Goal: Task Accomplishment & Management: Manage account settings

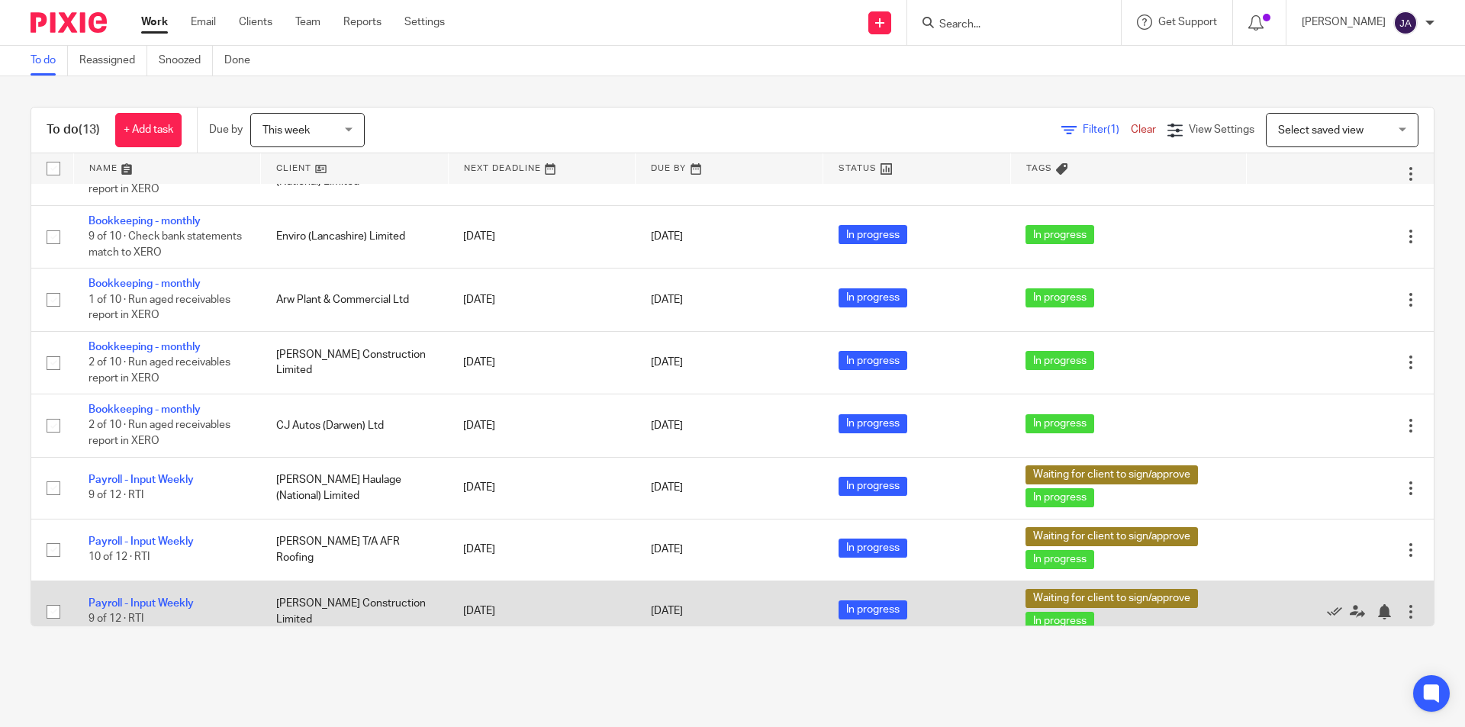
scroll to position [369, 0]
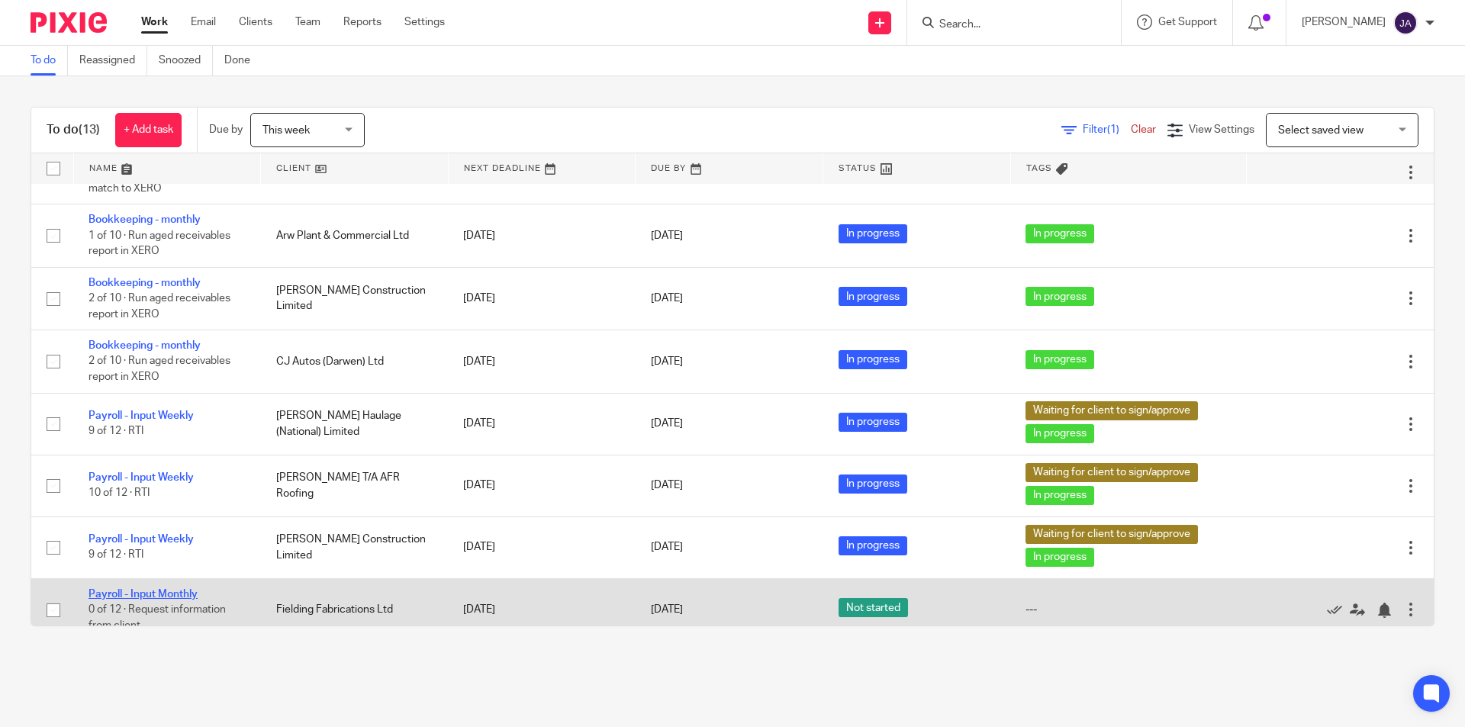
click at [175, 589] on link "Payroll - Input Monthly" at bounding box center [143, 594] width 109 height 11
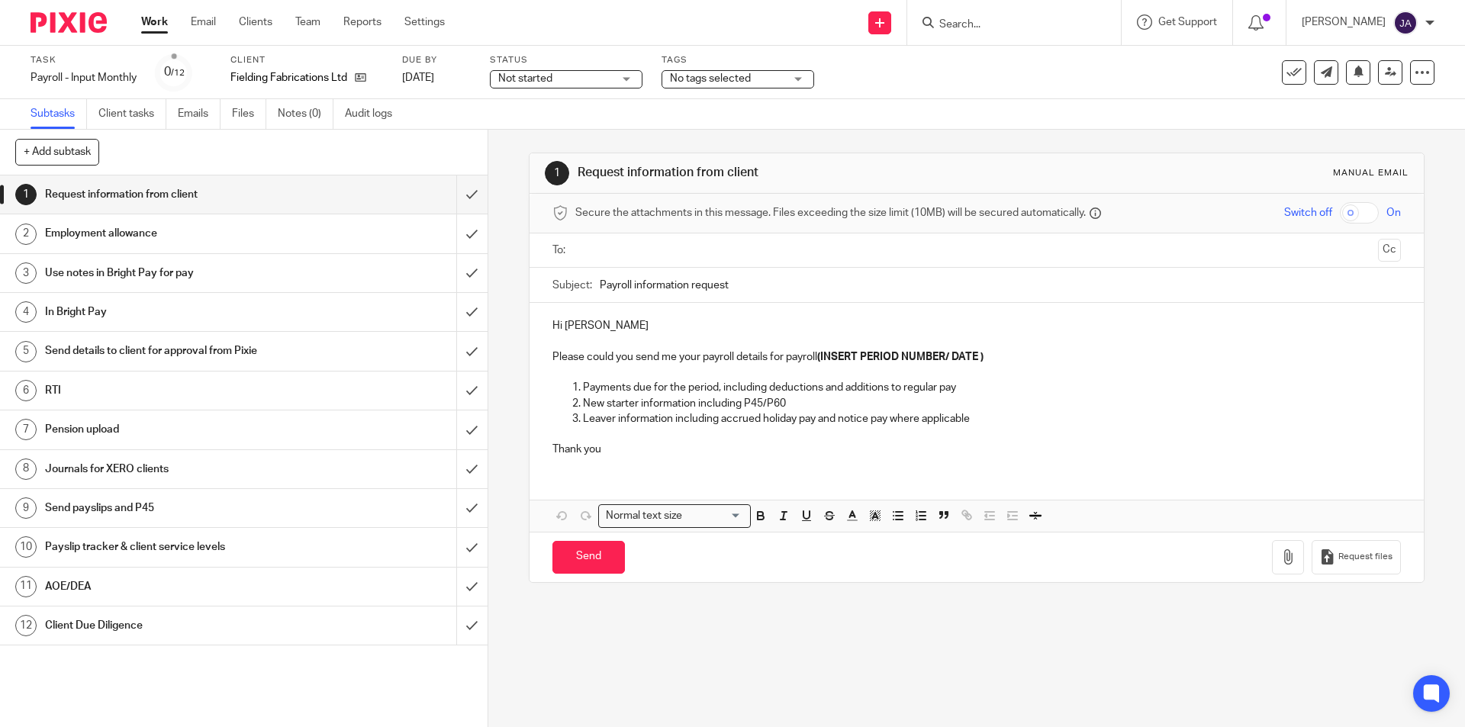
click at [618, 78] on div "Not started Not started" at bounding box center [566, 79] width 153 height 18
click at [539, 137] on span "In progress" at bounding box center [527, 134] width 53 height 11
click at [721, 79] on span "No tags selected" at bounding box center [710, 78] width 81 height 11
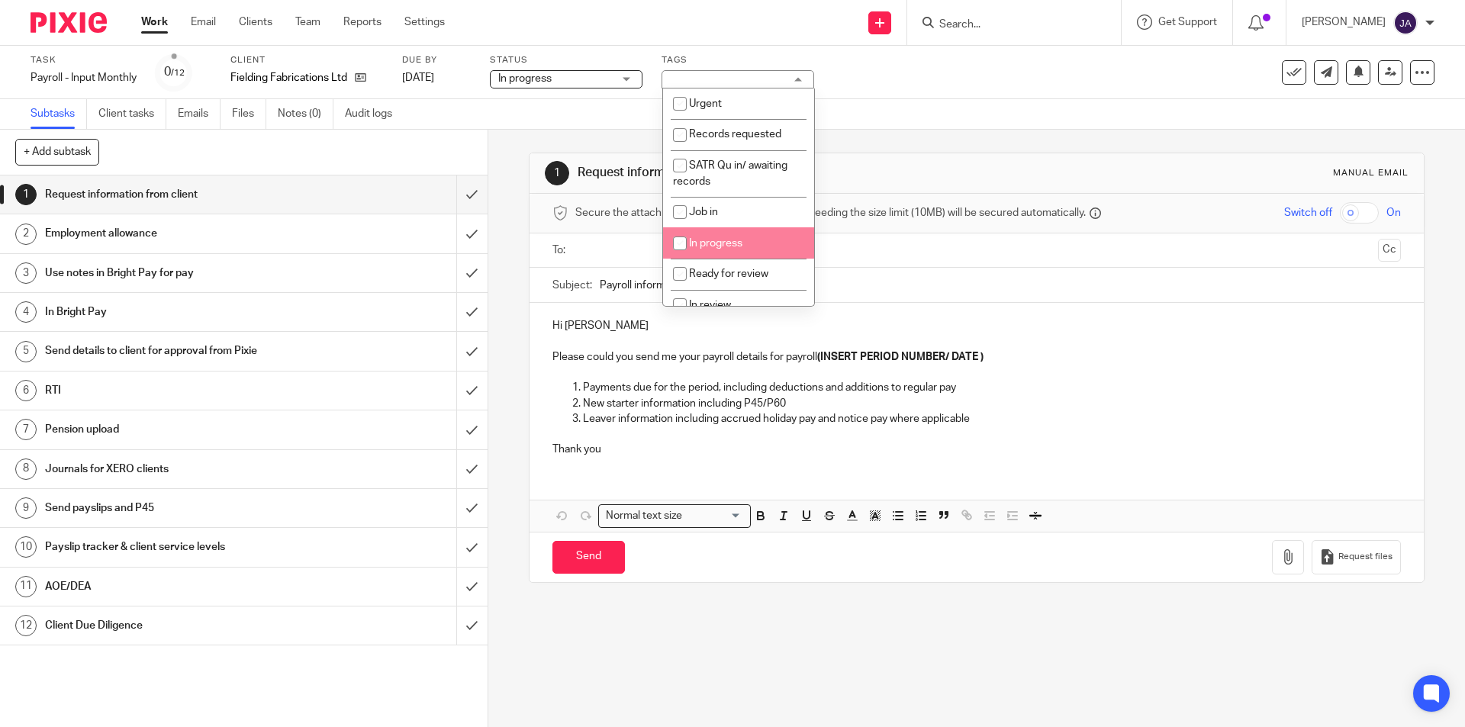
click at [740, 239] on span "In progress" at bounding box center [715, 243] width 53 height 11
checkbox input "true"
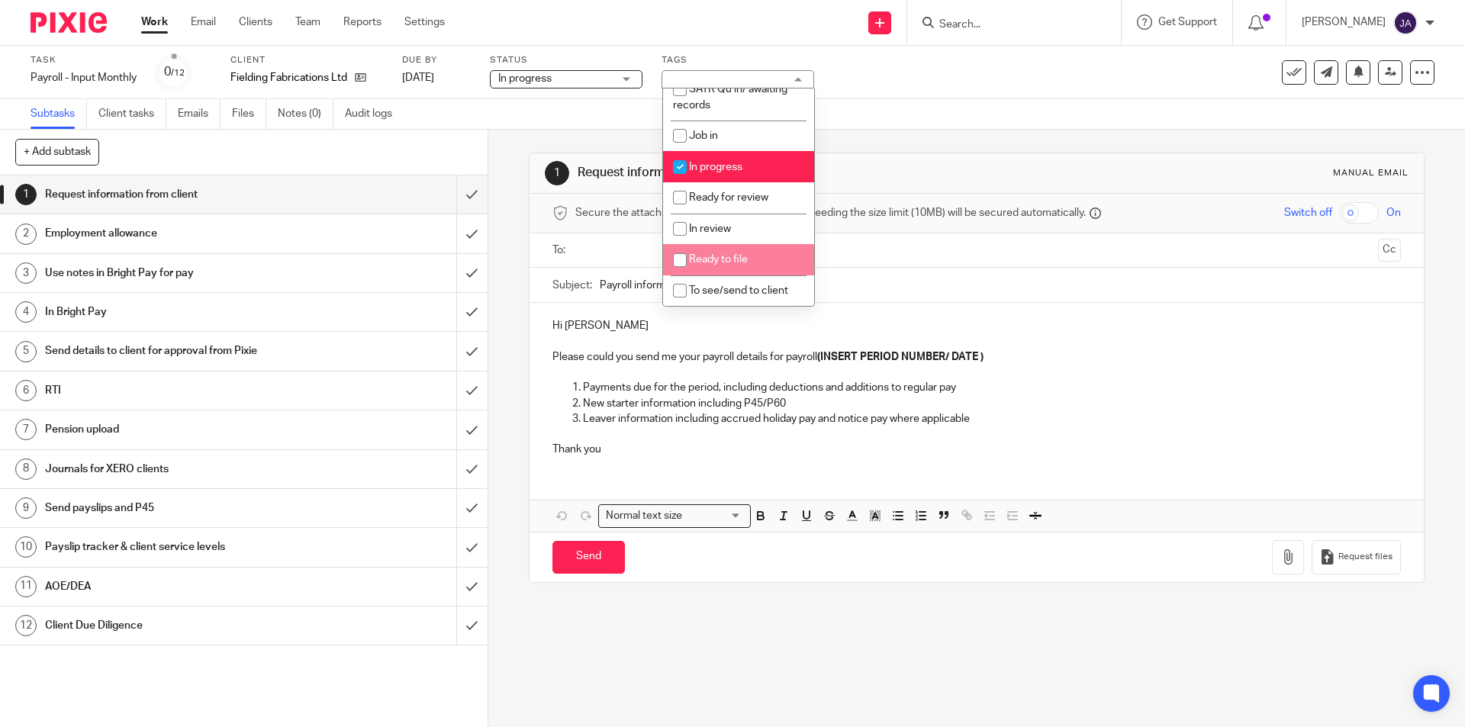
scroll to position [229, 0]
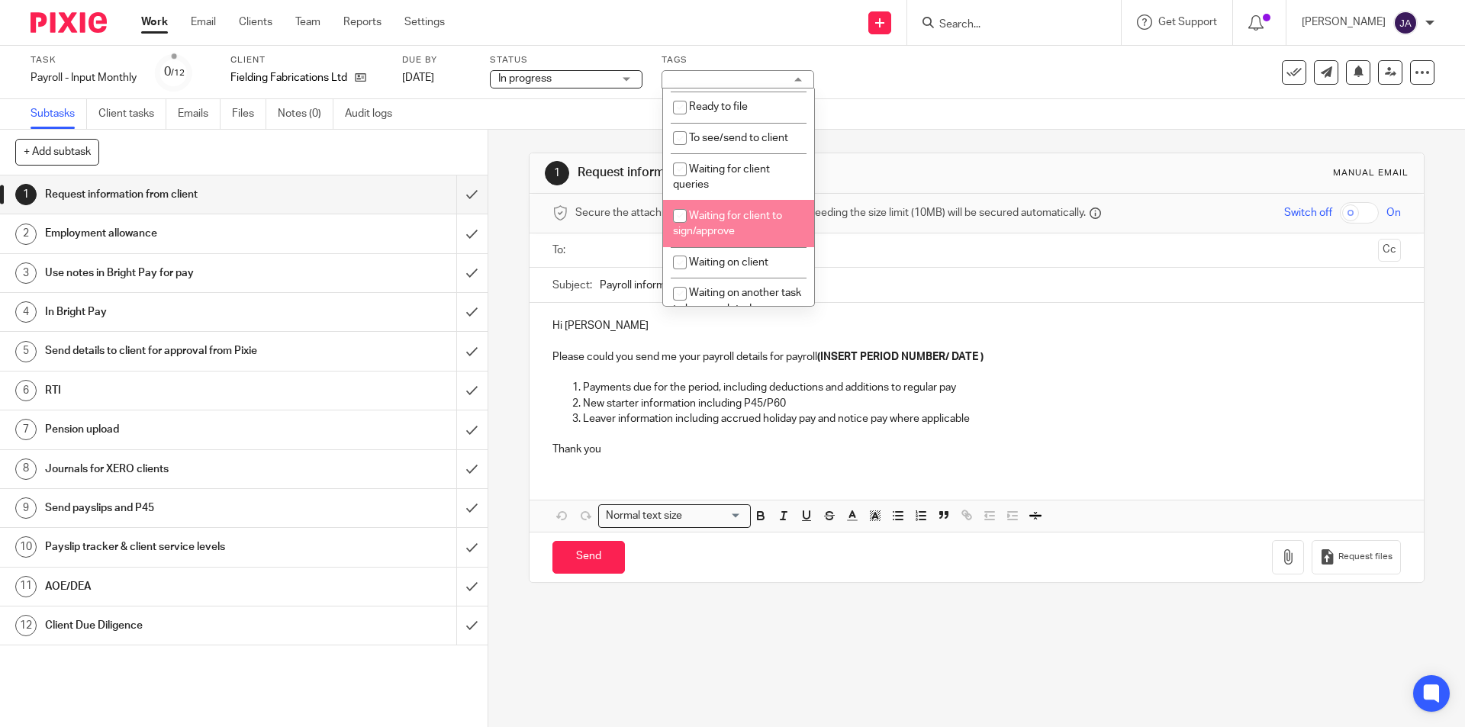
click at [747, 224] on li "Waiting for client to sign/approve" at bounding box center [738, 223] width 151 height 47
checkbox input "true"
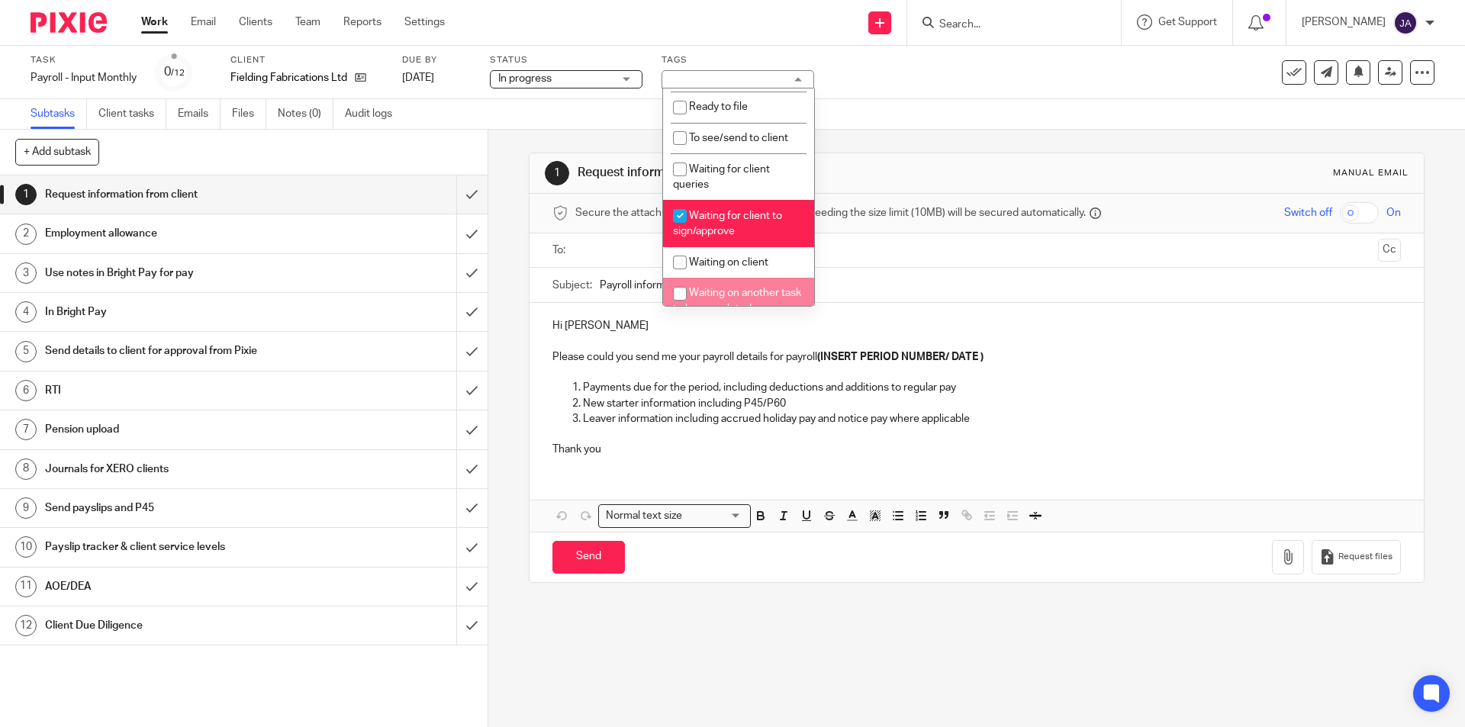
click at [703, 588] on div "1 Request information from client Manual email Secure the attachments in this m…" at bounding box center [976, 368] width 895 height 476
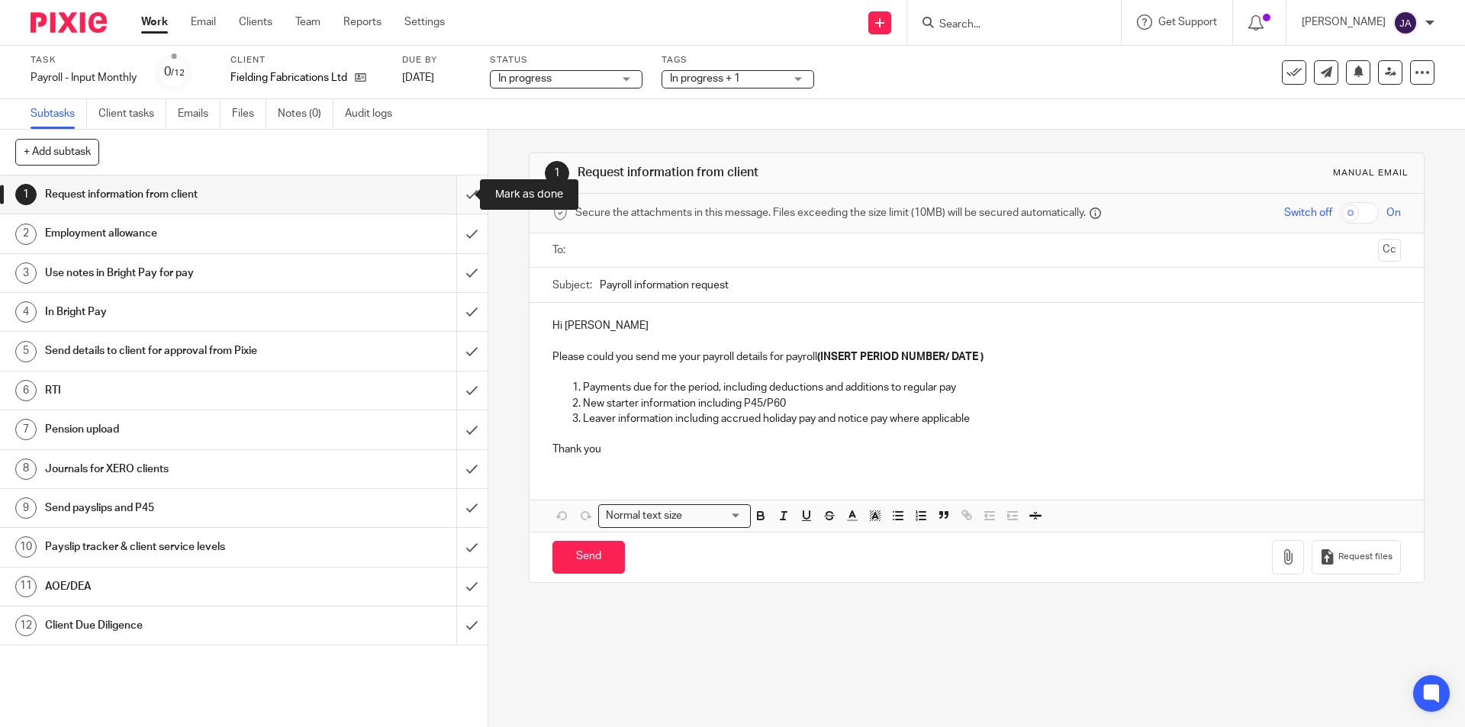
click at [460, 195] on input "submit" at bounding box center [244, 194] width 488 height 38
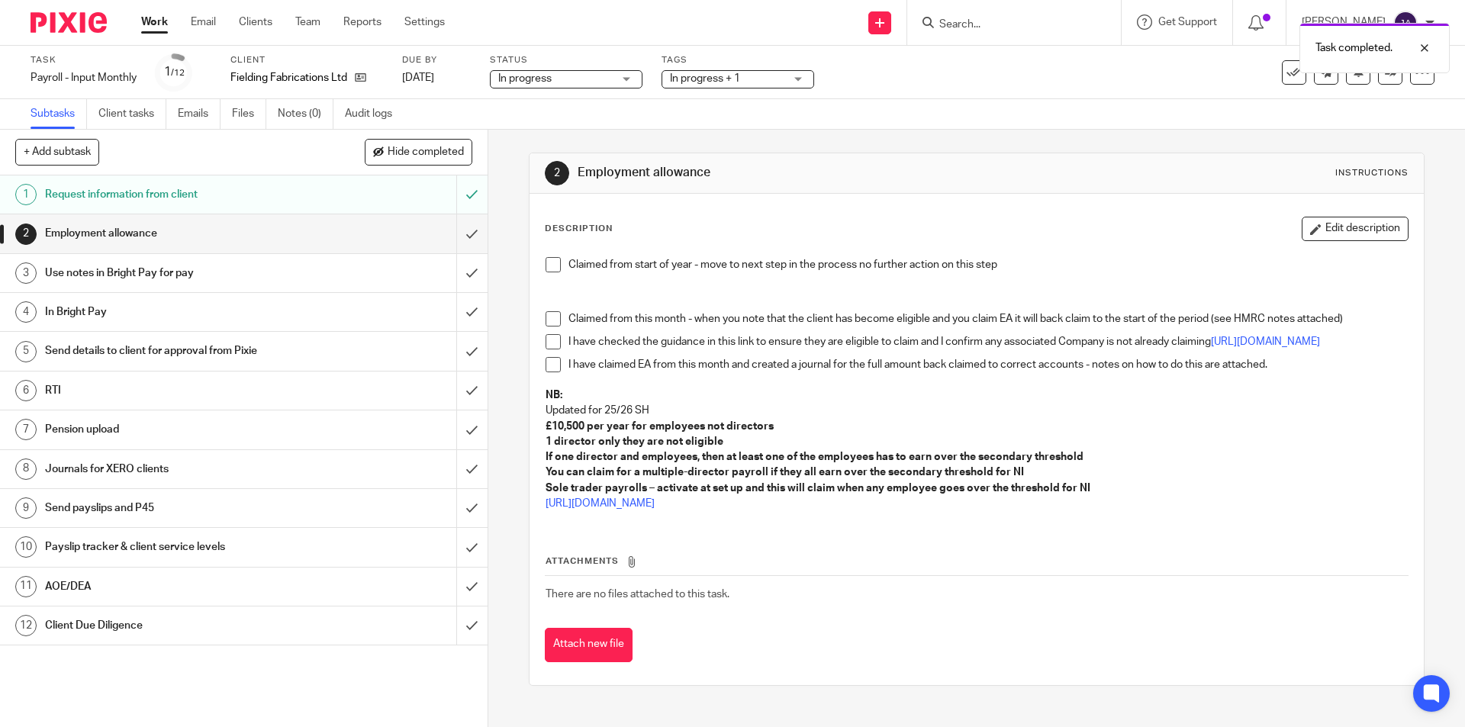
click at [549, 263] on span at bounding box center [553, 264] width 15 height 15
click at [460, 238] on input "submit" at bounding box center [244, 233] width 488 height 38
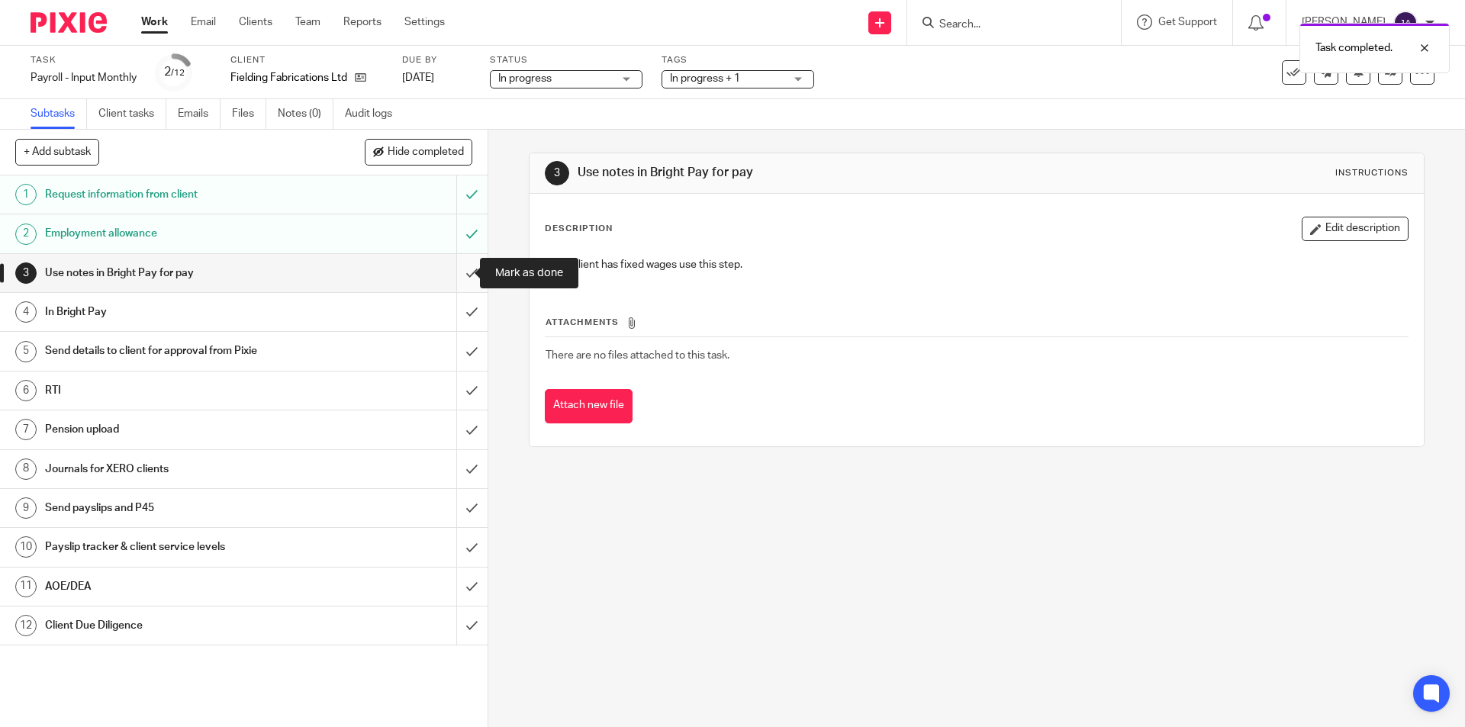
click at [457, 269] on input "submit" at bounding box center [244, 273] width 488 height 38
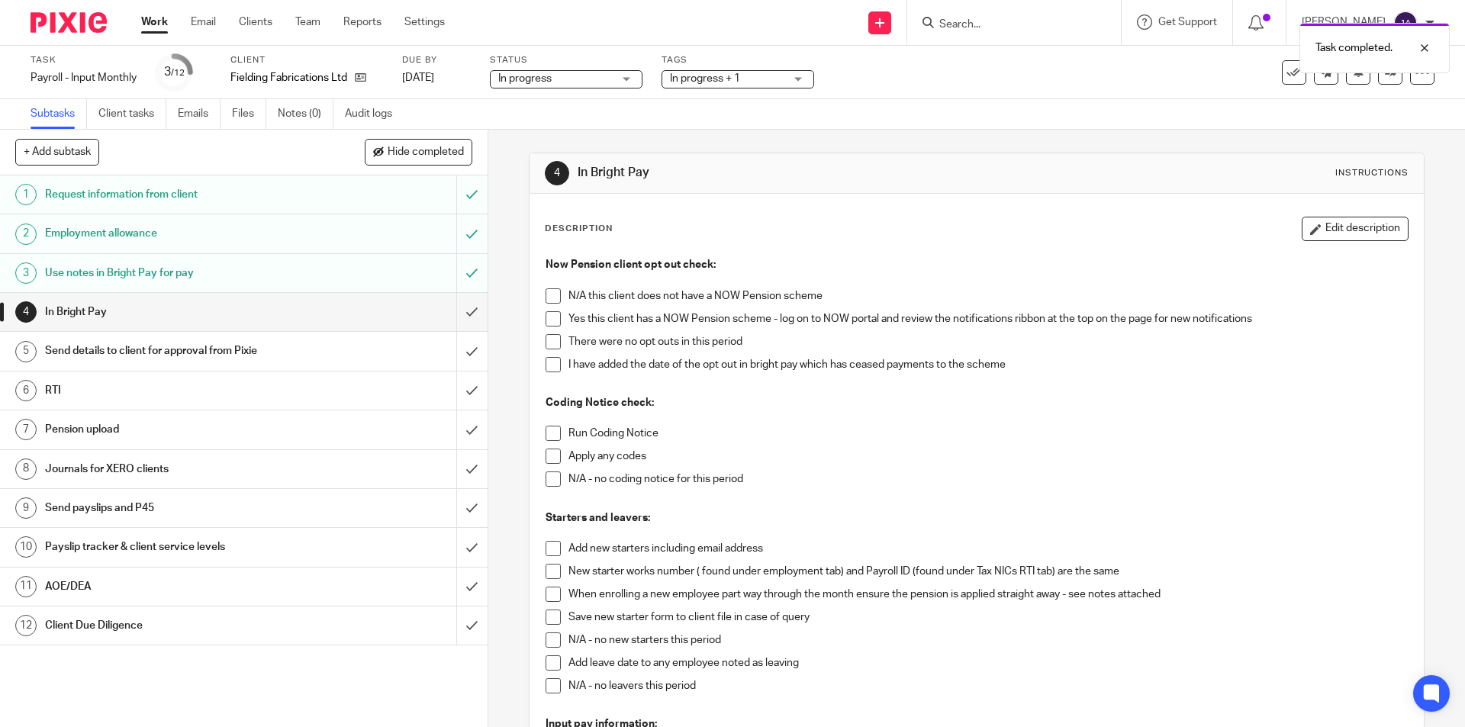
click at [548, 300] on span at bounding box center [553, 295] width 15 height 15
click at [546, 431] on span at bounding box center [553, 433] width 15 height 15
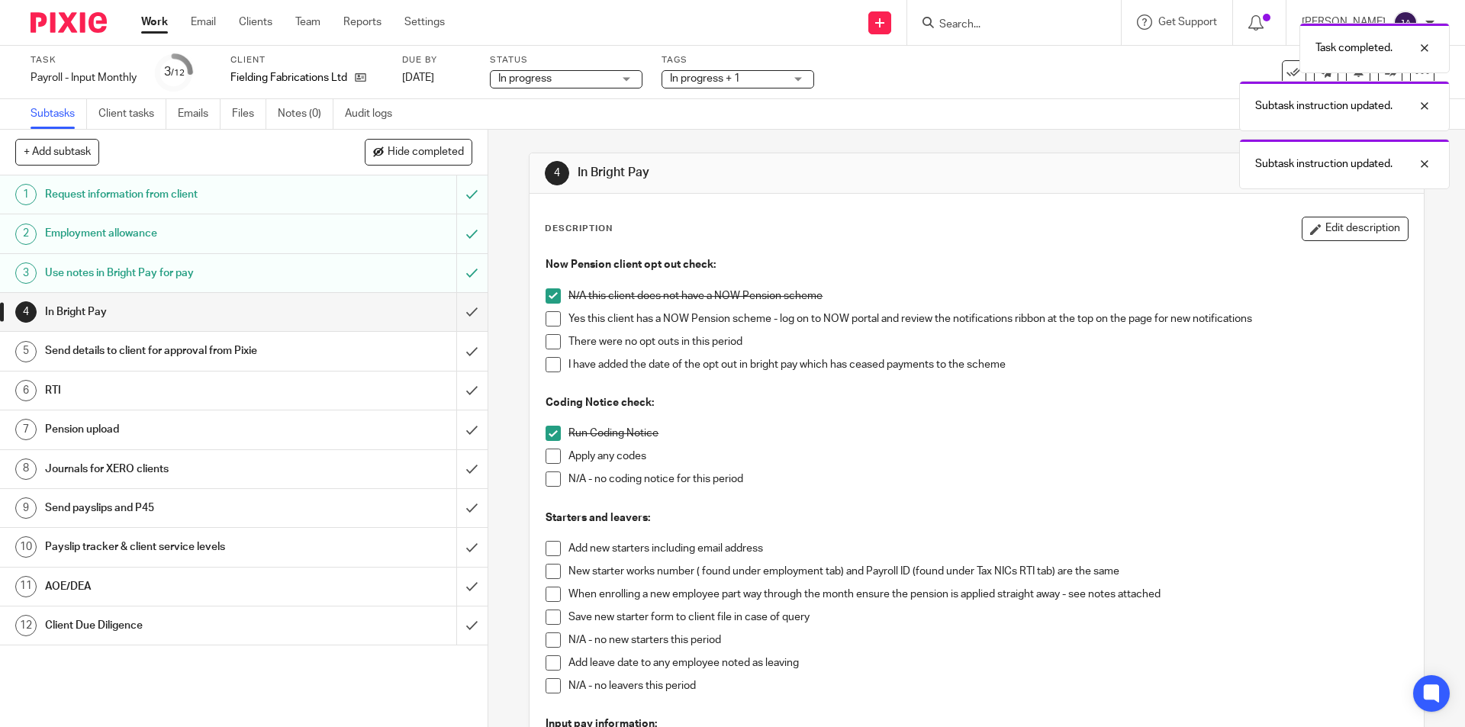
click at [546, 484] on span at bounding box center [553, 479] width 15 height 15
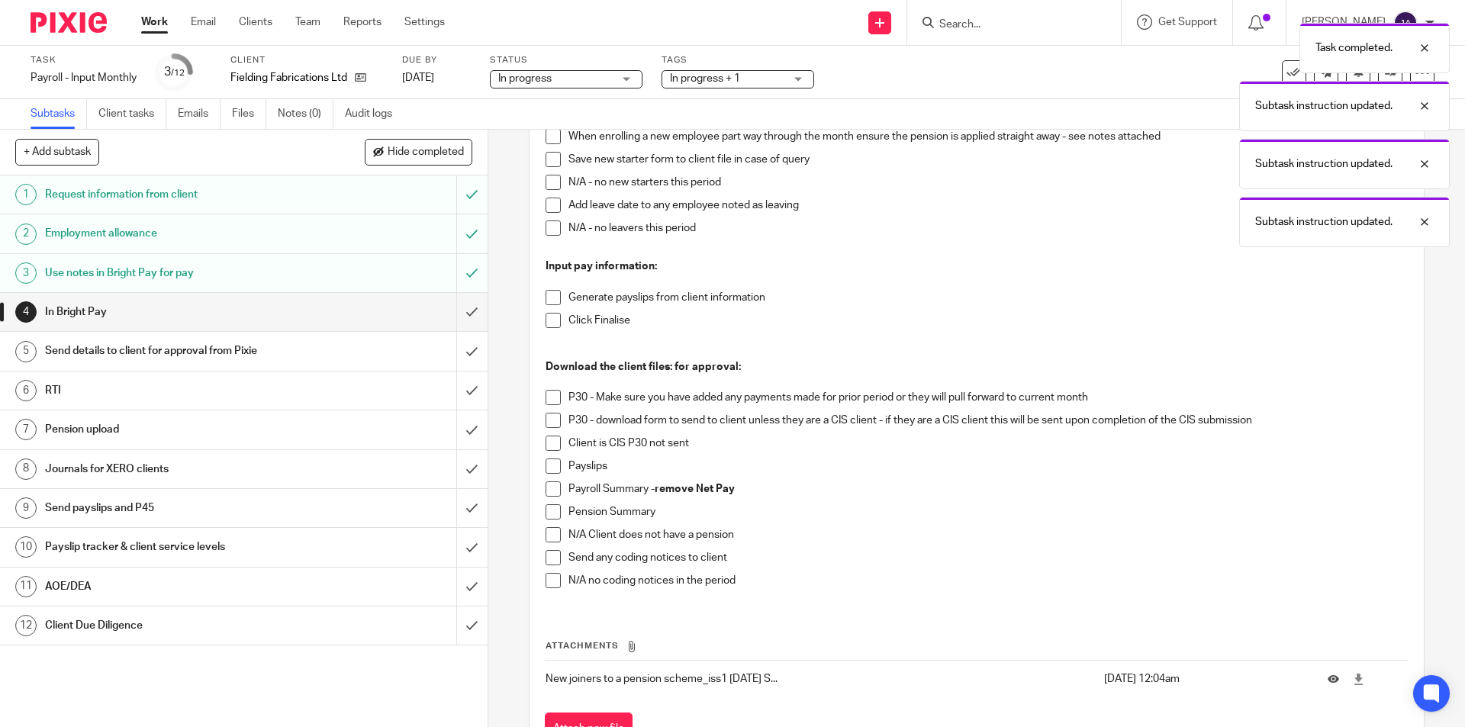
click at [549, 294] on span at bounding box center [553, 297] width 15 height 15
click at [549, 185] on span at bounding box center [553, 182] width 15 height 15
click at [546, 230] on span at bounding box center [553, 228] width 15 height 15
click at [549, 315] on span at bounding box center [553, 320] width 15 height 15
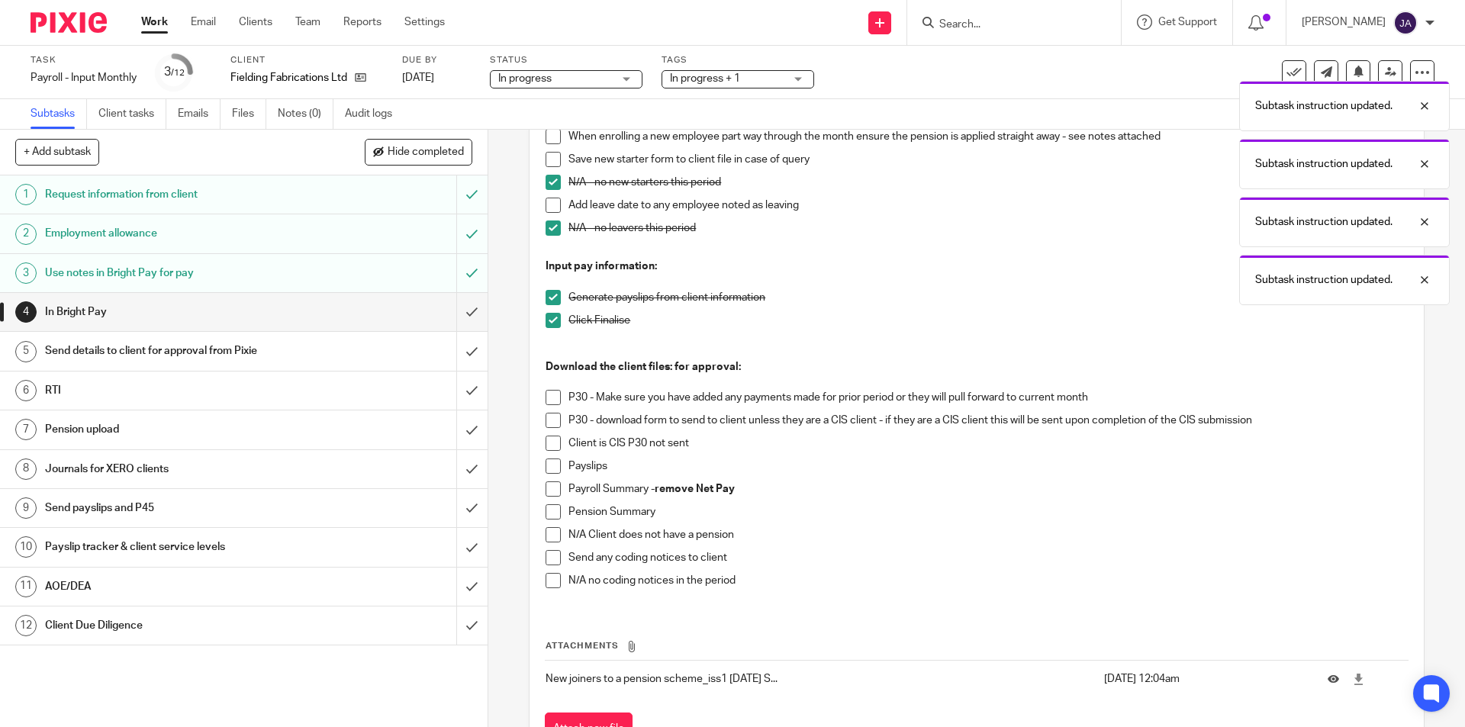
click at [549, 401] on span at bounding box center [553, 397] width 15 height 15
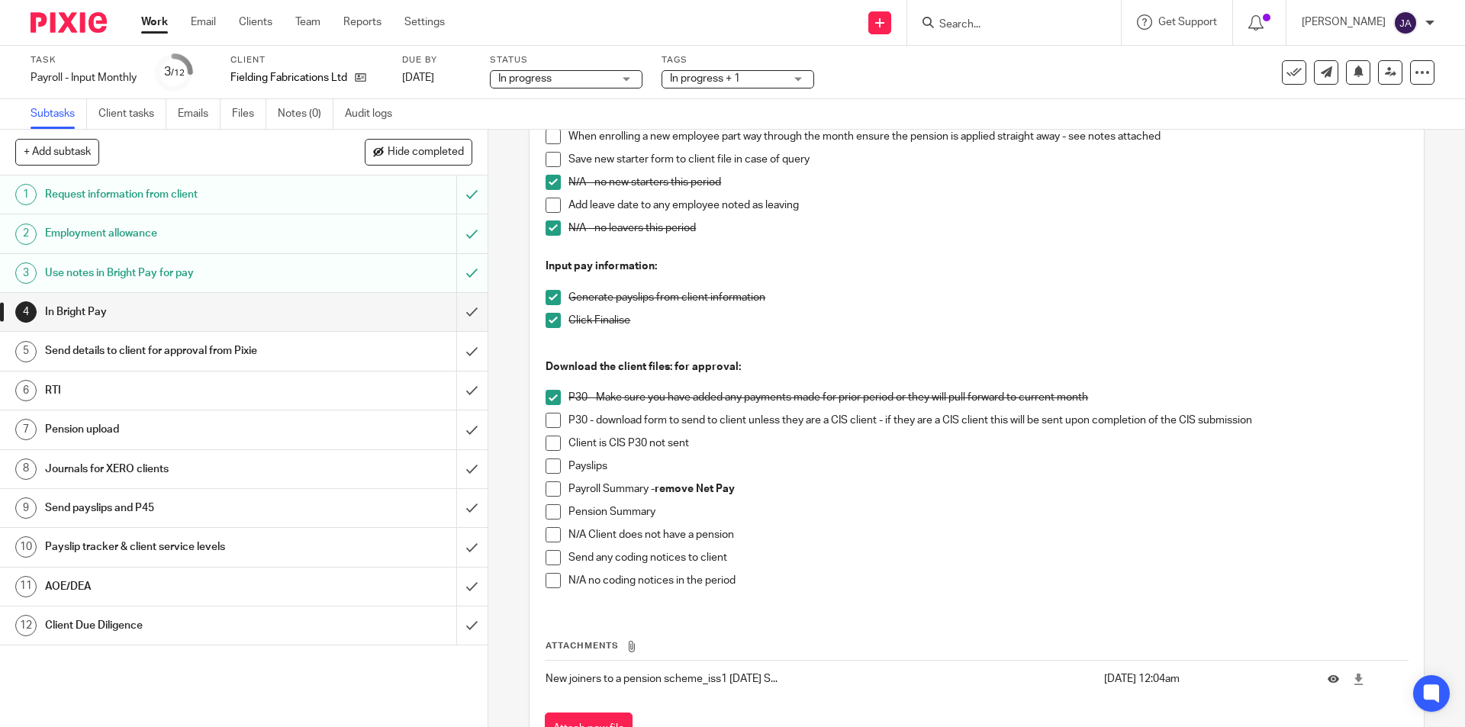
click at [548, 399] on span at bounding box center [553, 397] width 15 height 15
click at [546, 417] on span at bounding box center [553, 420] width 15 height 15
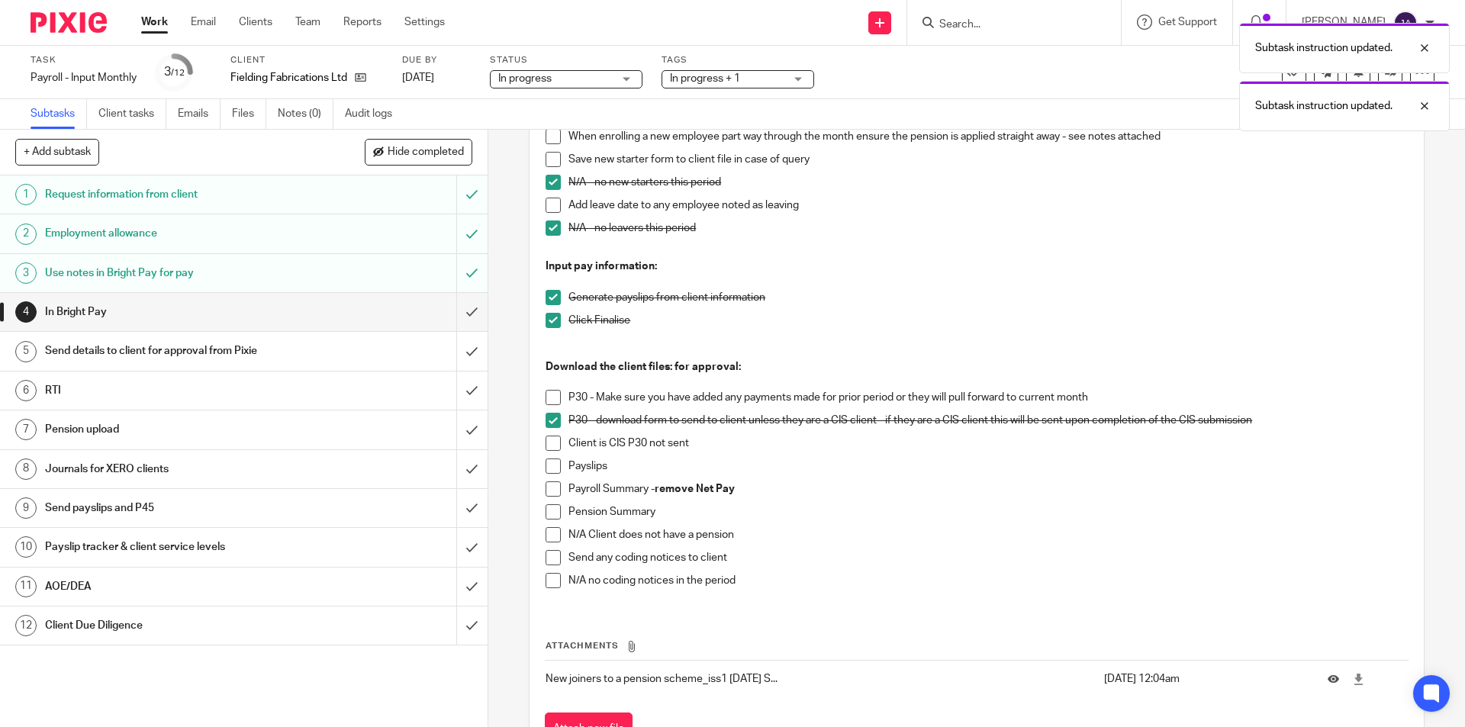
click at [550, 471] on span at bounding box center [553, 466] width 15 height 15
click at [546, 488] on span at bounding box center [553, 488] width 15 height 15
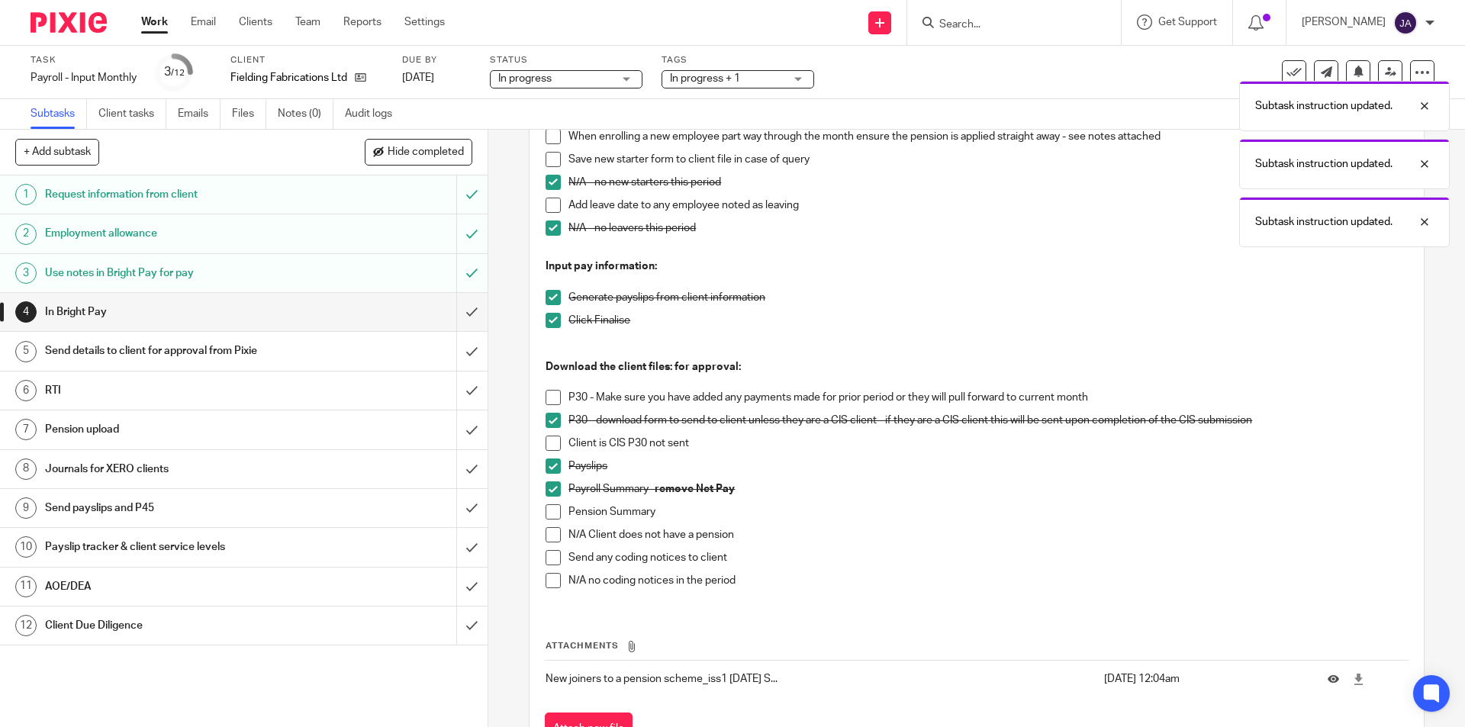
click at [546, 516] on span at bounding box center [553, 511] width 15 height 15
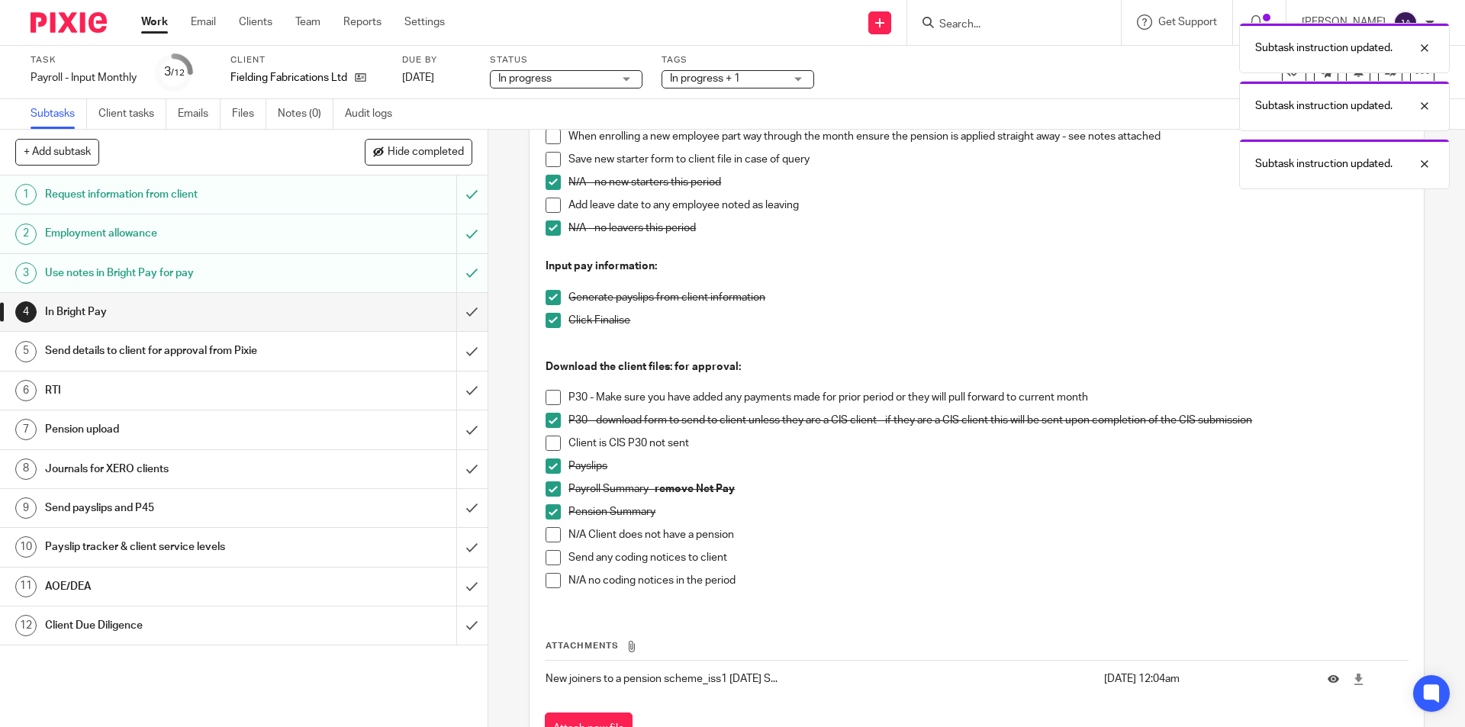
click at [551, 581] on span at bounding box center [553, 580] width 15 height 15
click at [450, 308] on input "submit" at bounding box center [244, 312] width 488 height 38
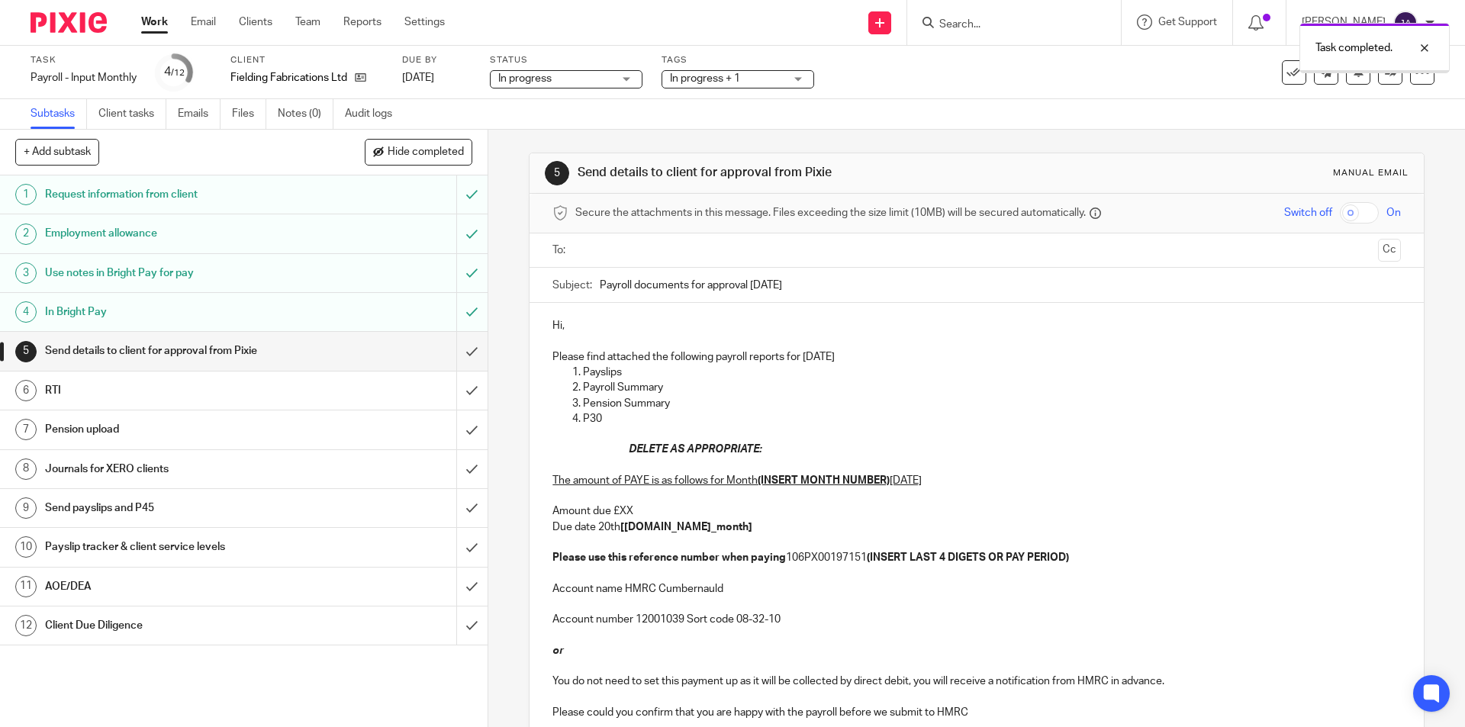
click at [623, 250] on input "text" at bounding box center [976, 251] width 790 height 18
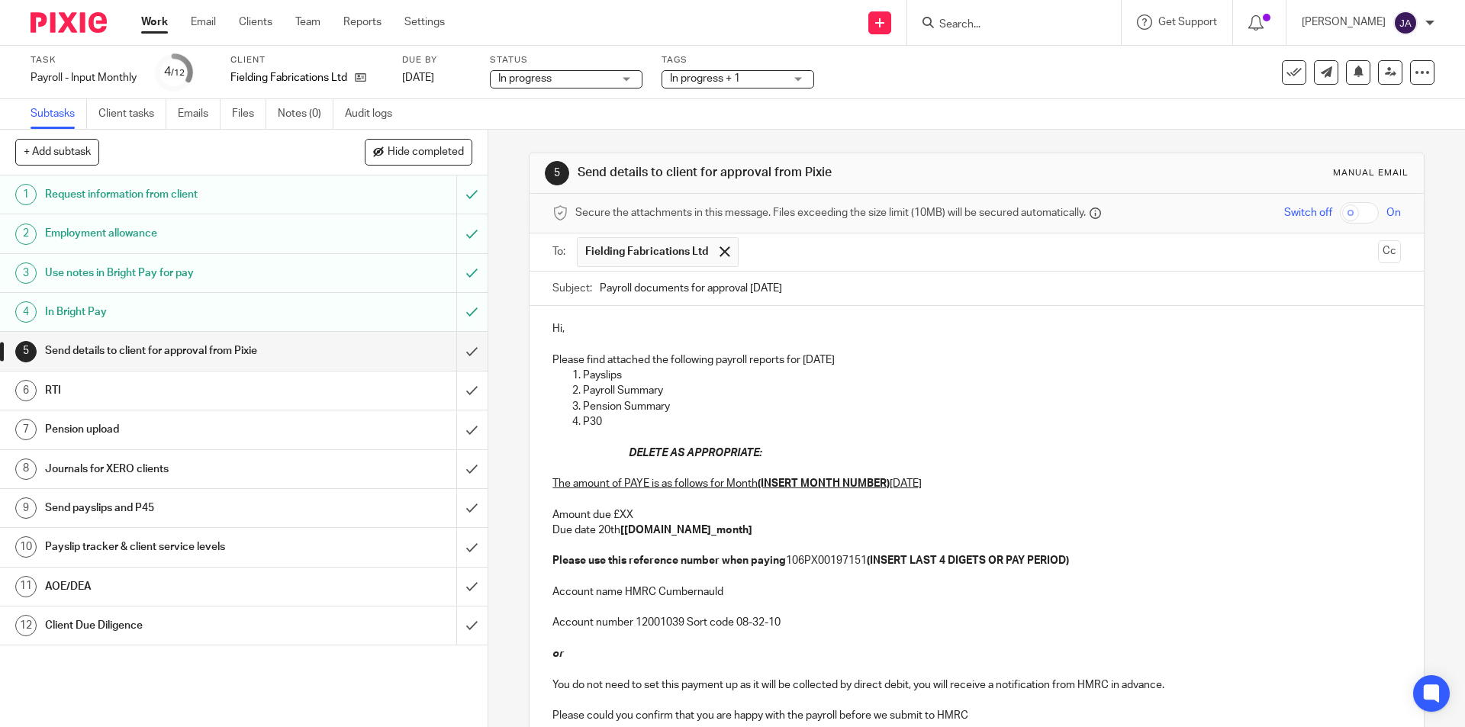
click at [600, 286] on input "Payroll documents for approval August 2025" at bounding box center [1000, 289] width 800 height 34
click at [600, 287] on input "Payroll documents for approval August 2025" at bounding box center [1000, 289] width 800 height 34
paste input "Month 4 Fielding Fabrication Ltd.."
click at [635, 293] on input "Month 4 Fielding Fabrication Ltd.. Payroll documents for approval August 2025" at bounding box center [1000, 289] width 800 height 34
type input "Month 5 Fielding Fabrication Ltd.. Payroll documents for approval August 2025"
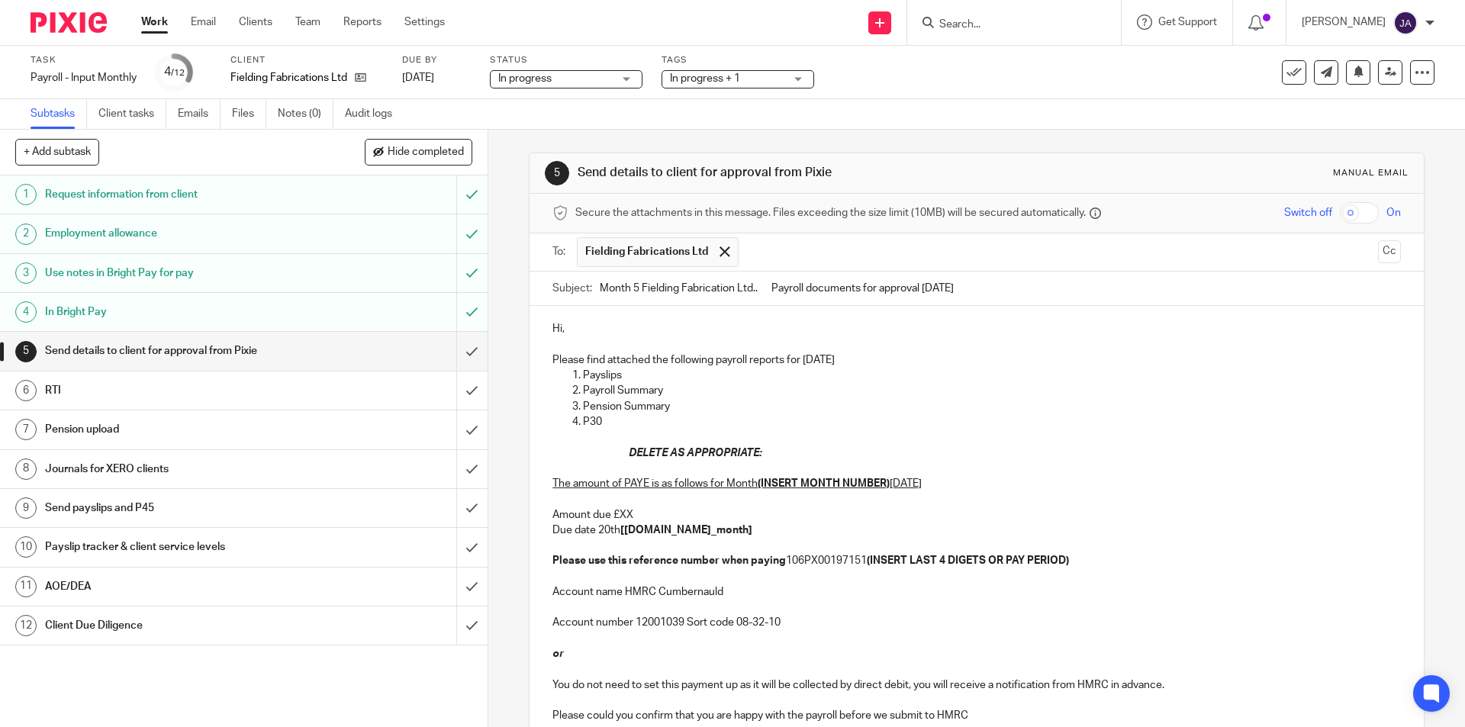
click at [627, 320] on div "Hi, Please find attached the following payroll reports for August 2025 Payslips…" at bounding box center [976, 520] width 893 height 429
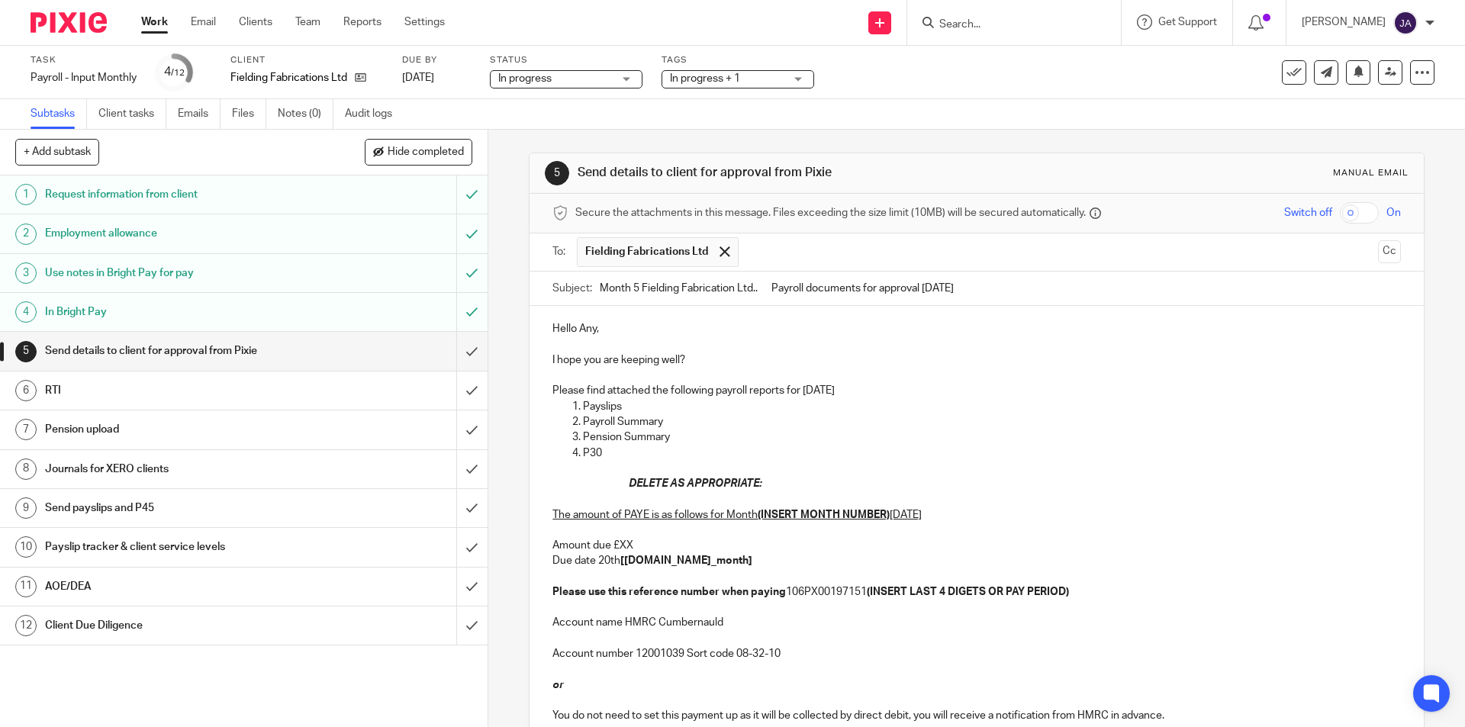
click at [893, 402] on p "Payslips" at bounding box center [991, 406] width 817 height 15
drag, startPoint x: 743, startPoint y: 494, endPoint x: 589, endPoint y: 475, distance: 155.2
click at [591, 475] on div "Hello Any, I hope you are keeping well? Please find attached the following payr…" at bounding box center [976, 535] width 893 height 459
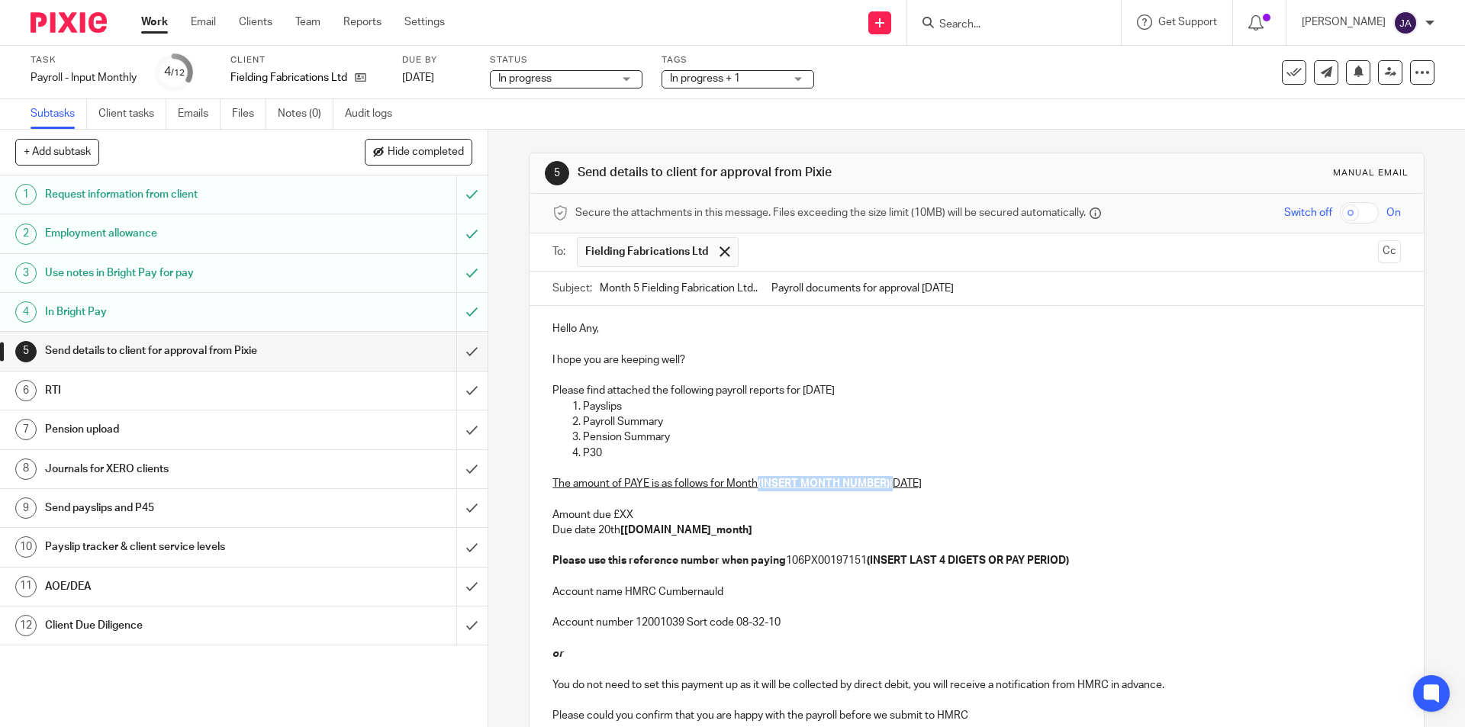
drag, startPoint x: 890, startPoint y: 486, endPoint x: 756, endPoint y: 482, distance: 134.3
click at [756, 482] on p "The amount of PAYE is as follows for Month (INSERT MONTH NUMBER) August 2025 Am…" at bounding box center [976, 515] width 848 height 108
click at [797, 517] on p "The amount of PAYE is as follows for Month 5 August 2025 Amount due £XX Due dat…" at bounding box center [976, 515] width 848 height 108
click at [641, 517] on p "The amount of PAYE is as follows for Month 5 August 2025 Amount due £XX Due dat…" at bounding box center [976, 515] width 848 height 108
drag, startPoint x: 711, startPoint y: 529, endPoint x: 622, endPoint y: 529, distance: 89.3
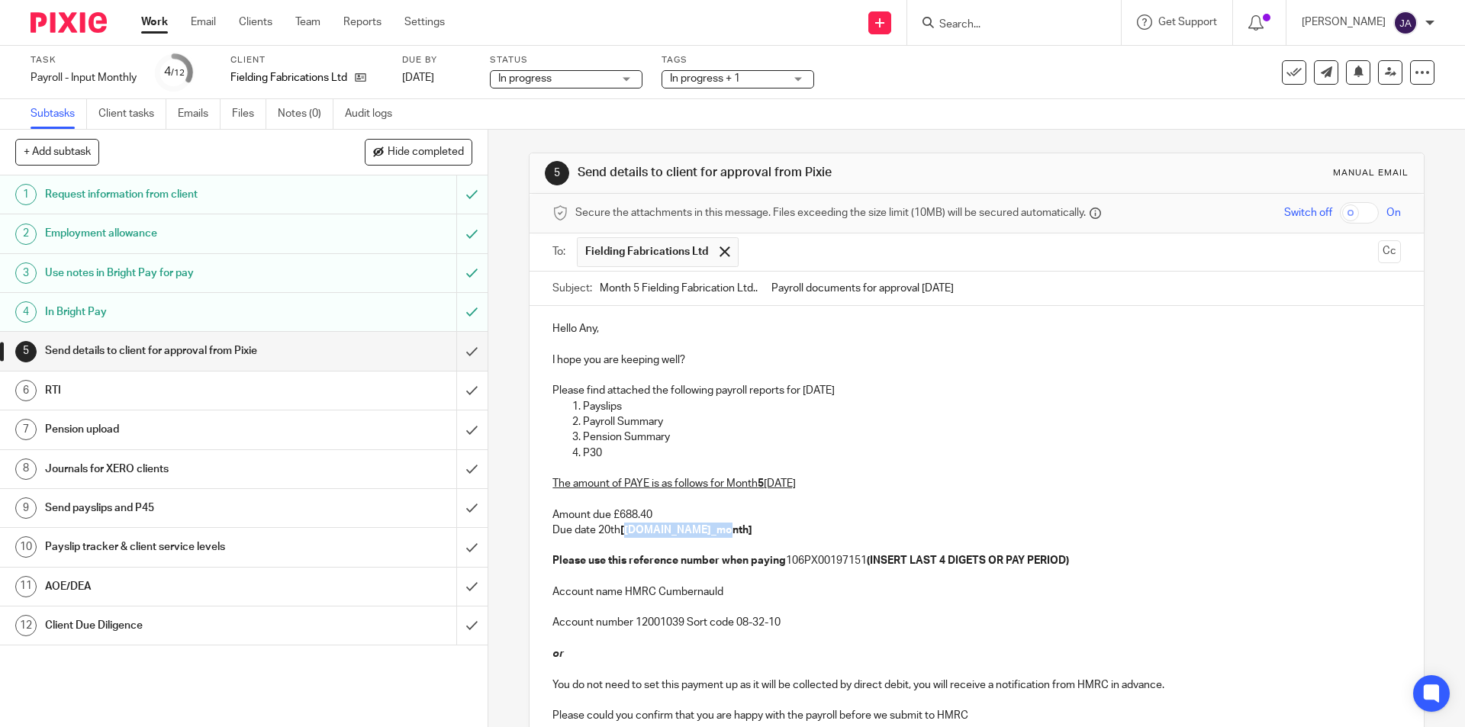
click at [622, 529] on p "The amount of PAYE is as follows for Month 5 August 2025 Amount due £688.40 Due…" at bounding box center [976, 515] width 848 height 108
drag, startPoint x: 1087, startPoint y: 555, endPoint x: 871, endPoint y: 562, distance: 216.0
click at [871, 562] on p "The amount of PAYE is as follows for Month 5 August 2025 Amount due £688.40 Due…" at bounding box center [976, 515] width 848 height 108
click at [841, 595] on p "Account name HMRC Cumbernauld" at bounding box center [976, 584] width 848 height 31
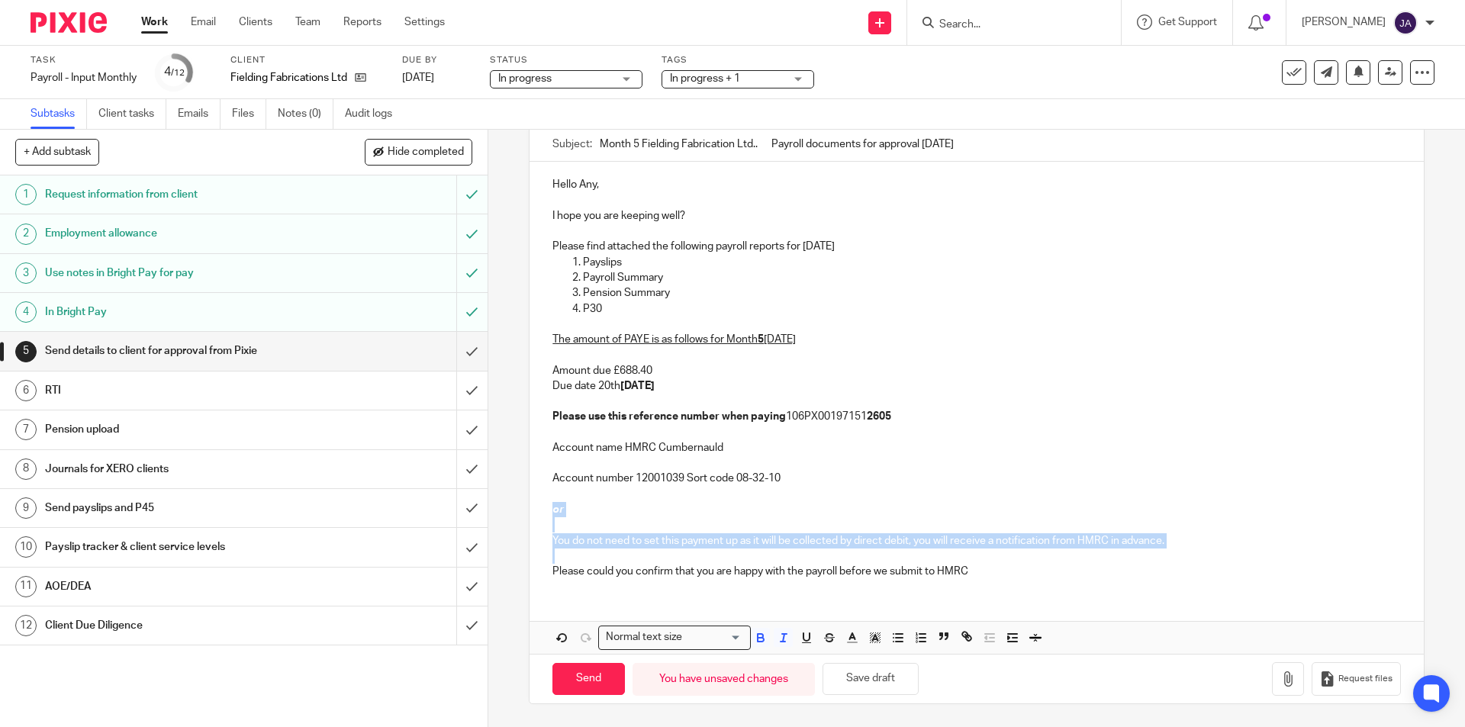
drag, startPoint x: 570, startPoint y: 555, endPoint x: 520, endPoint y: 514, distance: 64.5
click at [520, 514] on div "5 Send details to client for approval from Pixie Manual email Secure the attach…" at bounding box center [976, 428] width 977 height 597
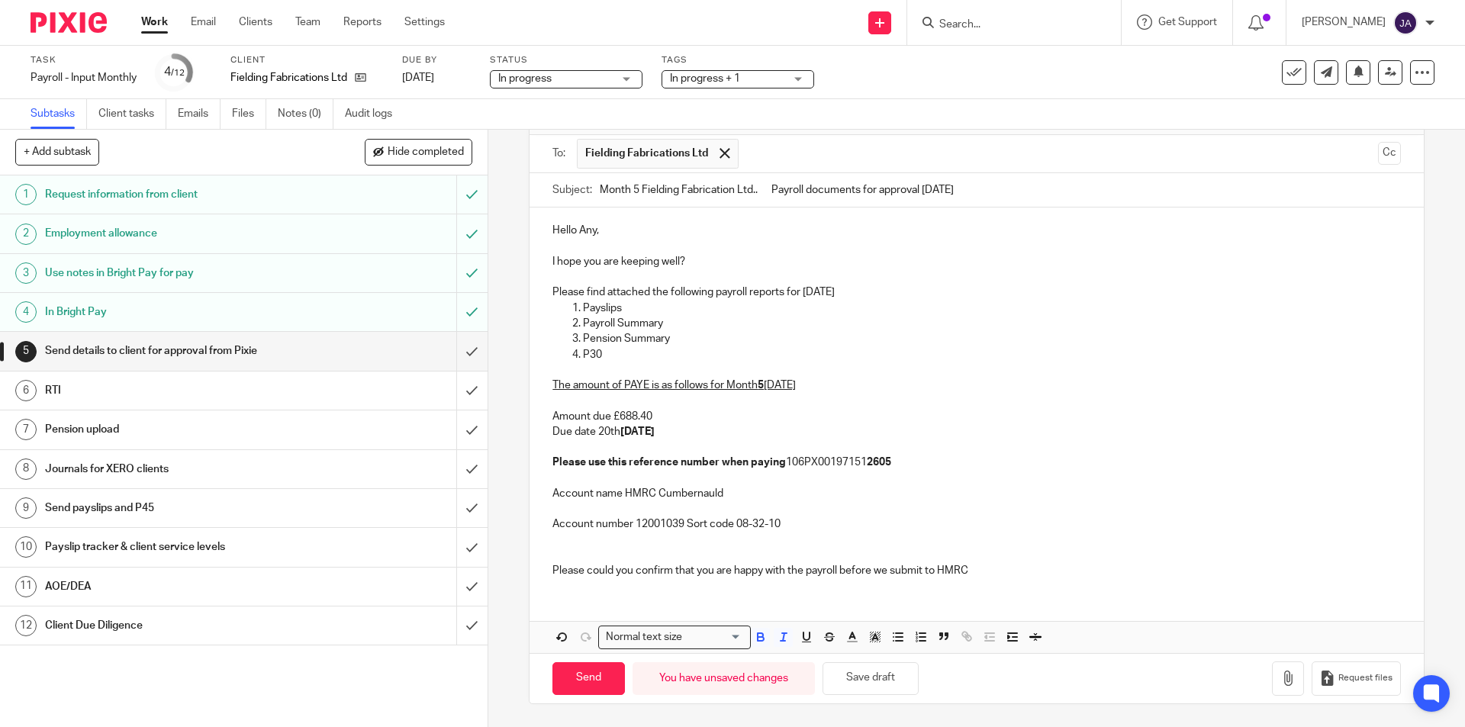
scroll to position [98, 0]
drag, startPoint x: 984, startPoint y: 571, endPoint x: 433, endPoint y: 585, distance: 551.1
click at [433, 585] on div "+ Add subtask Hide completed Cancel + Add 1 Request information from client 2 E…" at bounding box center [732, 428] width 1465 height 597
click at [745, 636] on div "Loading..." at bounding box center [746, 635] width 7 height 19
click at [754, 637] on icon "button" at bounding box center [761, 637] width 14 height 14
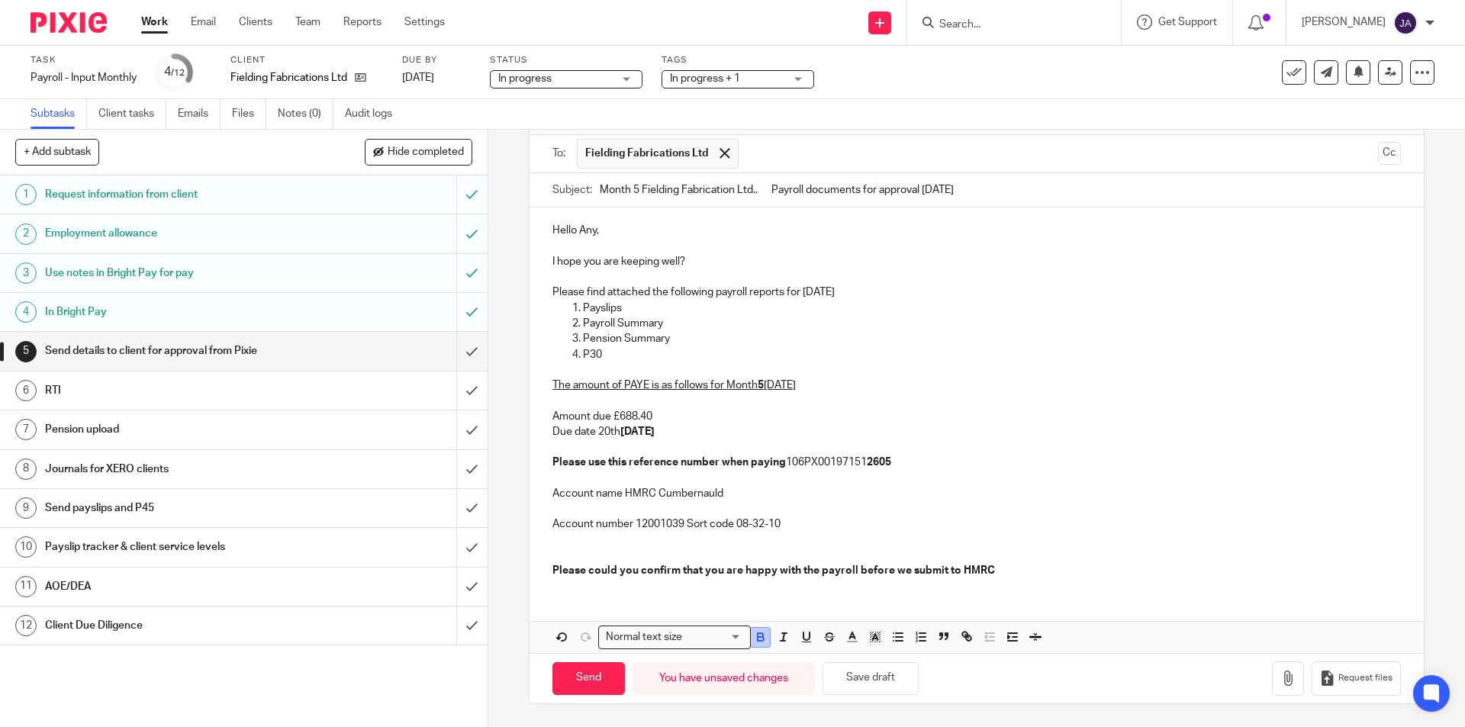
click at [755, 640] on icon "button" at bounding box center [761, 637] width 14 height 14
click at [778, 639] on icon "button" at bounding box center [784, 637] width 14 height 14
click at [758, 642] on icon "button" at bounding box center [761, 637] width 14 height 14
click at [733, 640] on input "Search for option" at bounding box center [714, 637] width 55 height 16
click at [1101, 581] on div "Hello Any, I hope you are keeping well? Please find attached the following payr…" at bounding box center [976, 399] width 893 height 382
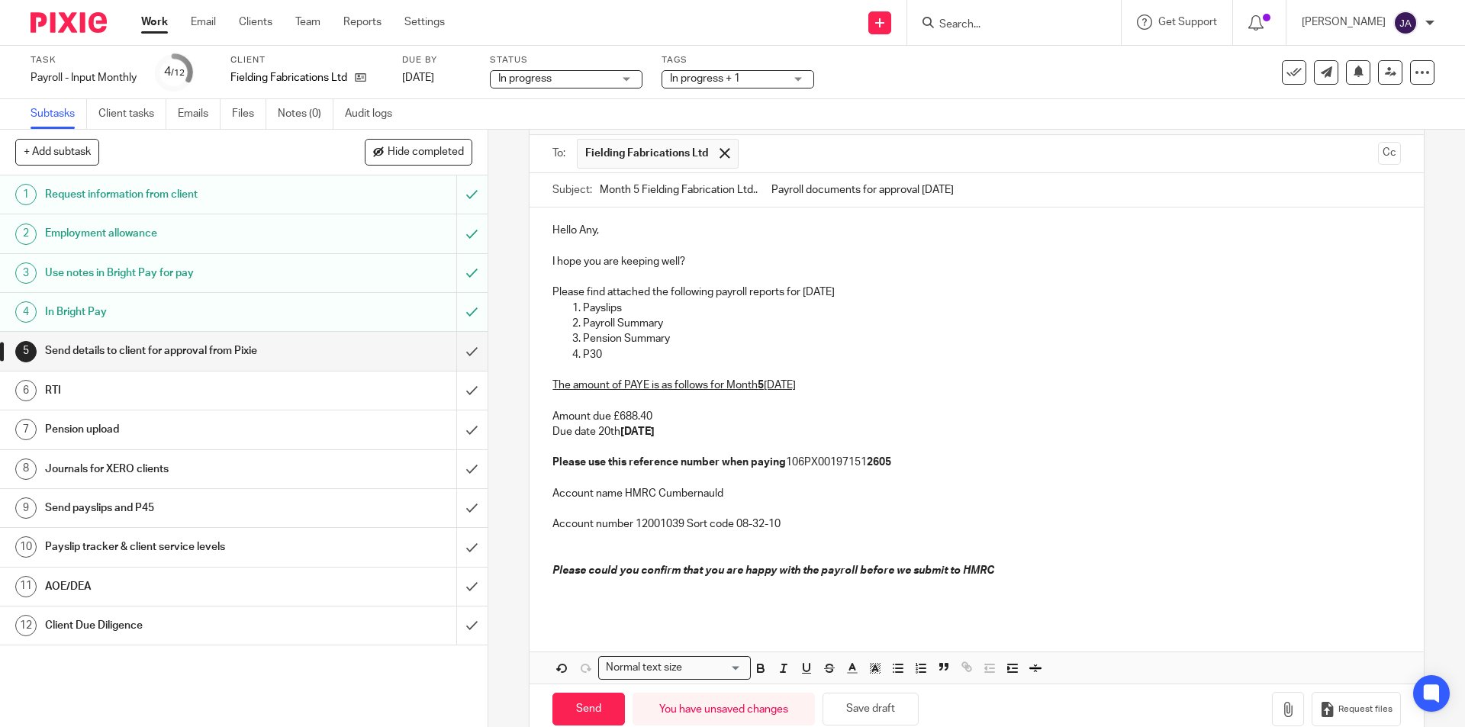
click at [786, 546] on p at bounding box center [976, 540] width 848 height 15
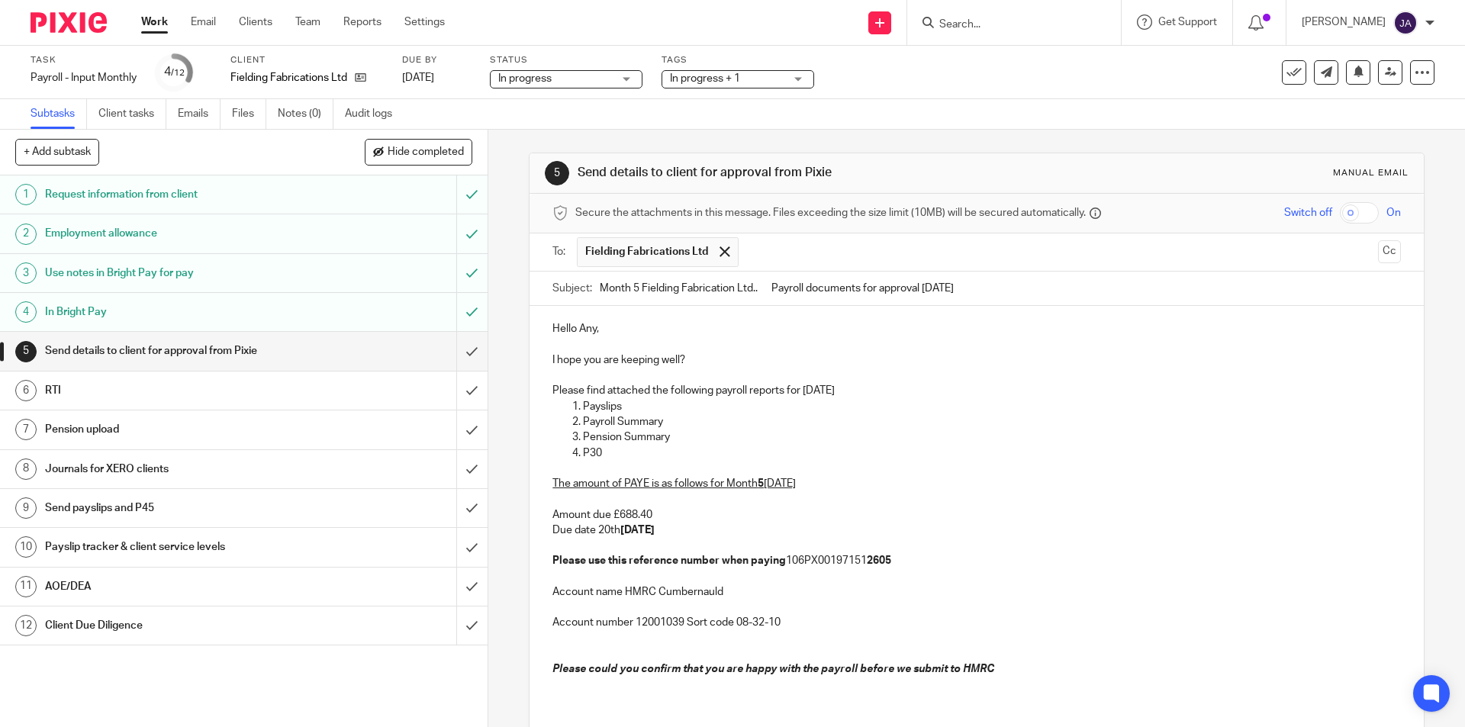
click at [588, 332] on p "Hello Any," at bounding box center [976, 328] width 848 height 15
click at [648, 336] on div "Hello Andy, I hope you are keeping well? Please find attached the following pay…" at bounding box center [976, 513] width 893 height 414
click at [952, 404] on p "Payslips" at bounding box center [991, 406] width 817 height 15
click at [897, 384] on p "Please find attached the following payroll reports for August 2025" at bounding box center [976, 390] width 848 height 15
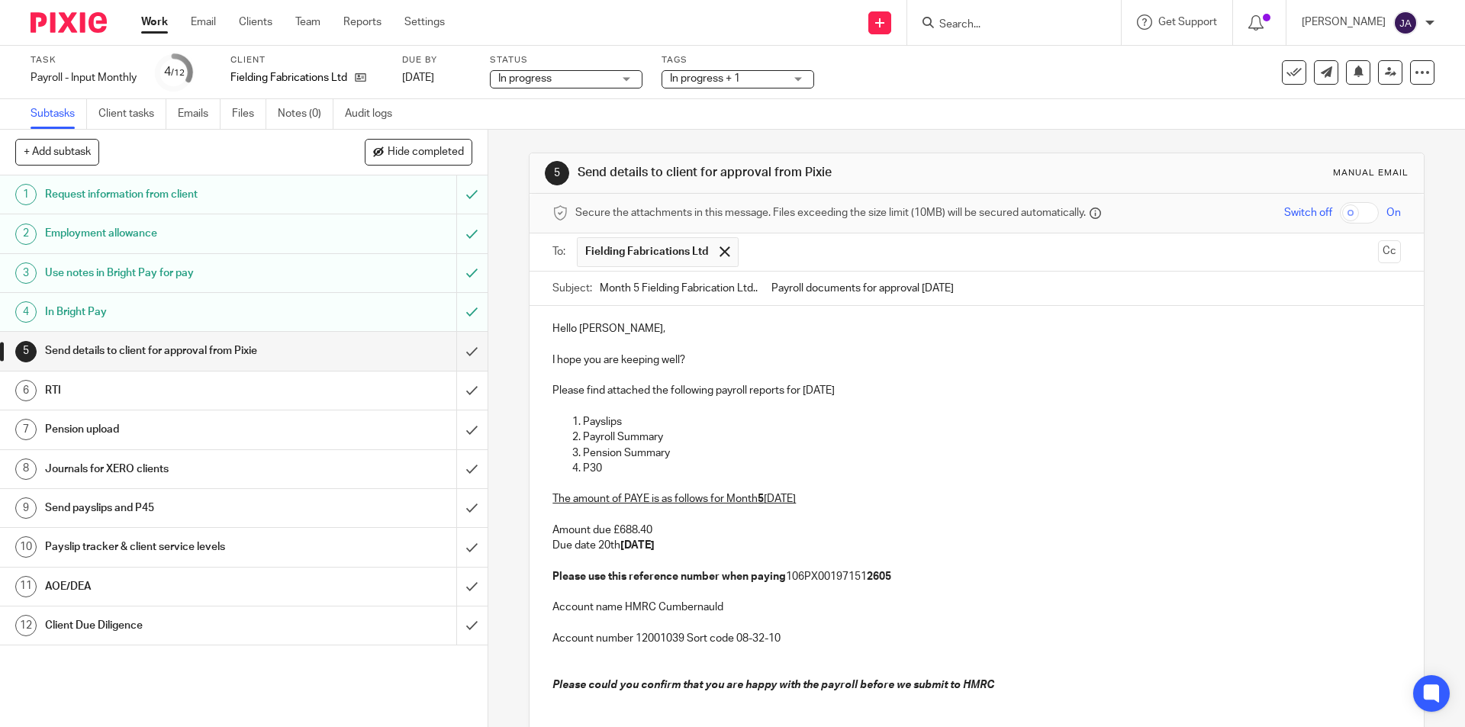
scroll to position [144, 0]
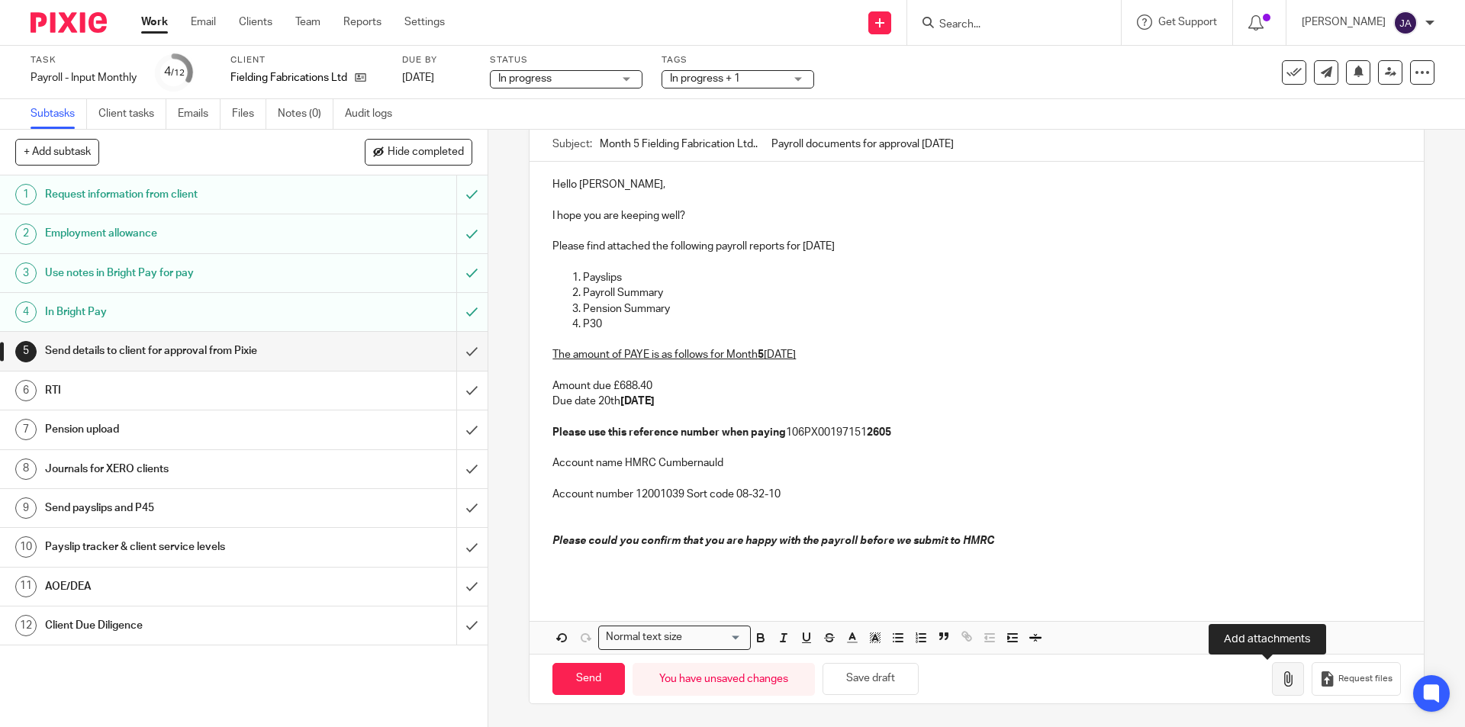
click at [1280, 685] on icon "button" at bounding box center [1287, 678] width 15 height 15
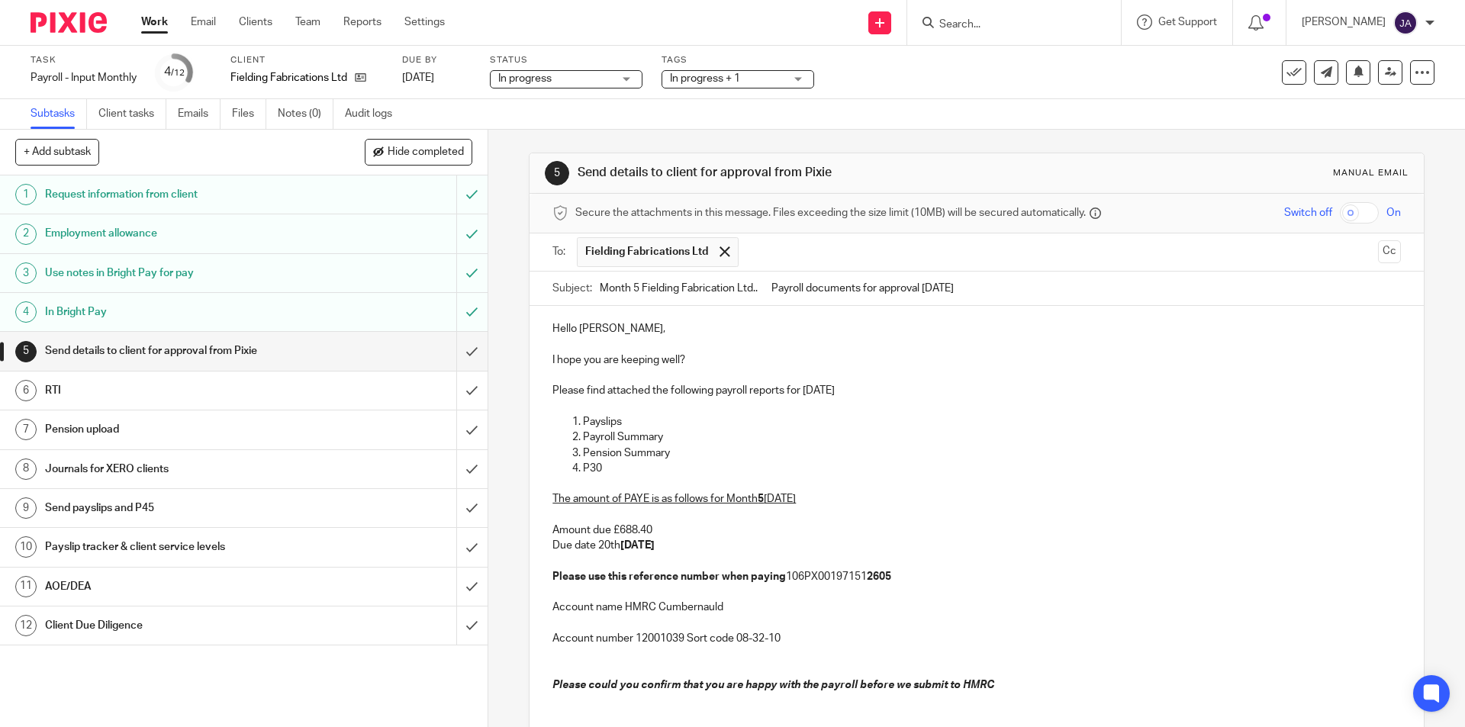
scroll to position [278, 0]
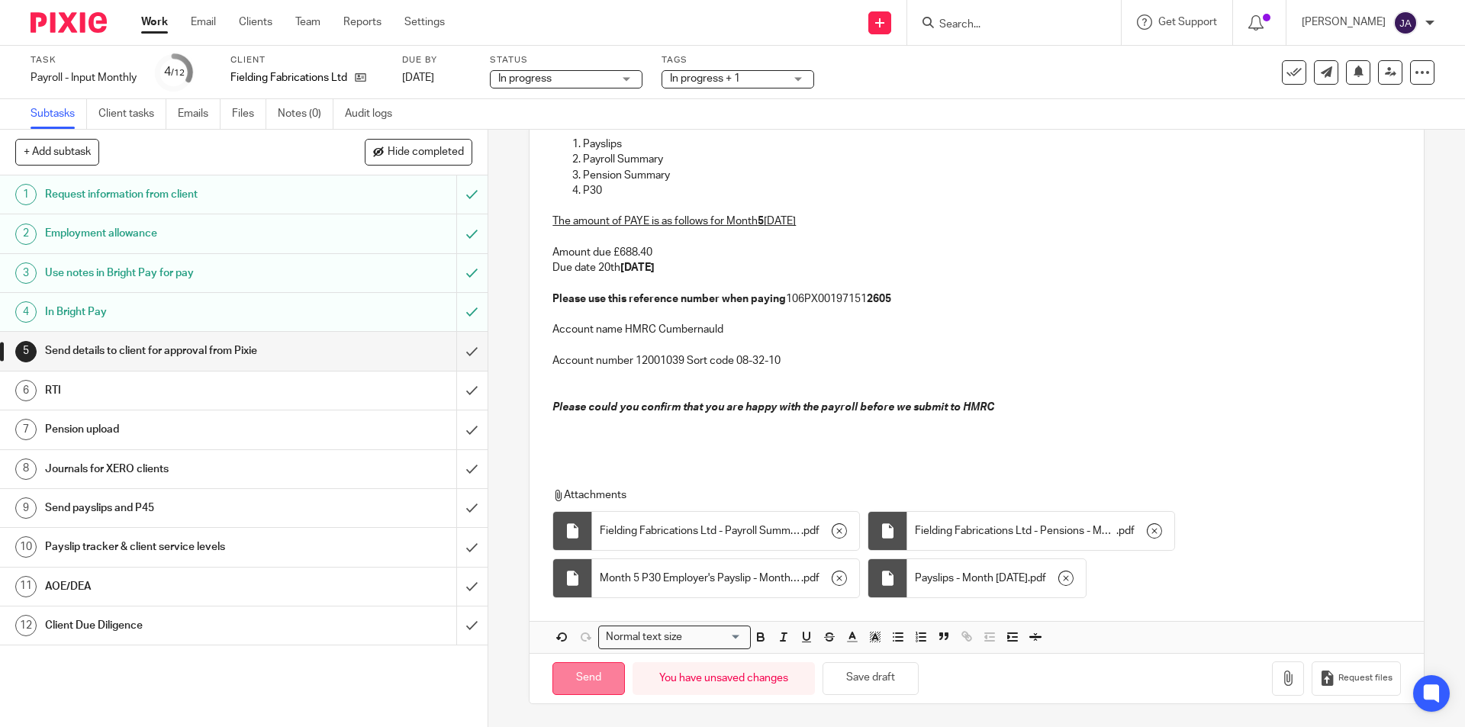
click at [583, 681] on input "Send" at bounding box center [588, 678] width 72 height 33
type input "Sent"
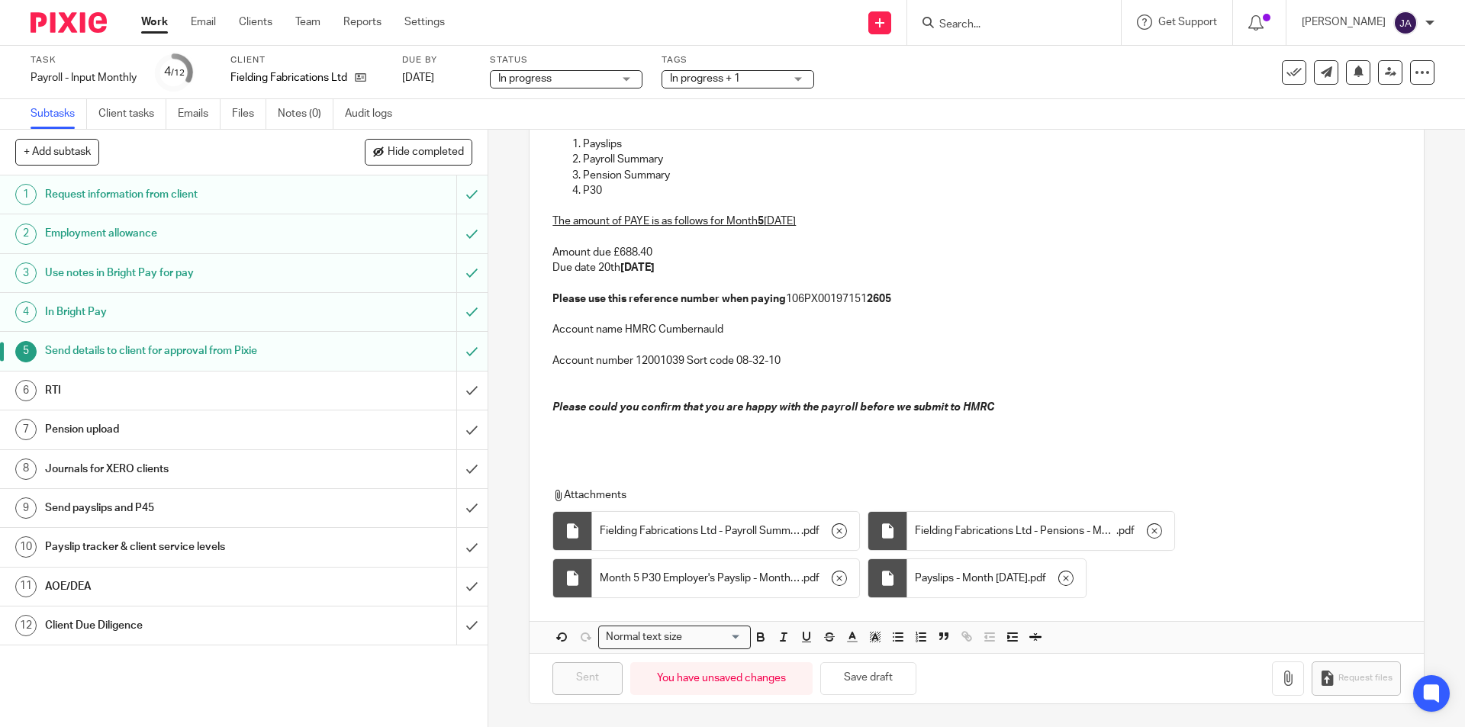
click at [151, 636] on h1 "Client Due Diligence" at bounding box center [177, 625] width 264 height 23
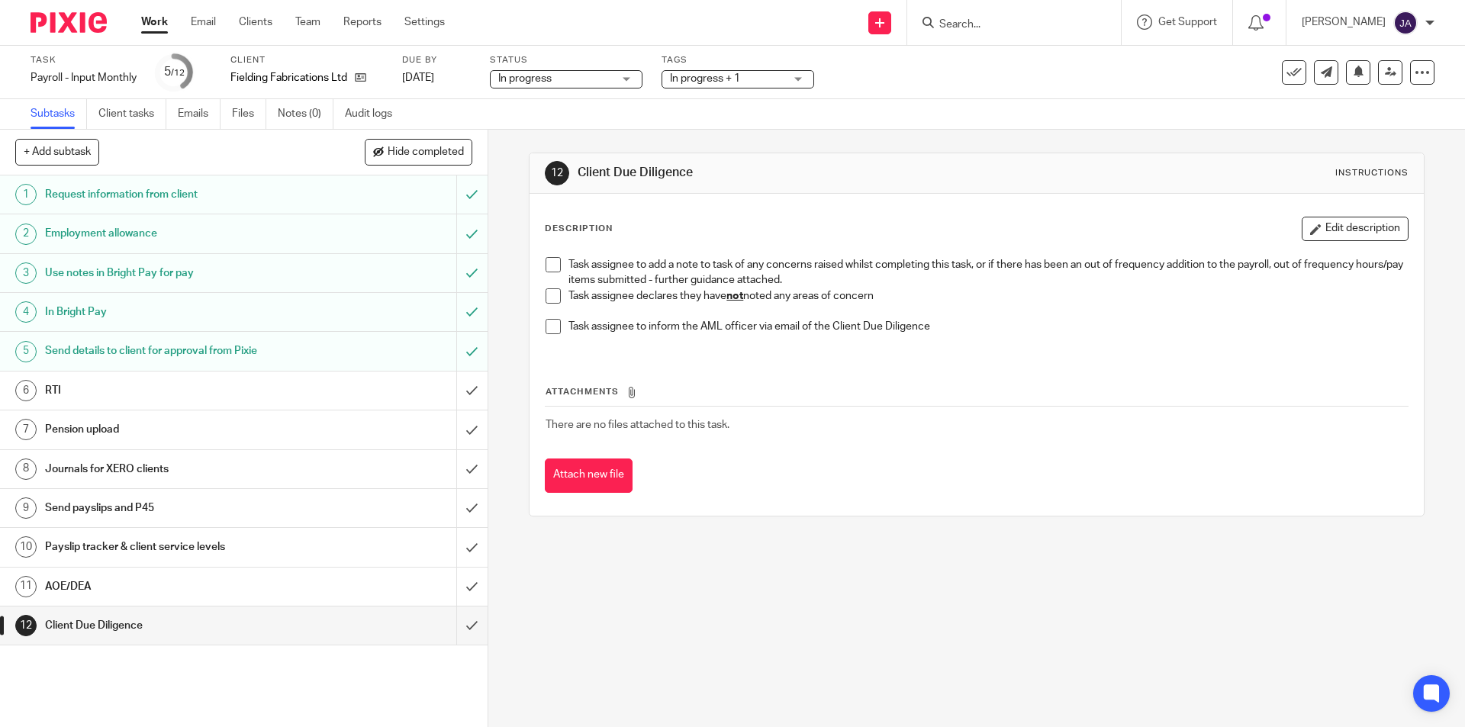
click at [546, 304] on li "Task assignee declares they have not noted any areas of concern" at bounding box center [976, 303] width 861 height 31
click at [546, 291] on span at bounding box center [553, 295] width 15 height 15
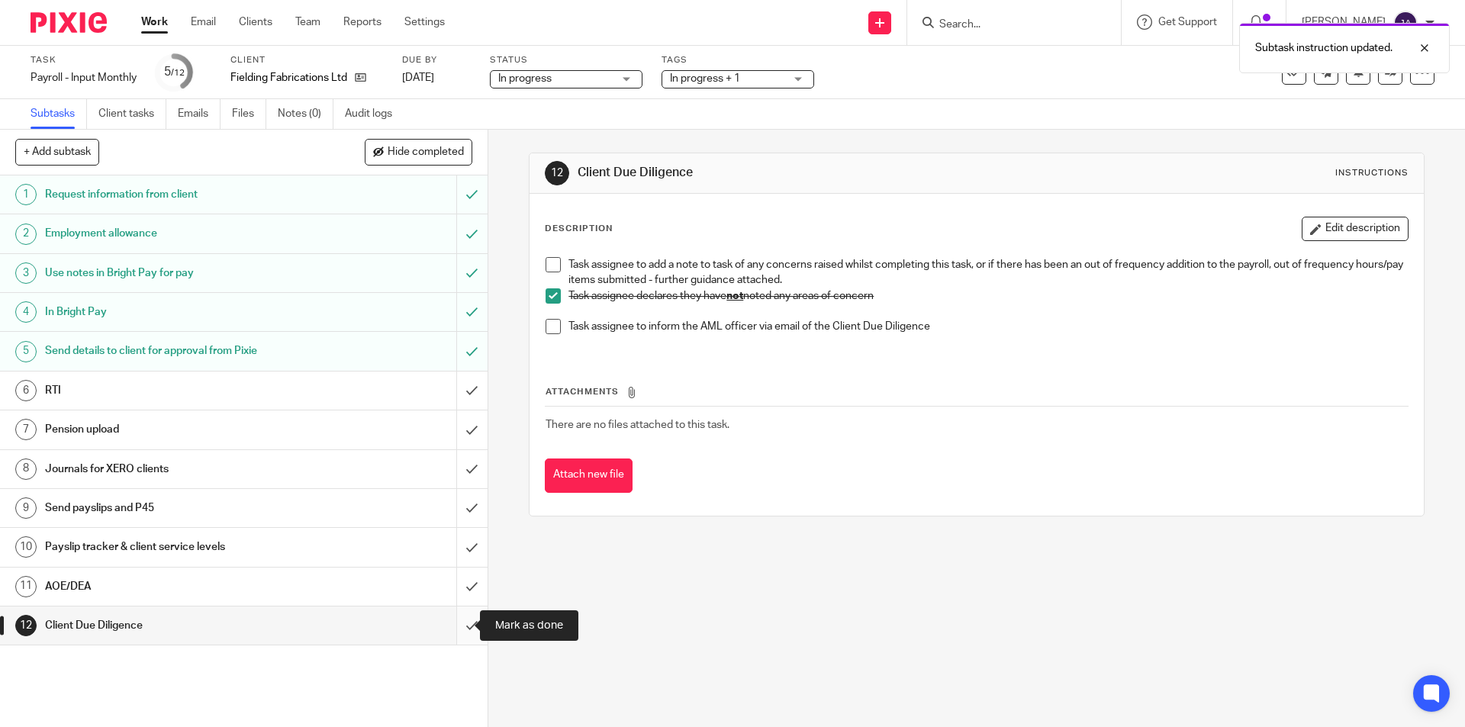
click at [460, 615] on input "submit" at bounding box center [244, 626] width 488 height 38
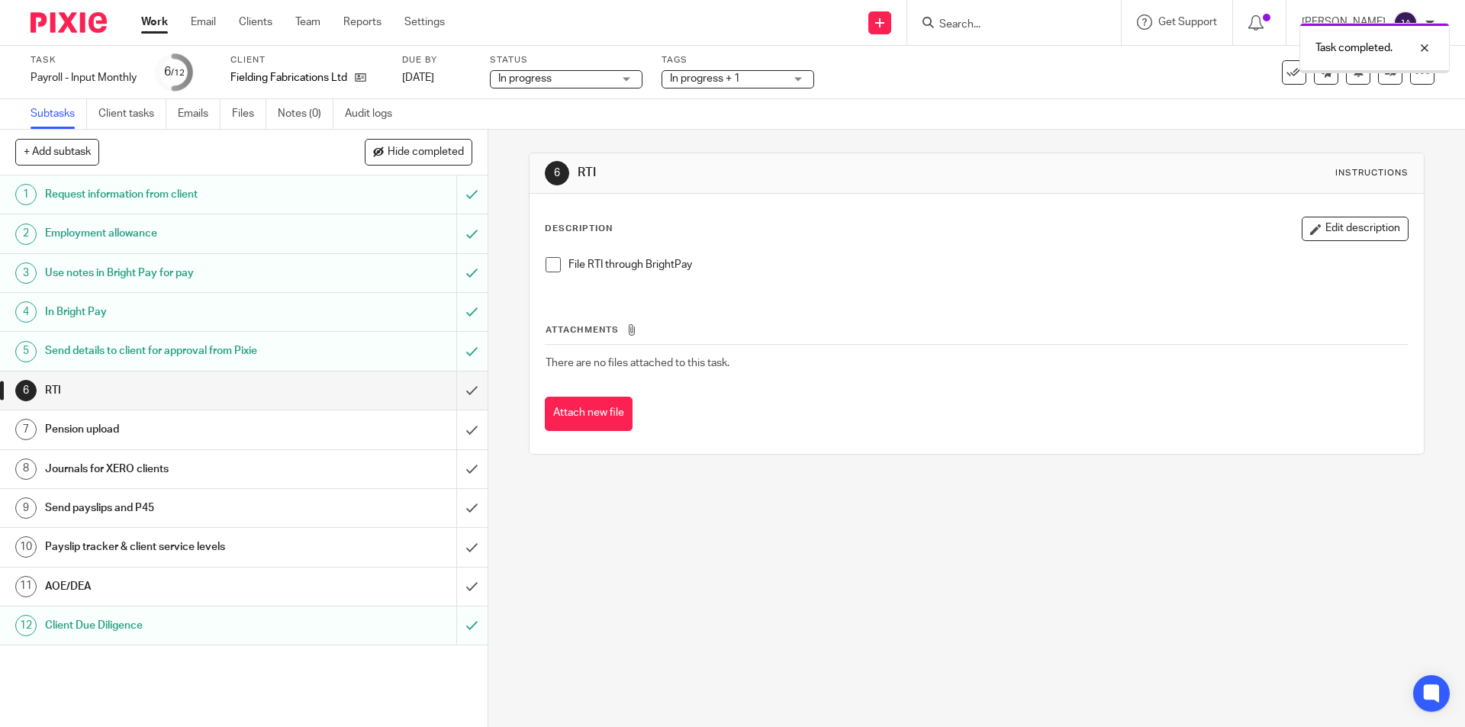
click at [235, 578] on h1 "AOE/DEA" at bounding box center [177, 586] width 264 height 23
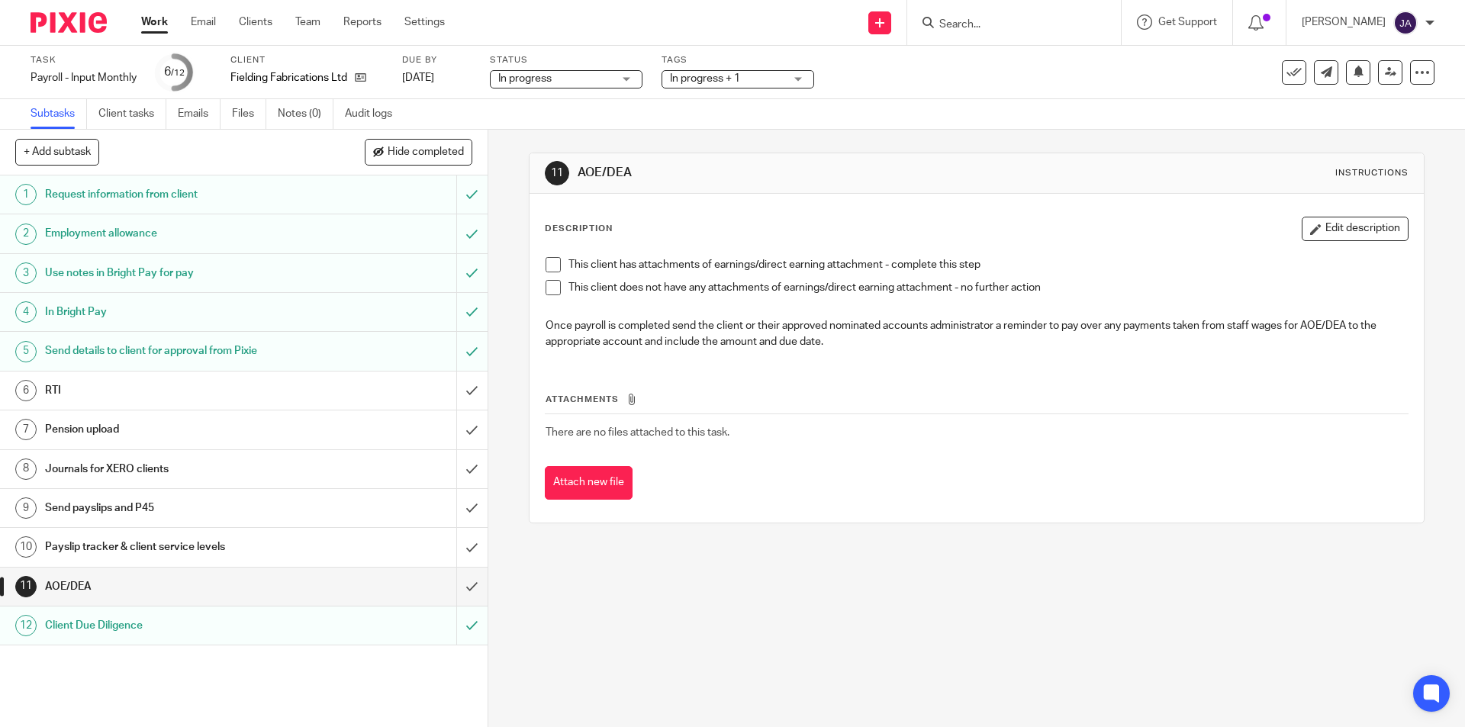
click at [552, 287] on span at bounding box center [553, 287] width 15 height 15
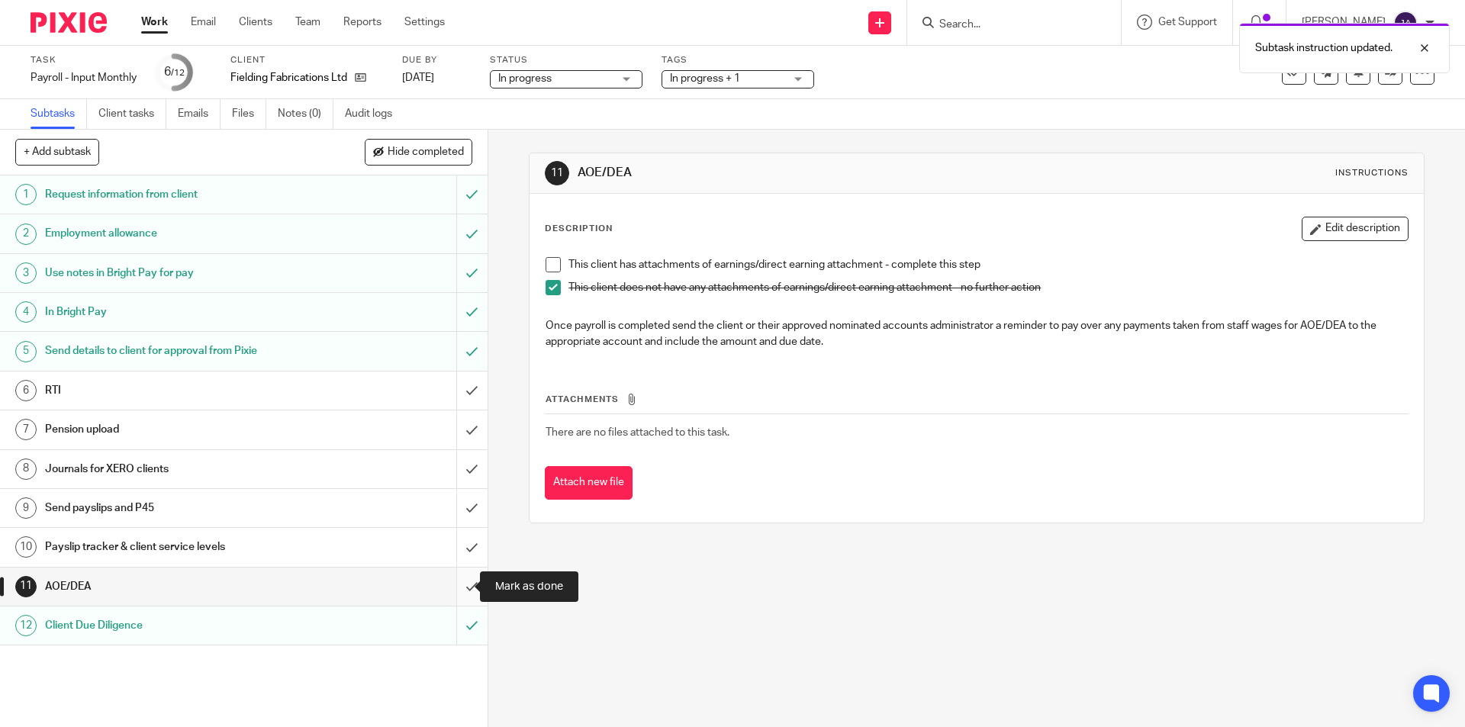
click at [456, 585] on input "submit" at bounding box center [244, 587] width 488 height 38
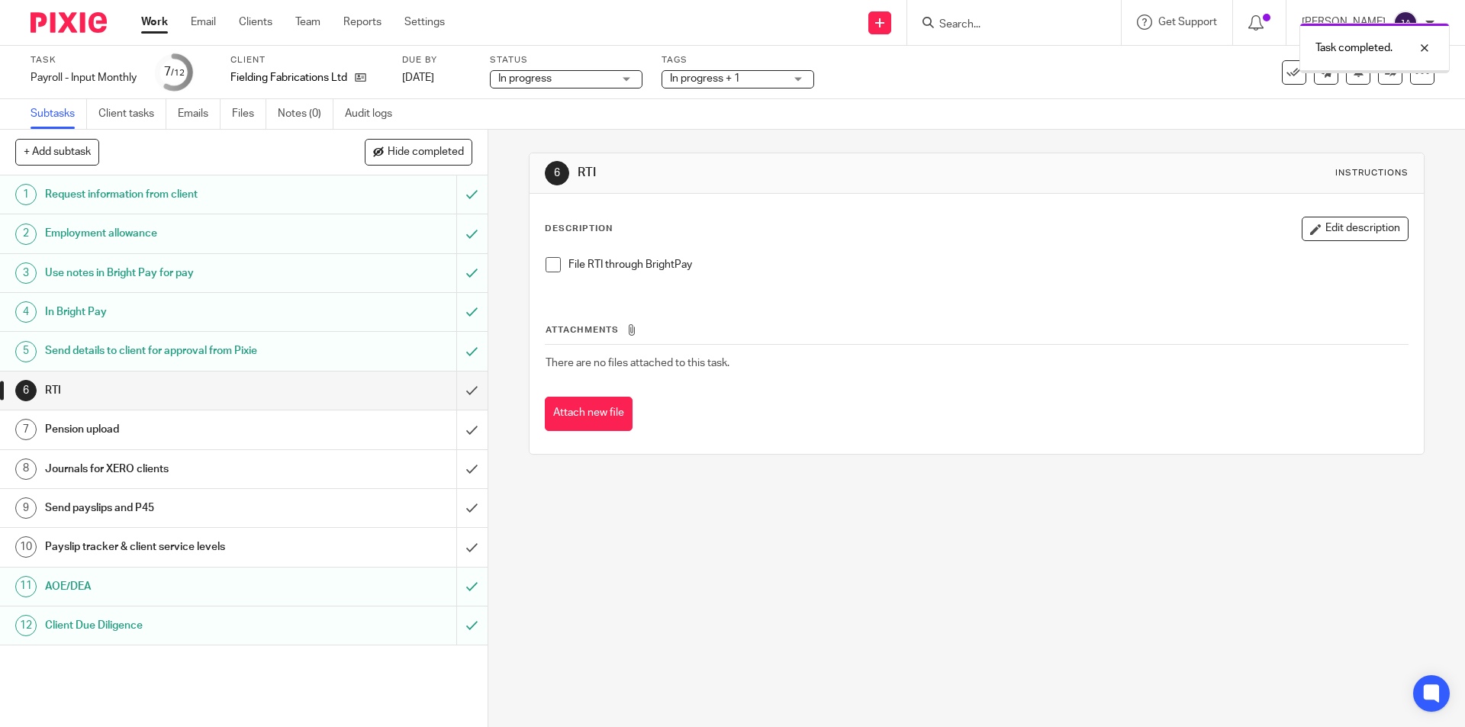
click at [208, 549] on h1 "Payslip tracker & client service levels" at bounding box center [177, 547] width 264 height 23
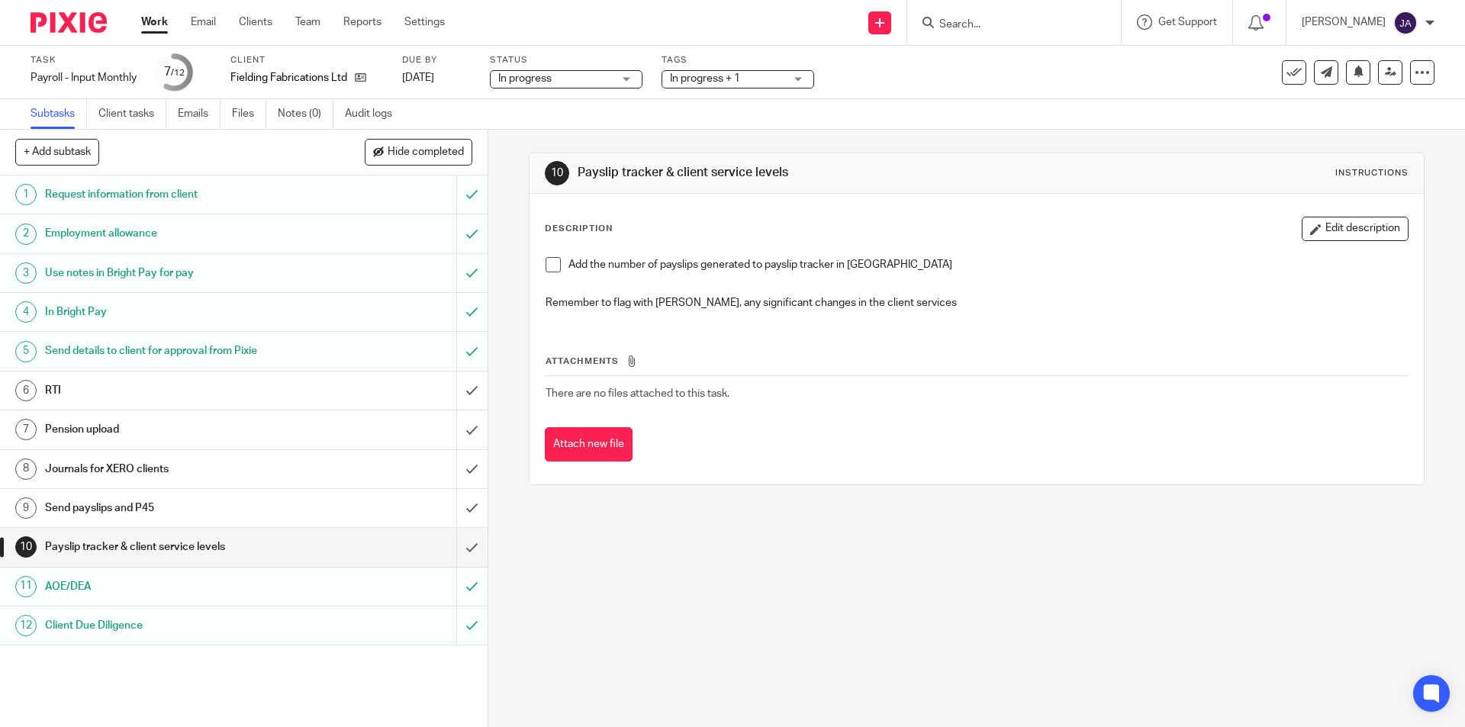
click at [546, 266] on span at bounding box center [553, 264] width 15 height 15
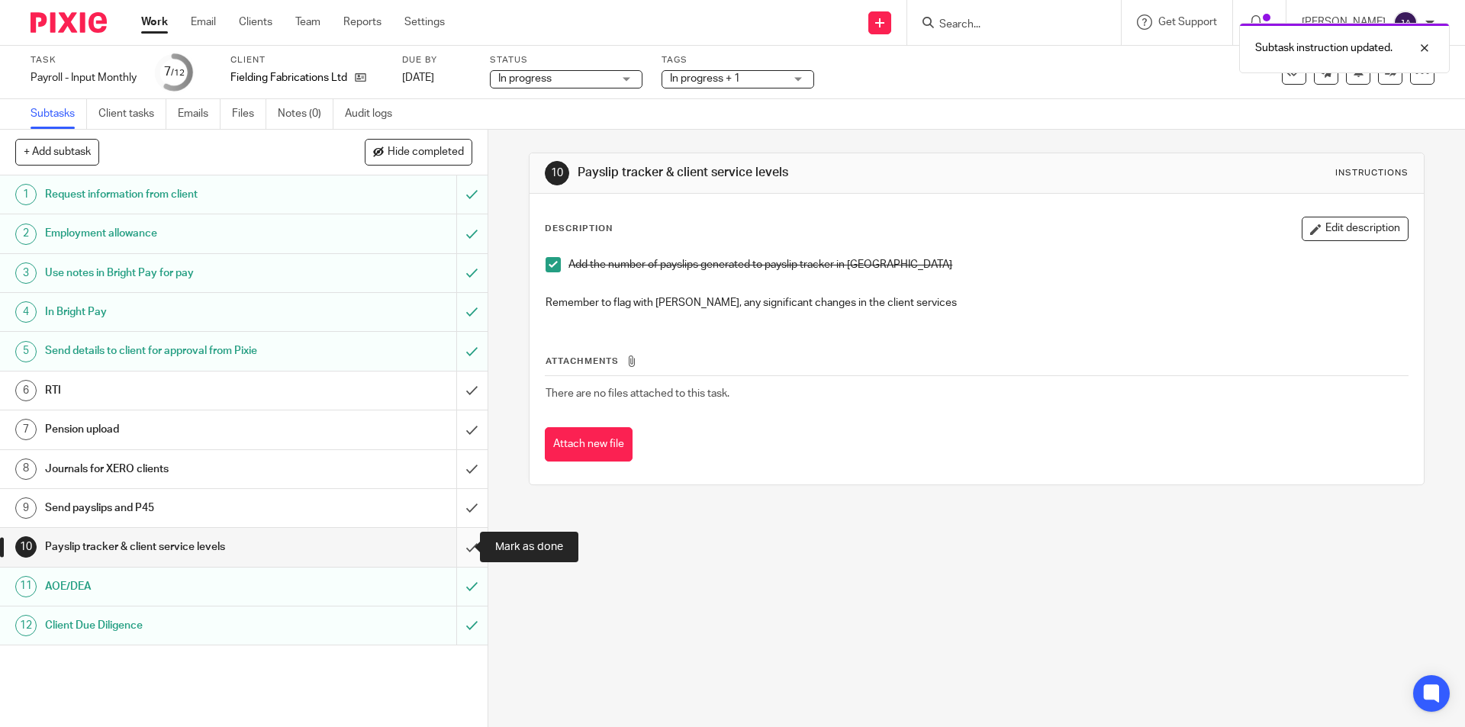
click at [464, 552] on input "submit" at bounding box center [244, 547] width 488 height 38
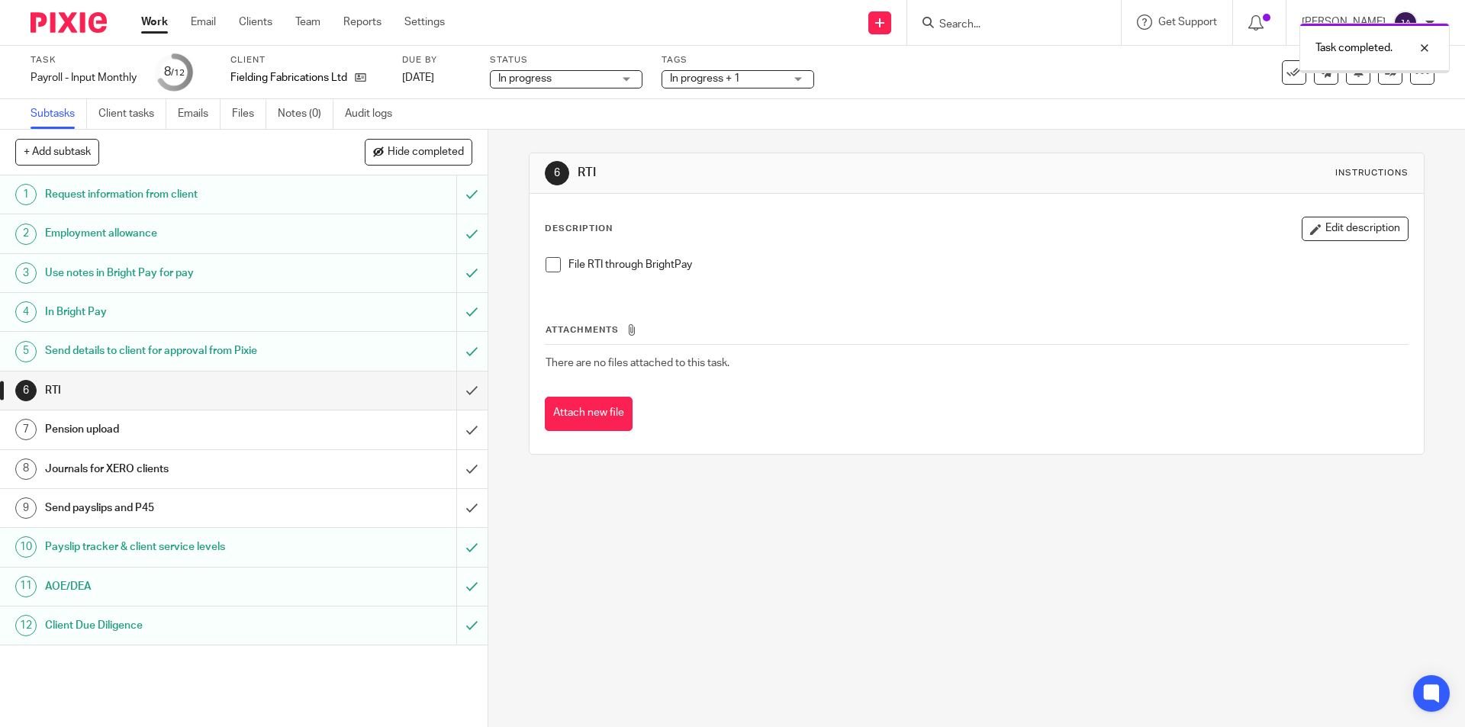
click at [156, 503] on h1 "Send payslips and P45" at bounding box center [177, 508] width 264 height 23
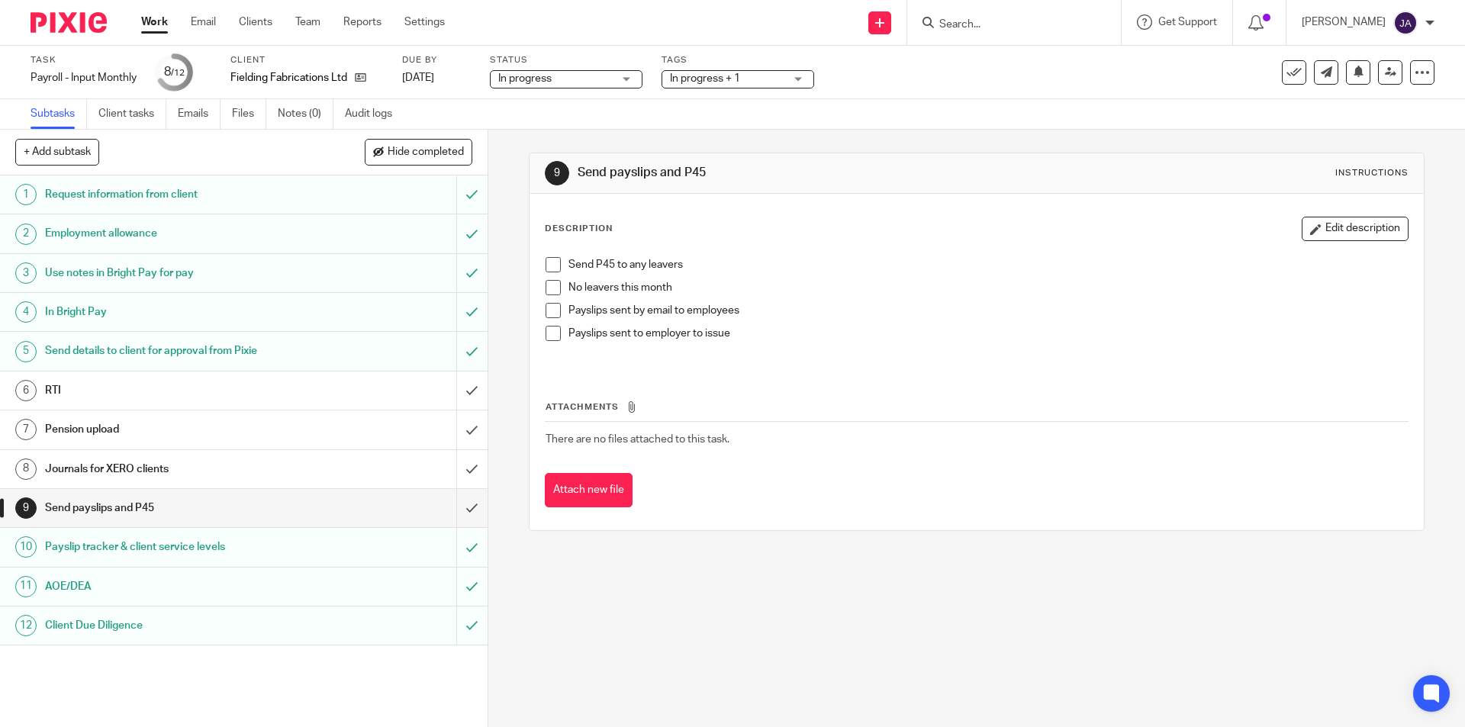
click at [546, 287] on span at bounding box center [553, 287] width 15 height 15
click at [546, 332] on span at bounding box center [553, 333] width 15 height 15
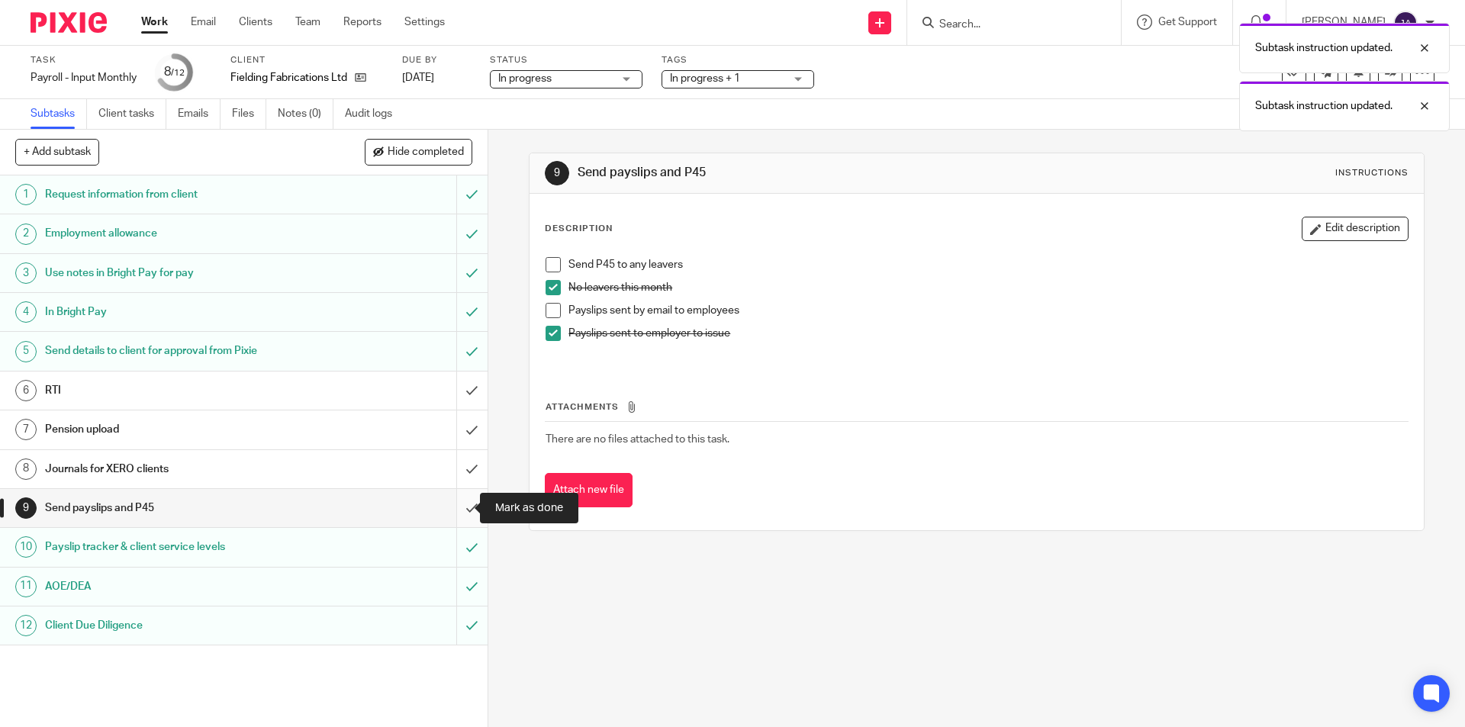
click at [456, 511] on input "submit" at bounding box center [244, 508] width 488 height 38
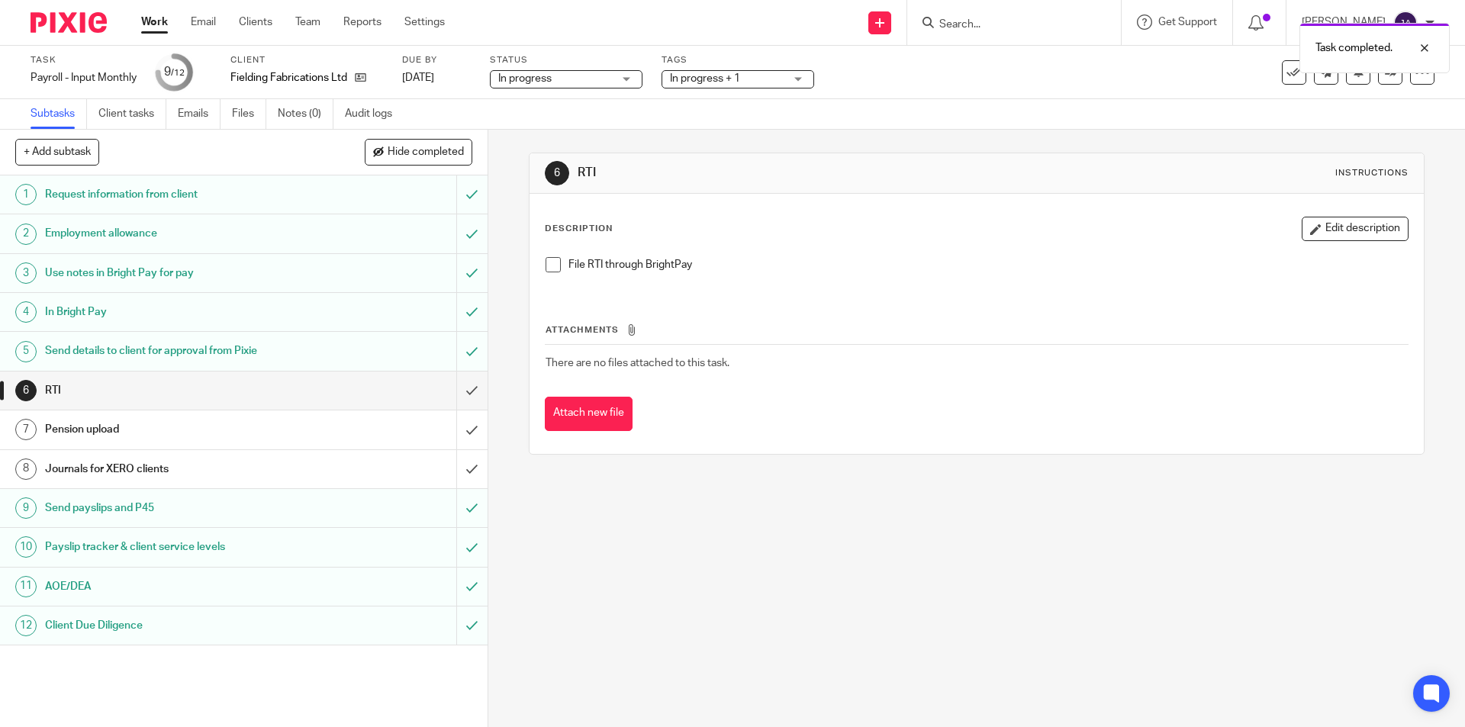
click at [163, 482] on link "8 Journals for XERO clients" at bounding box center [228, 469] width 456 height 38
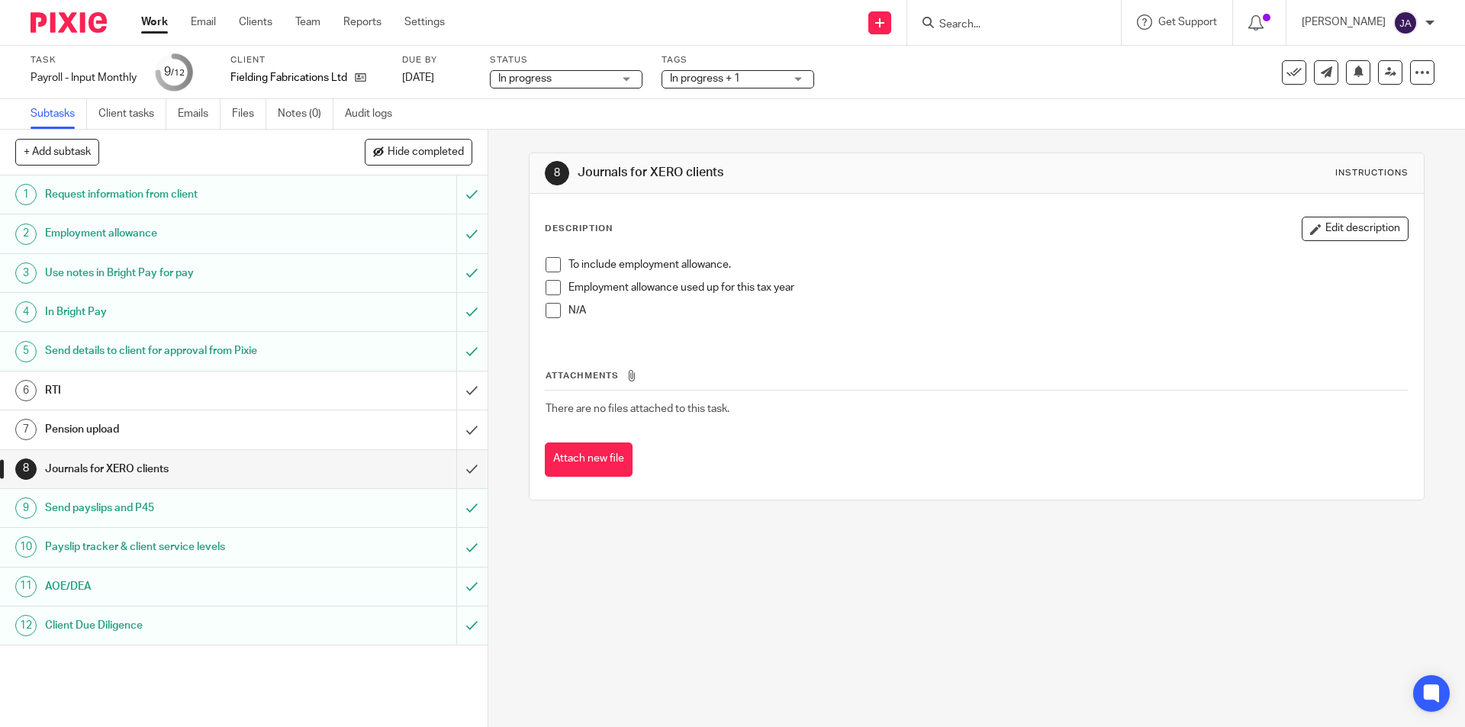
click at [538, 265] on div "To include employment allowance. Employment allowance used up for this tax year…" at bounding box center [976, 294] width 877 height 88
click at [546, 269] on span at bounding box center [553, 264] width 15 height 15
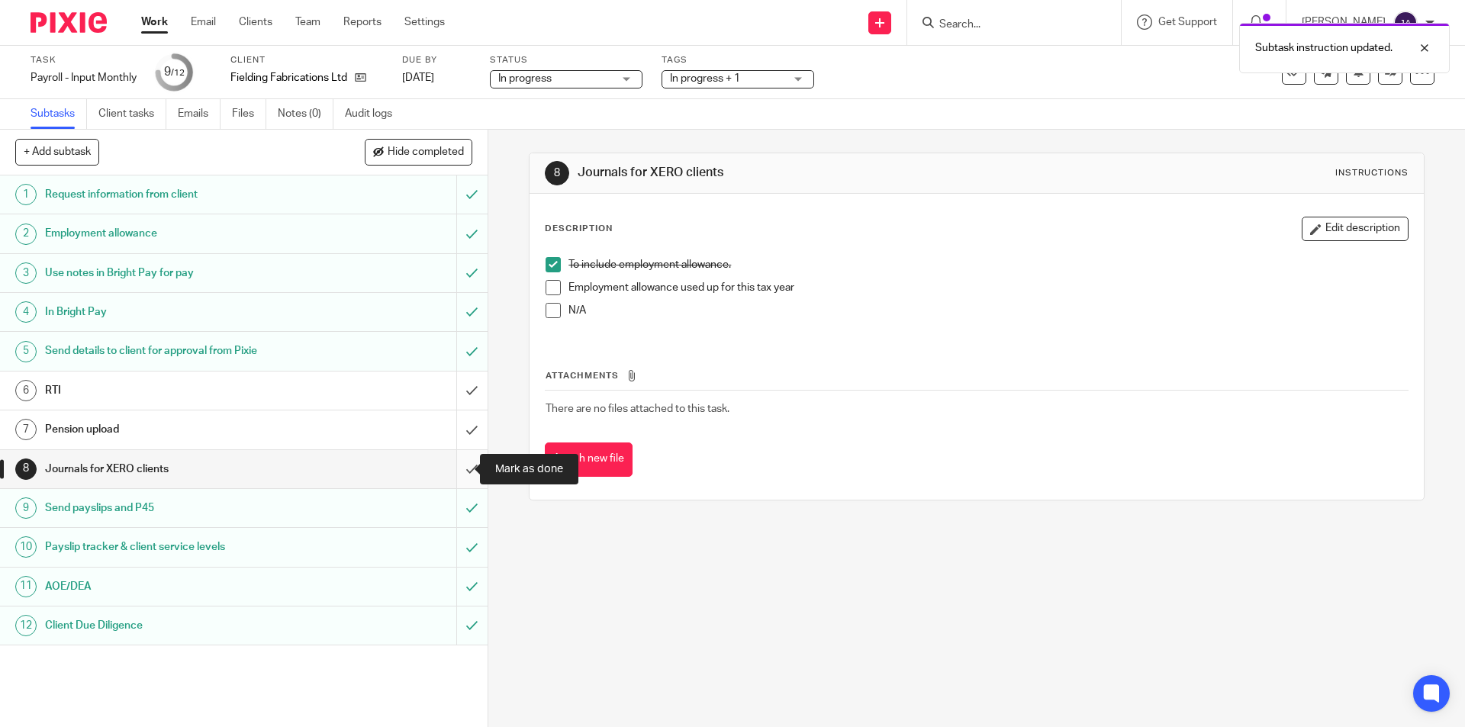
click at [460, 474] on input "submit" at bounding box center [244, 469] width 488 height 38
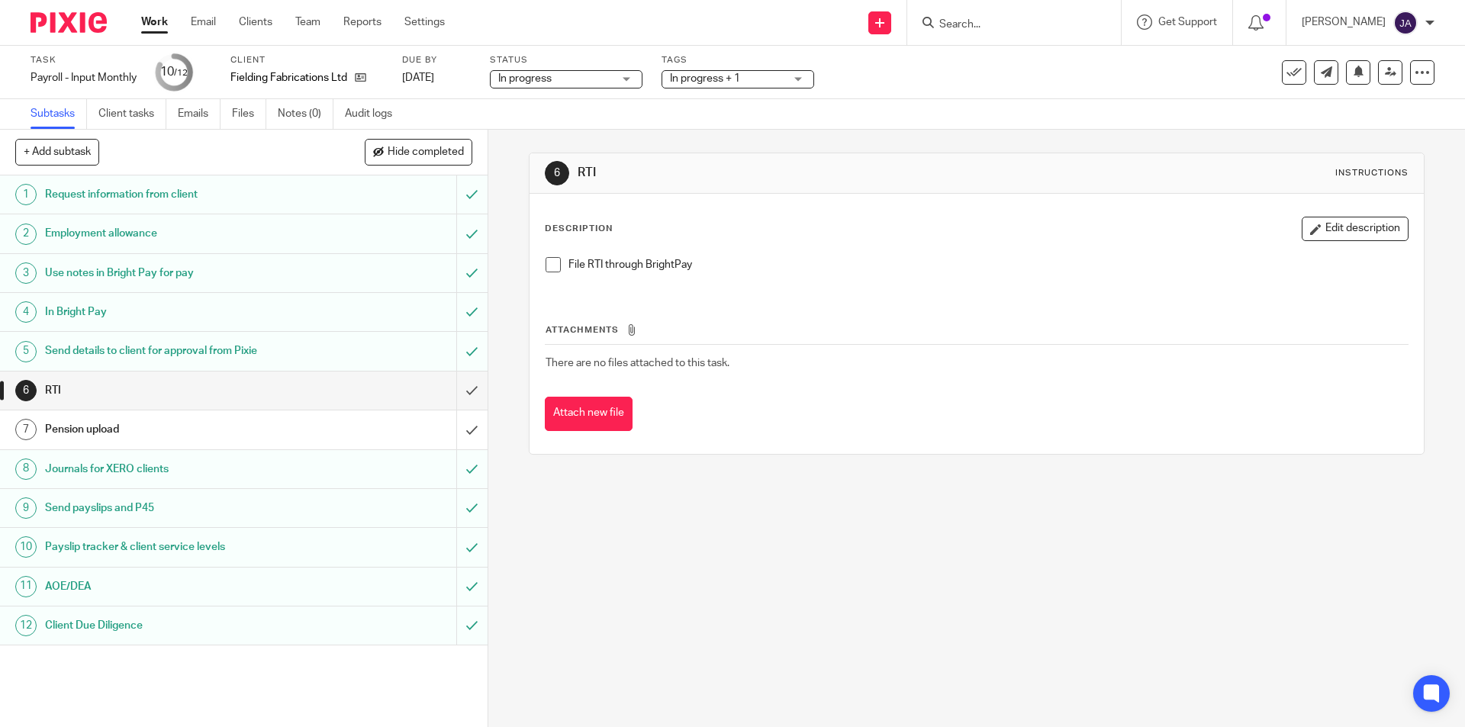
click at [158, 21] on link "Work" at bounding box center [154, 21] width 27 height 15
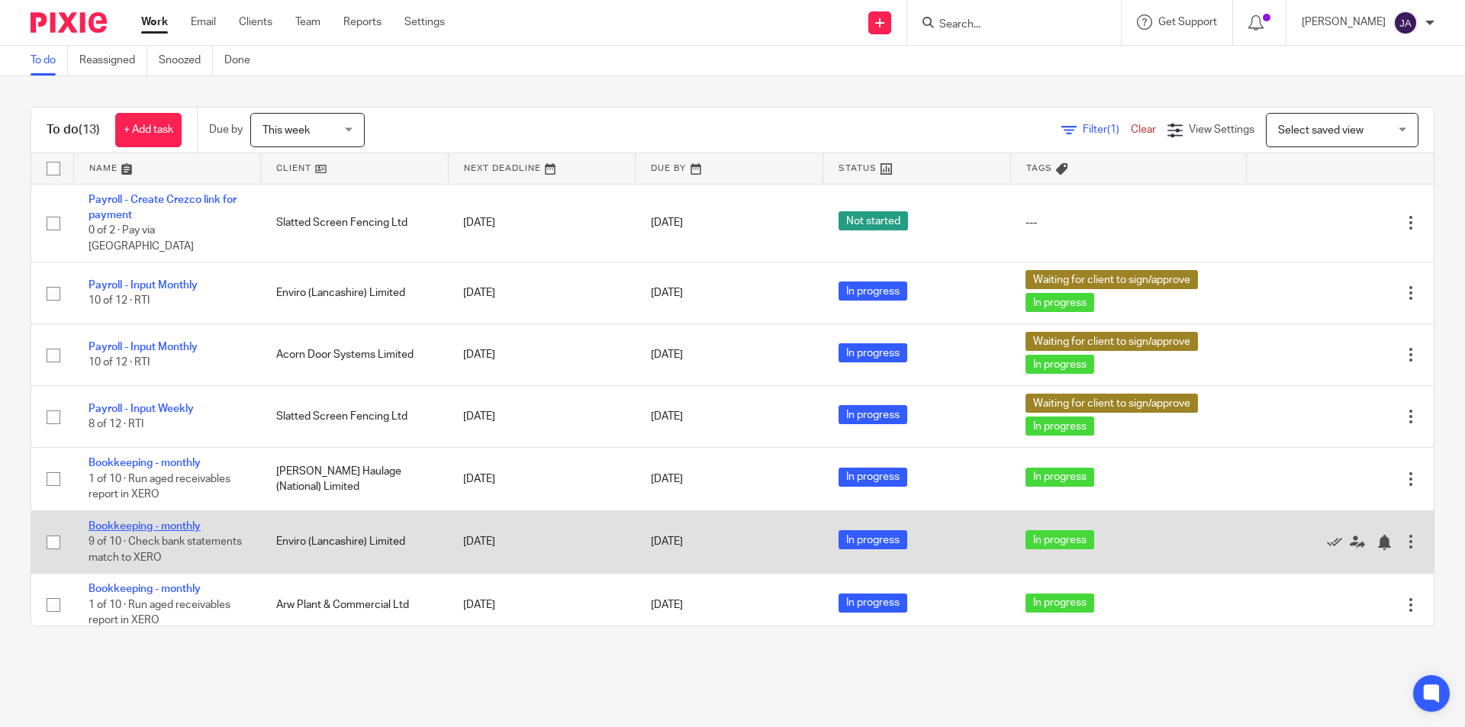
click at [143, 521] on link "Bookkeeping - monthly" at bounding box center [145, 526] width 112 height 11
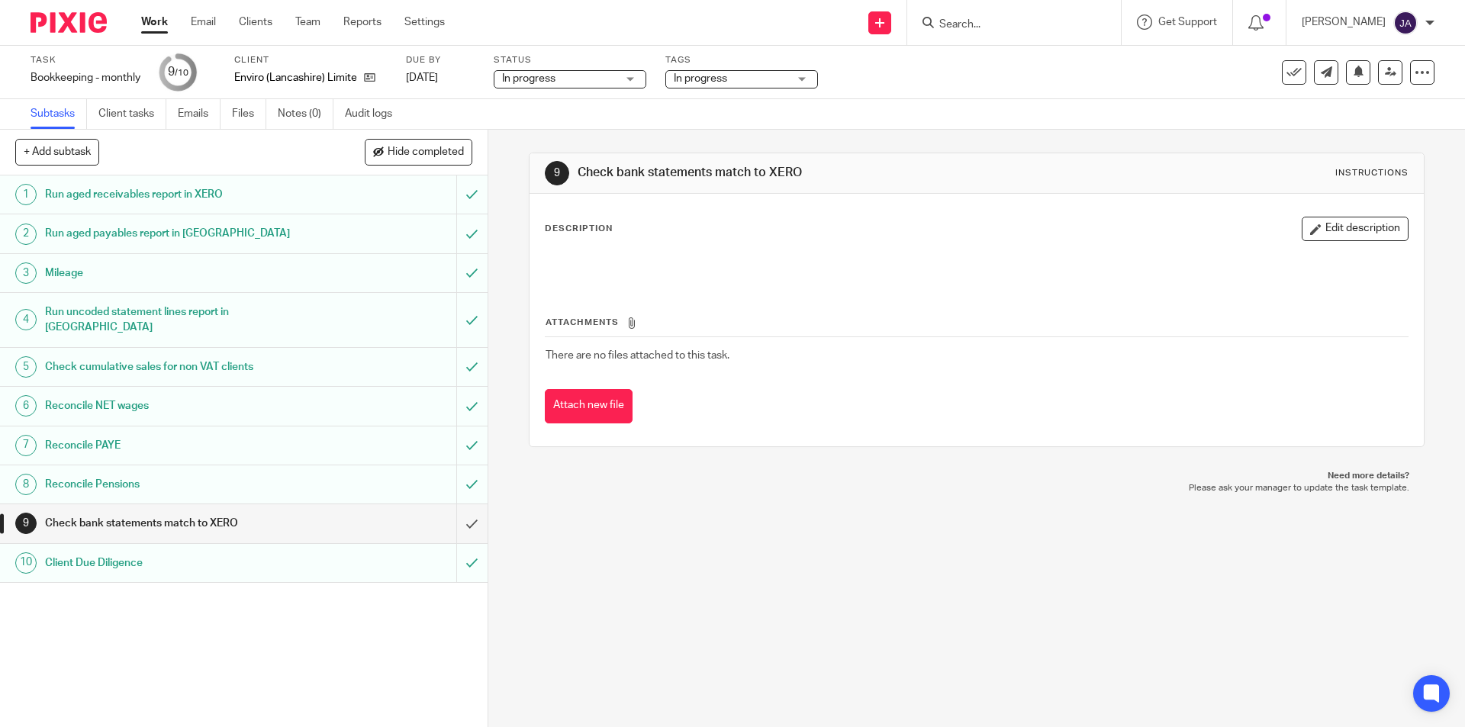
click at [217, 513] on h1 "Check bank statements match to XERO" at bounding box center [177, 523] width 264 height 23
click at [1346, 236] on button "Edit description" at bounding box center [1355, 229] width 107 height 24
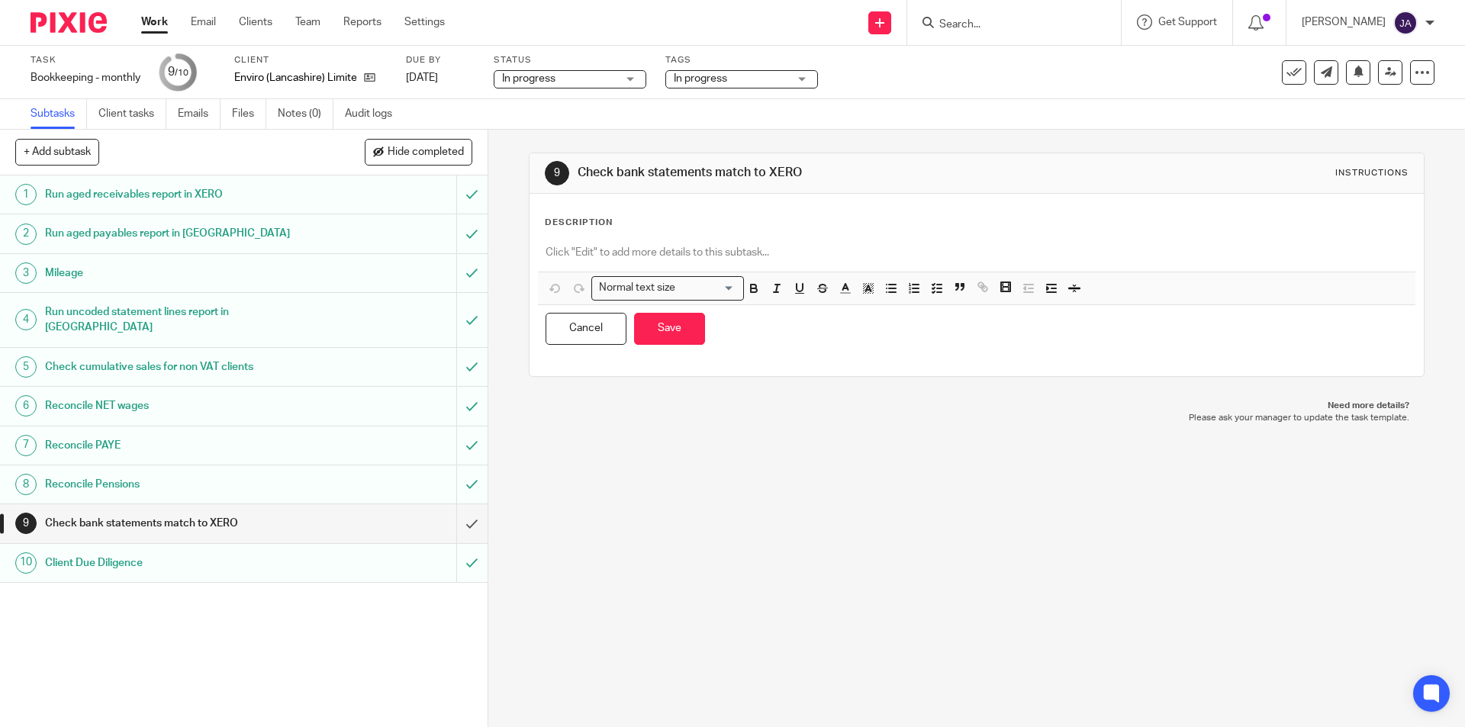
click at [571, 243] on div at bounding box center [976, 254] width 877 height 34
click at [646, 336] on button "Save" at bounding box center [669, 329] width 71 height 33
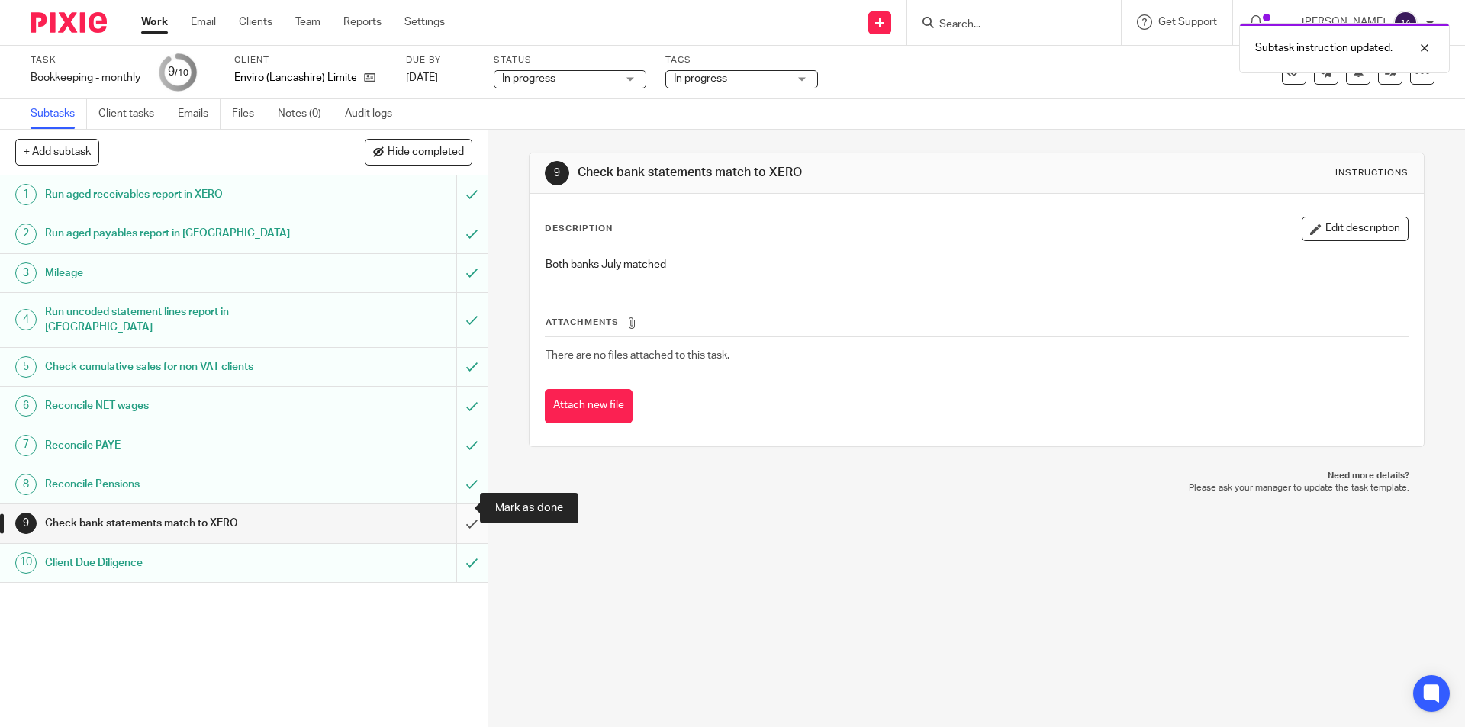
click at [464, 521] on input "submit" at bounding box center [244, 523] width 488 height 38
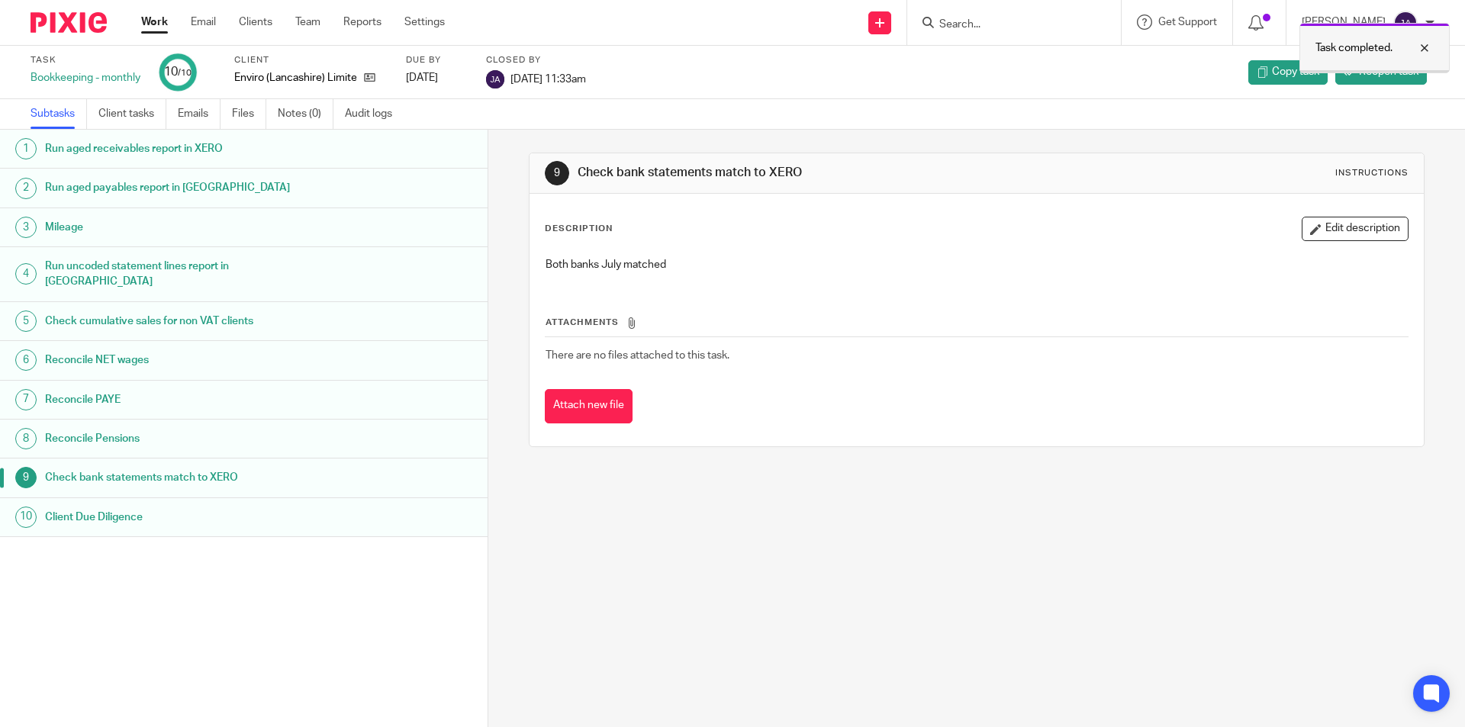
click at [1438, 38] on div "Task completed." at bounding box center [1374, 48] width 150 height 50
click at [1403, 75] on span "Reopen task" at bounding box center [1389, 71] width 60 height 15
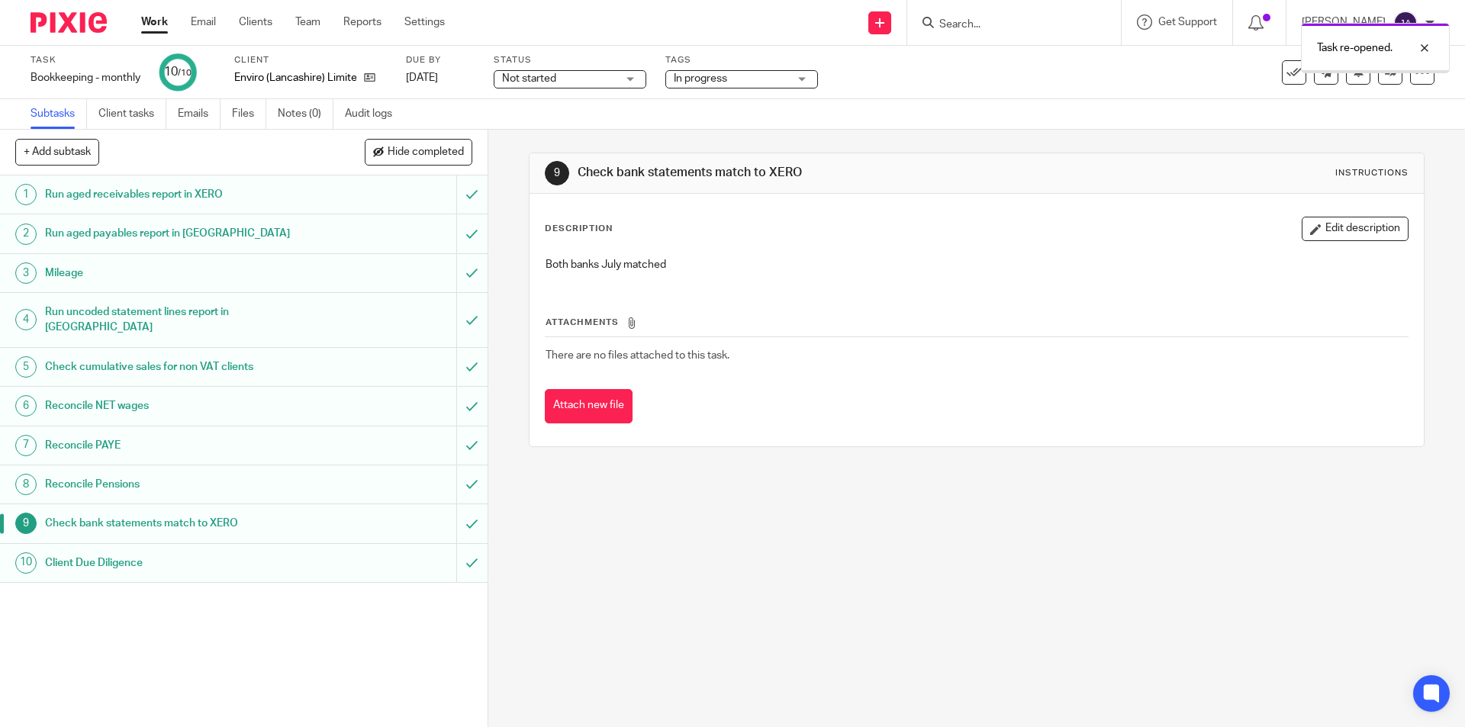
click at [812, 82] on div "In progress" at bounding box center [741, 79] width 153 height 18
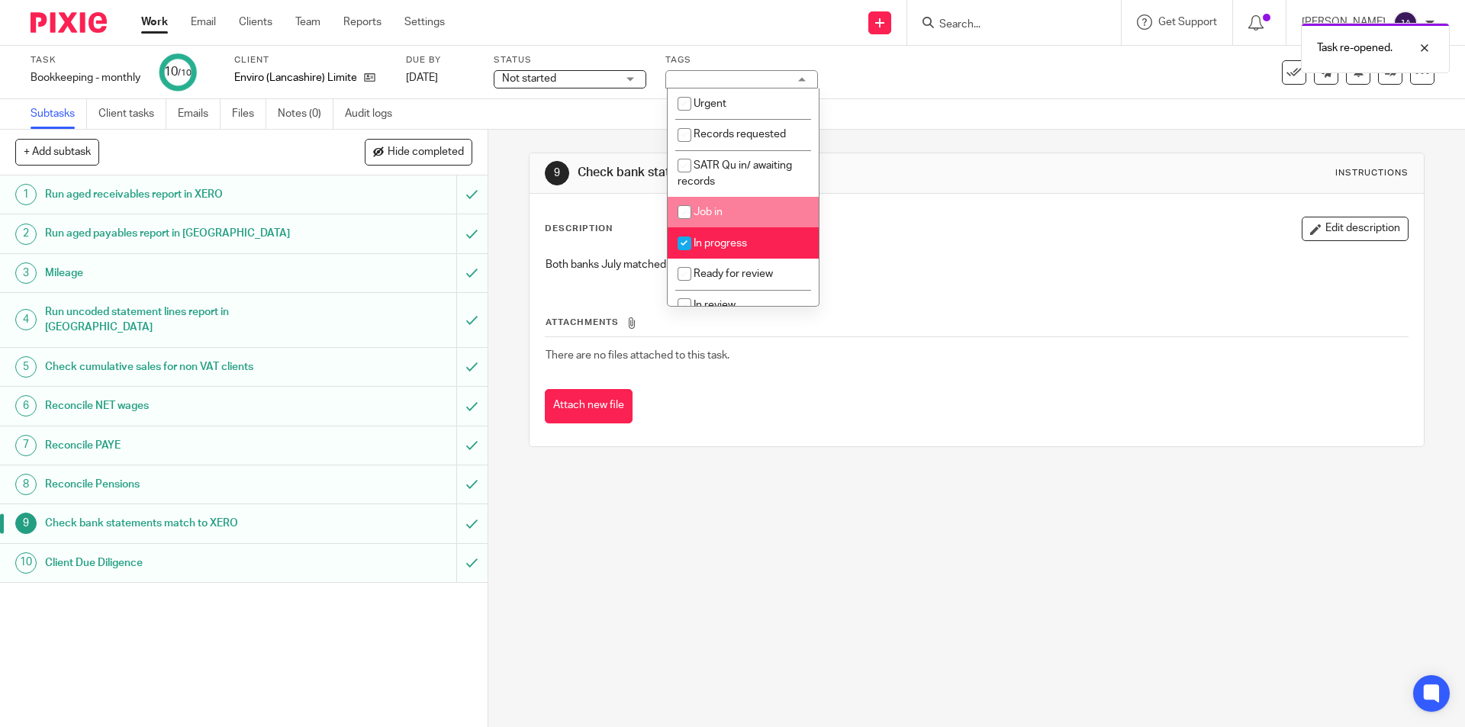
click at [711, 231] on li "In progress" at bounding box center [743, 242] width 151 height 31
checkbox input "false"
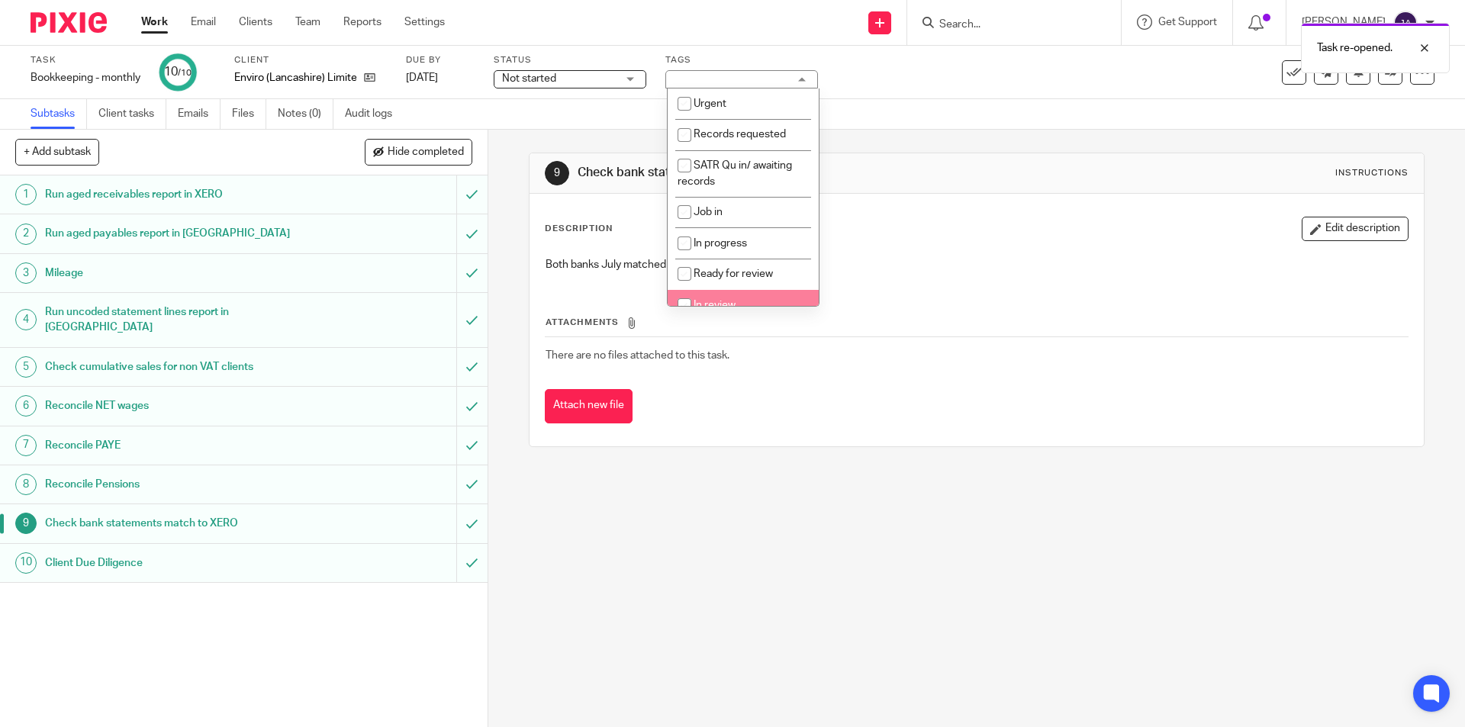
click at [633, 606] on div "9 Check bank statements match to XERO Instructions Description Edit description…" at bounding box center [976, 428] width 977 height 597
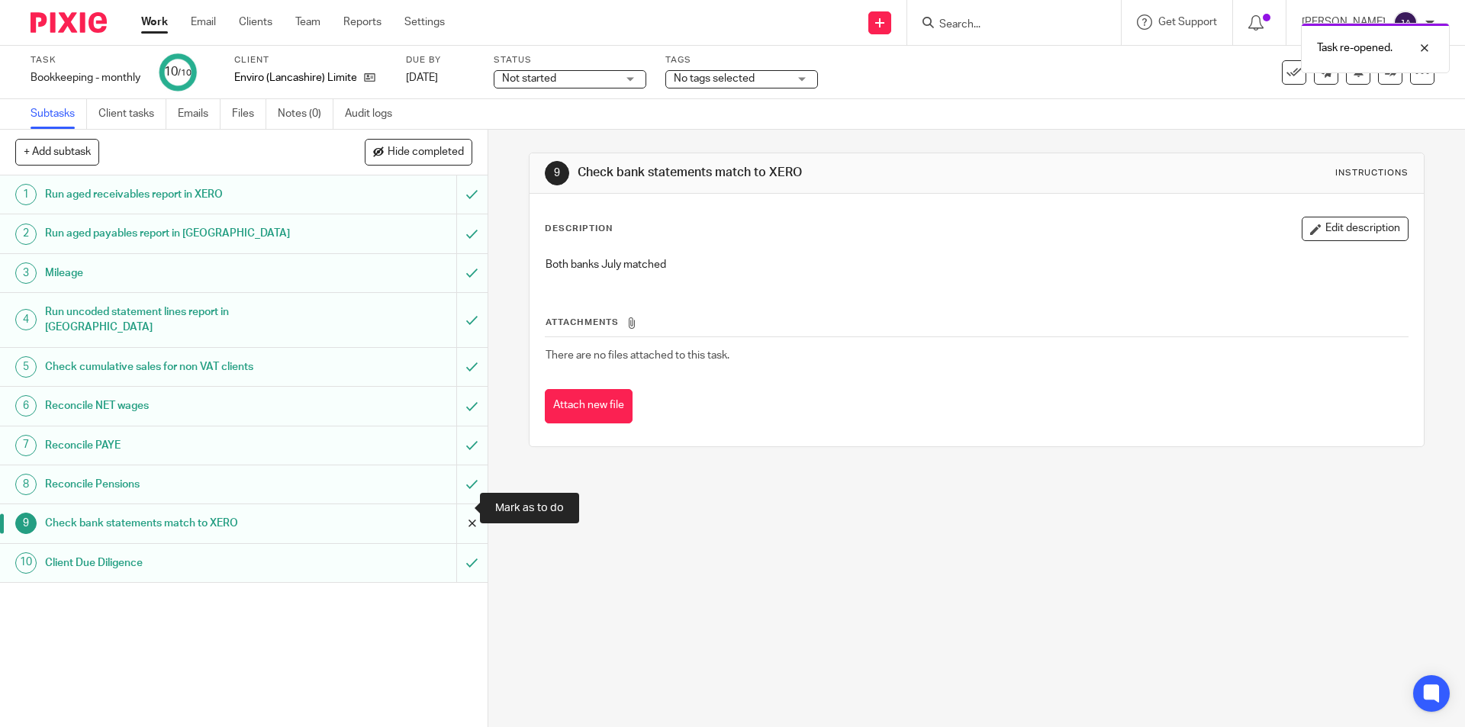
click at [448, 510] on input "submit" at bounding box center [244, 523] width 488 height 38
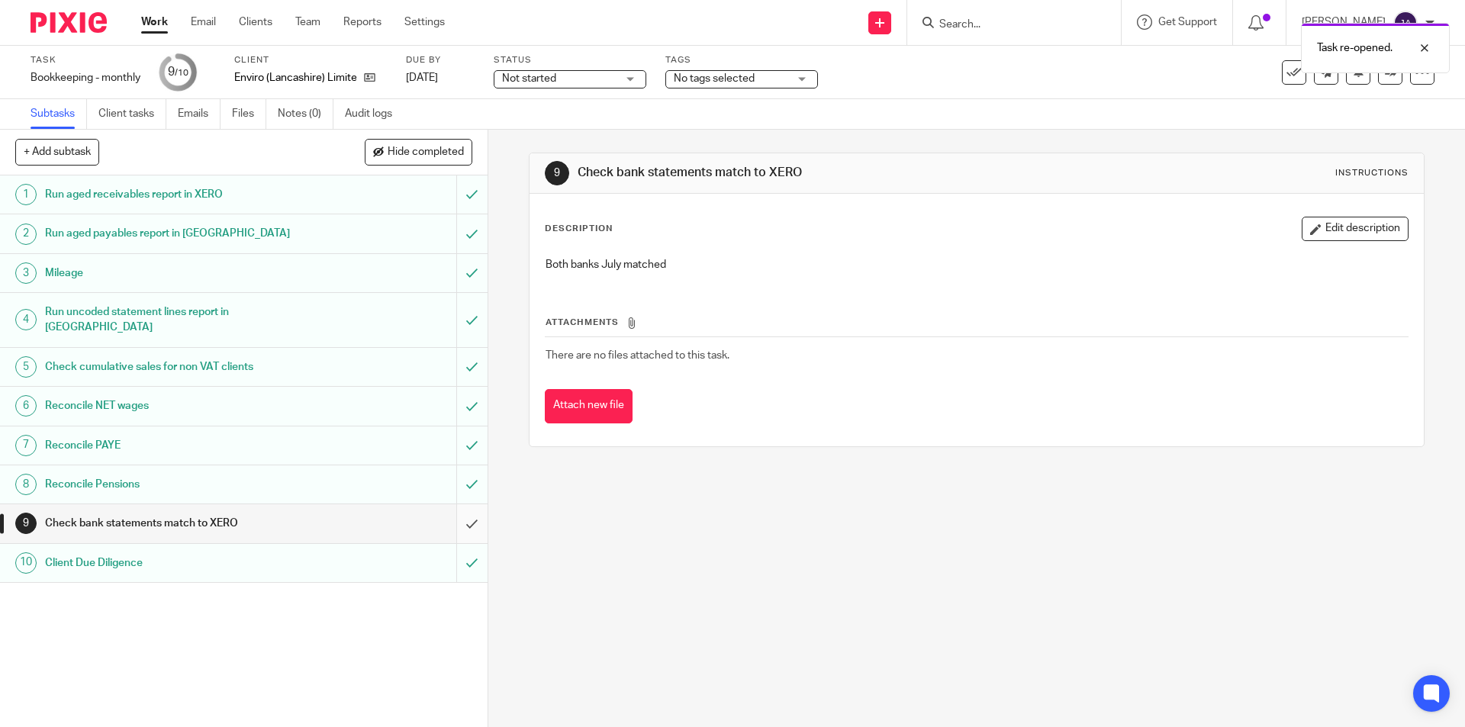
click at [462, 510] on input "submit" at bounding box center [244, 523] width 488 height 38
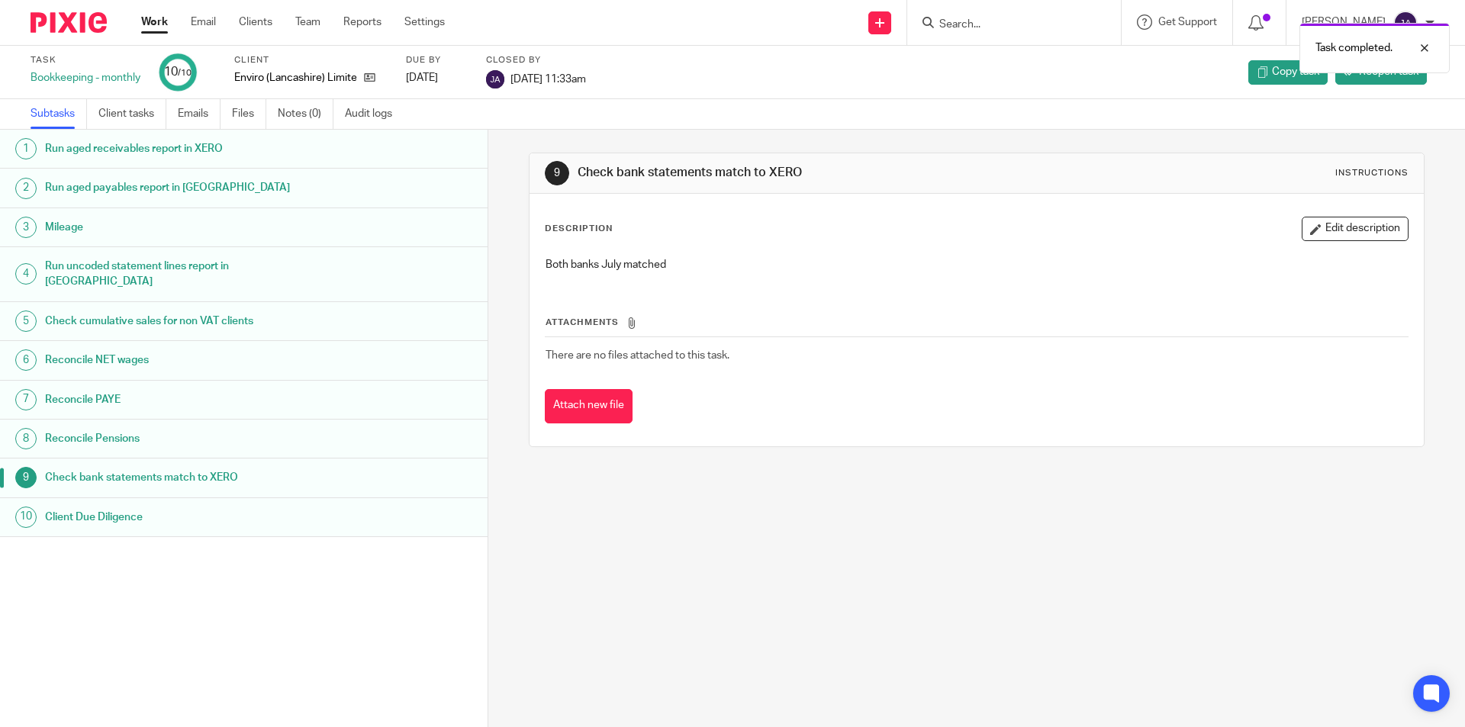
click at [161, 21] on link "Work" at bounding box center [154, 21] width 27 height 15
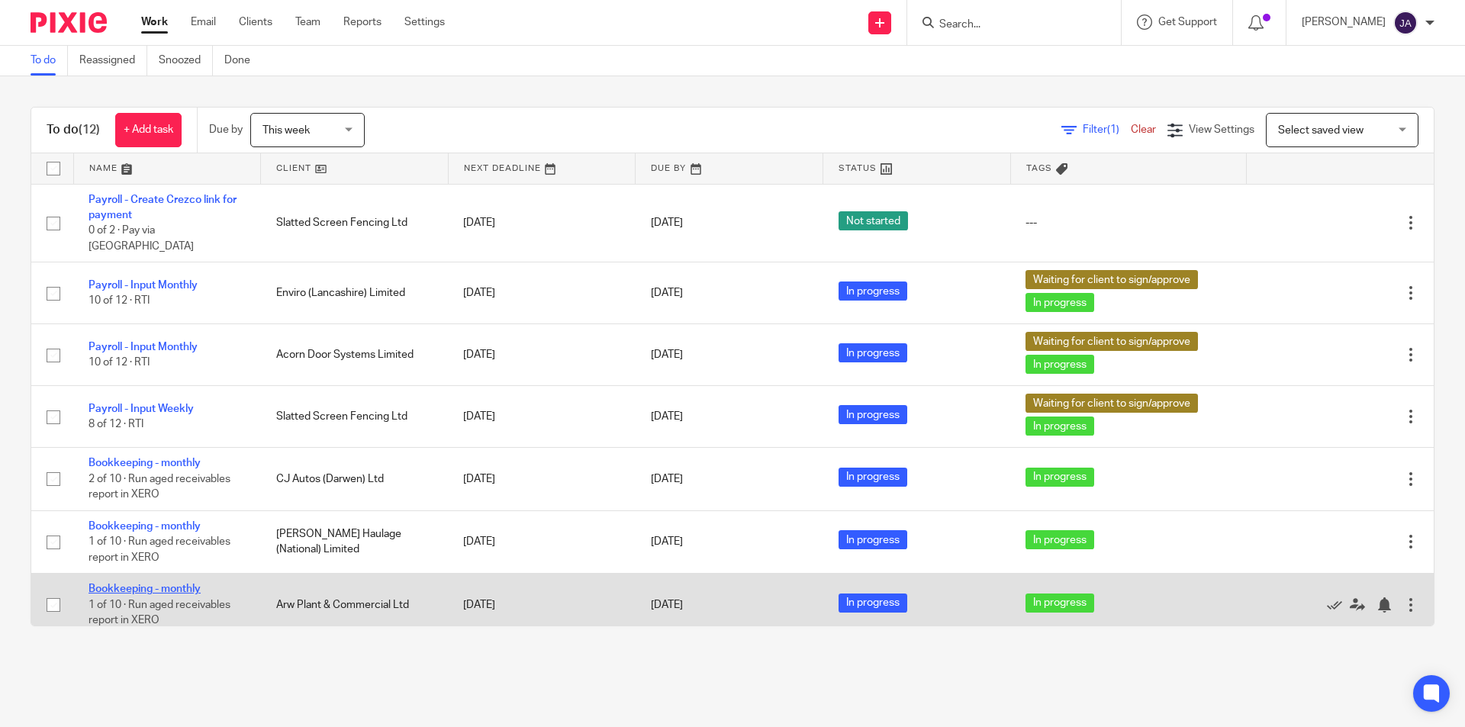
click at [159, 584] on link "Bookkeeping - monthly" at bounding box center [145, 589] width 112 height 11
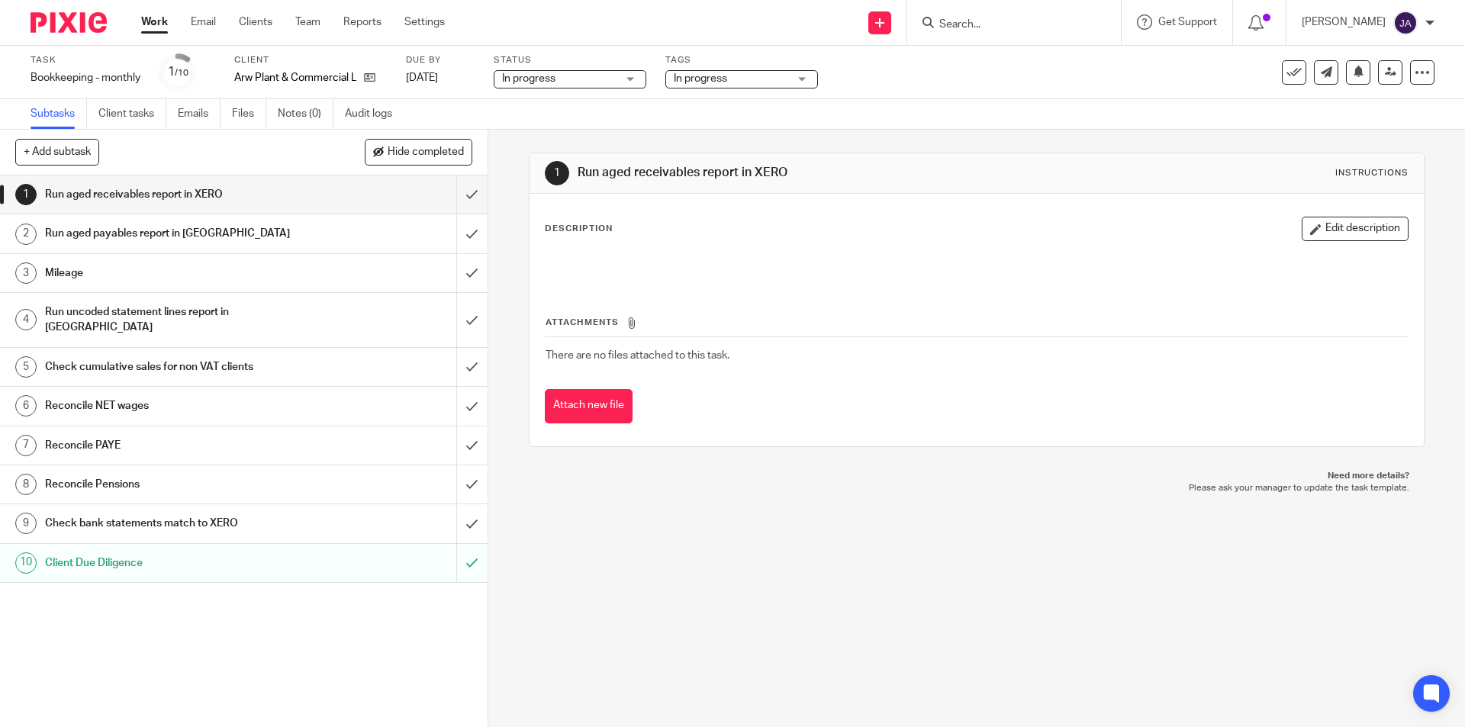
click at [1022, 31] on input "Search" at bounding box center [1006, 25] width 137 height 14
click at [1051, 21] on input "Search" at bounding box center [1006, 25] width 137 height 14
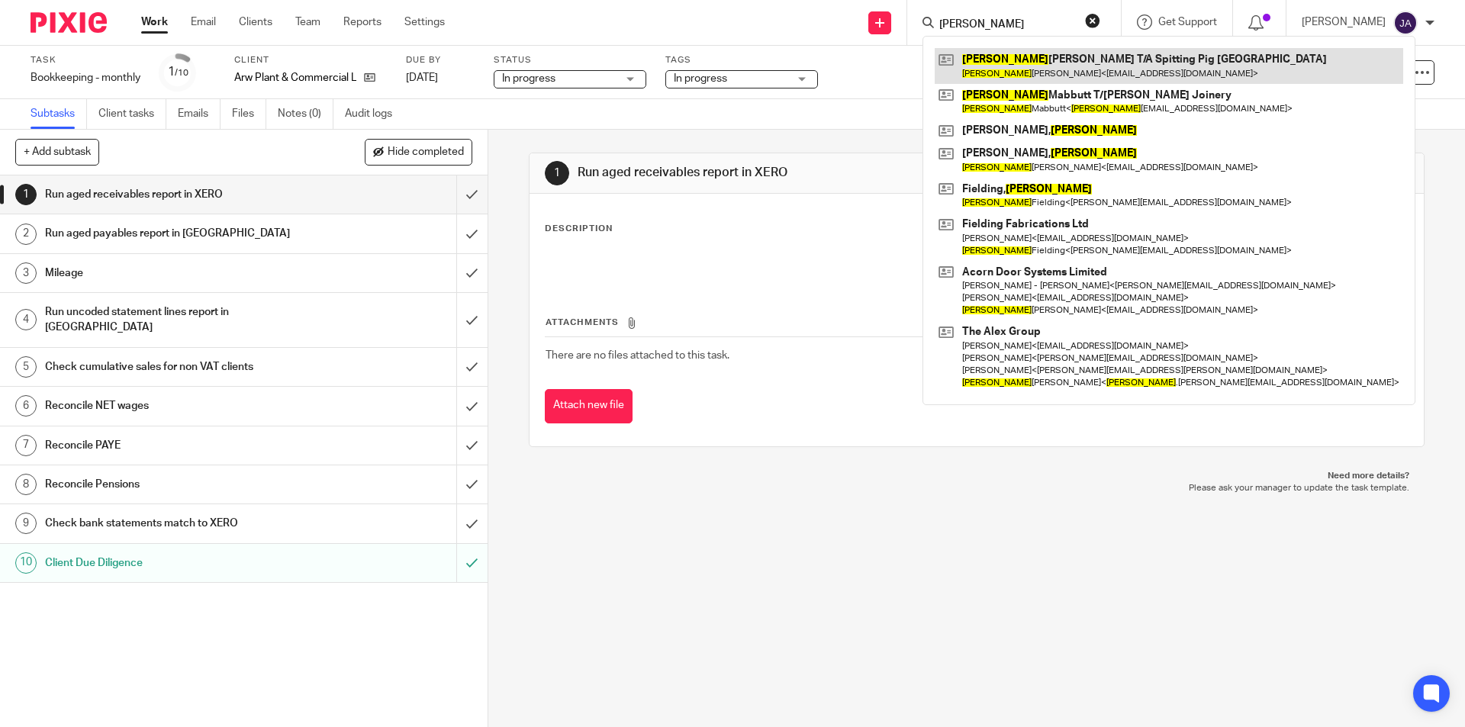
type input "andrew"
click at [1043, 63] on link at bounding box center [1169, 65] width 468 height 35
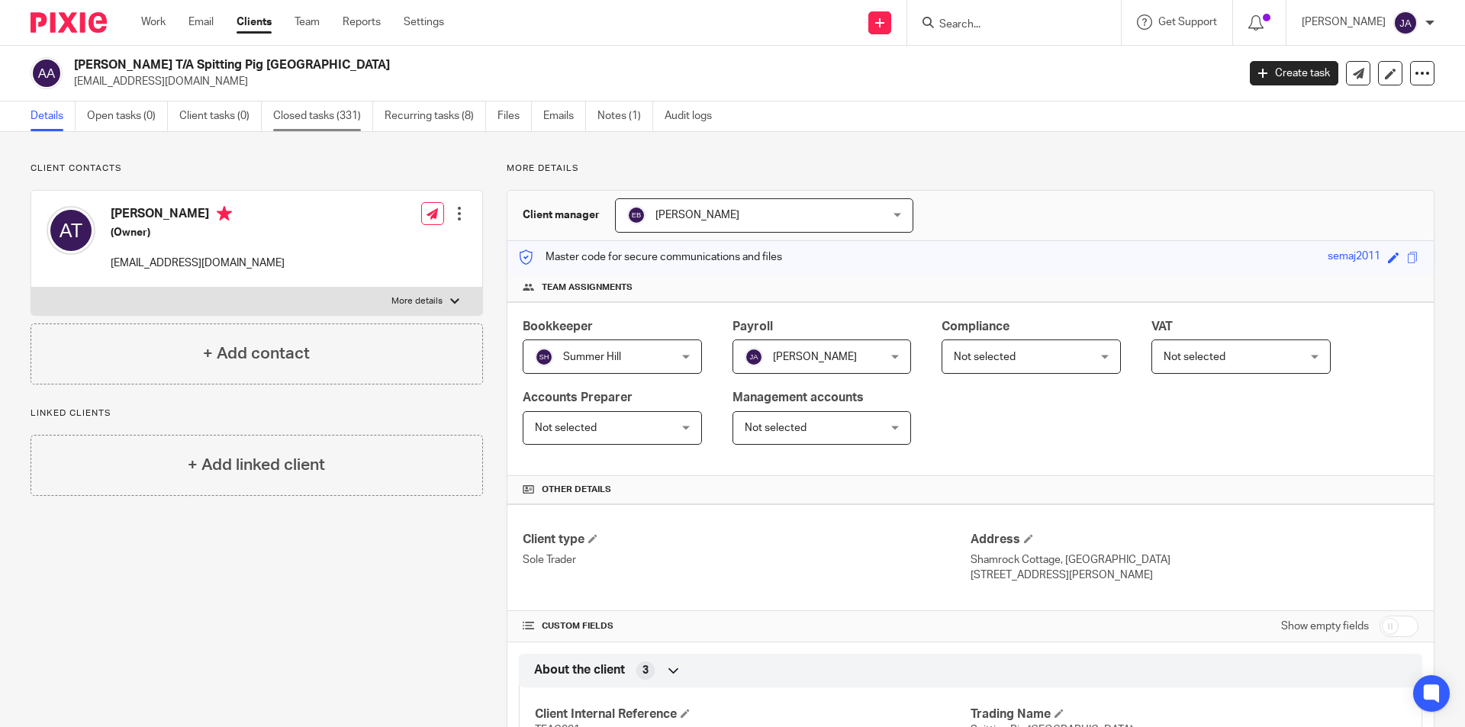
click at [353, 115] on link "Closed tasks (331)" at bounding box center [323, 116] width 100 height 30
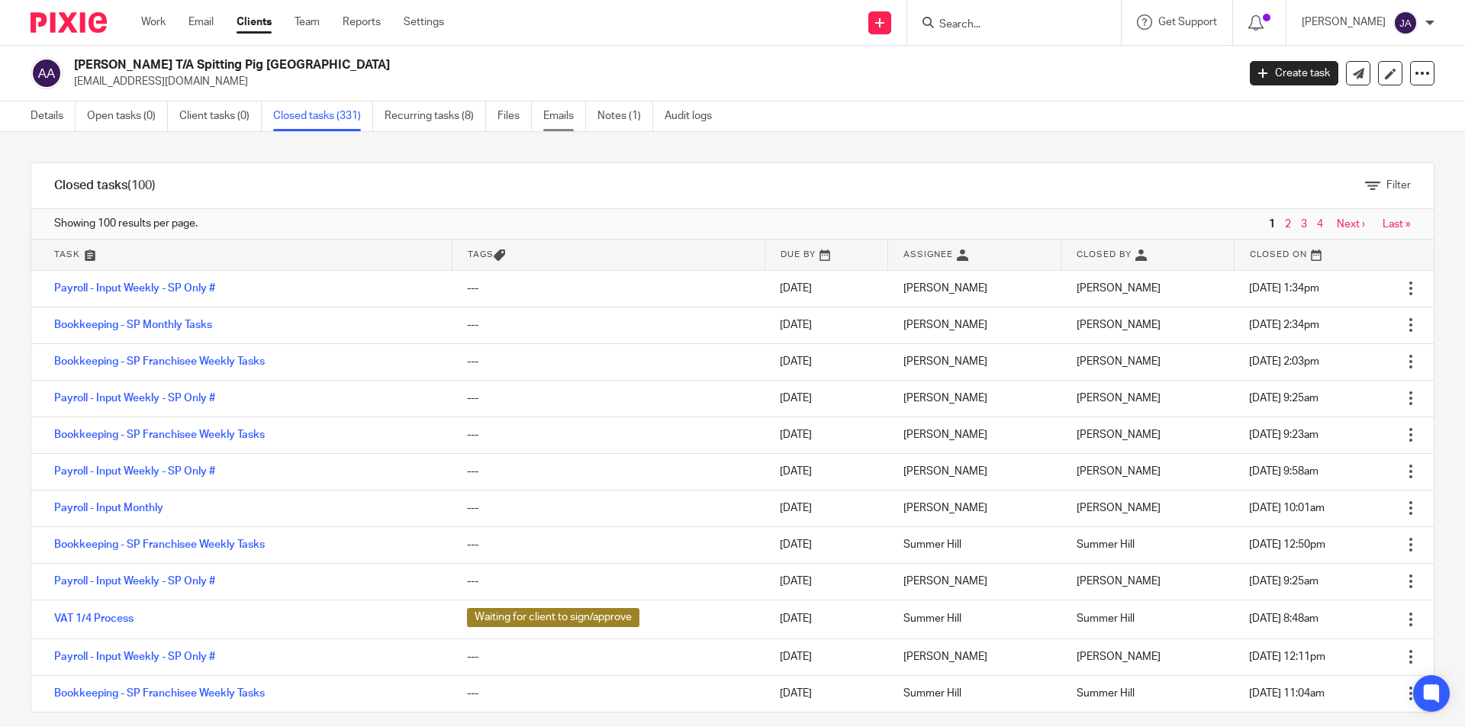
click at [579, 120] on link "Emails" at bounding box center [564, 116] width 43 height 30
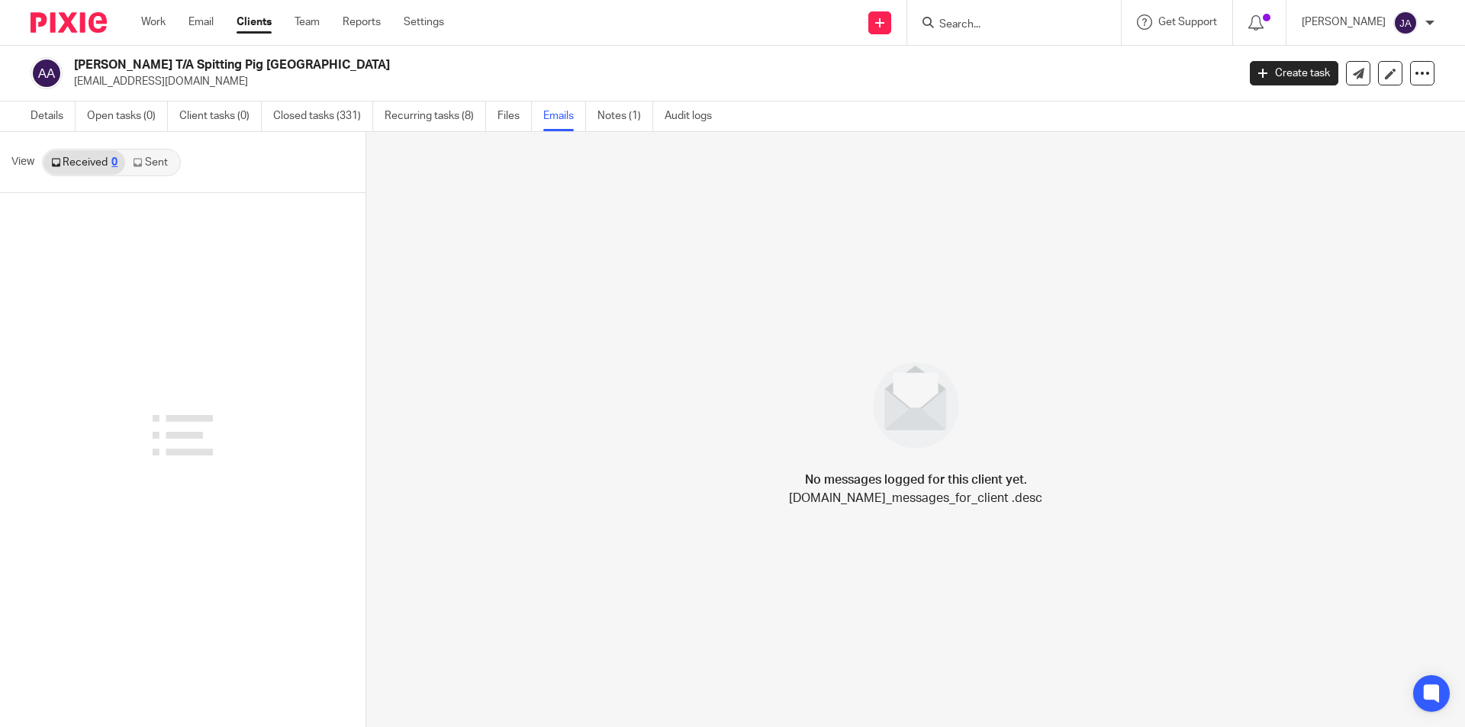
click at [157, 165] on link "Sent" at bounding box center [151, 162] width 53 height 24
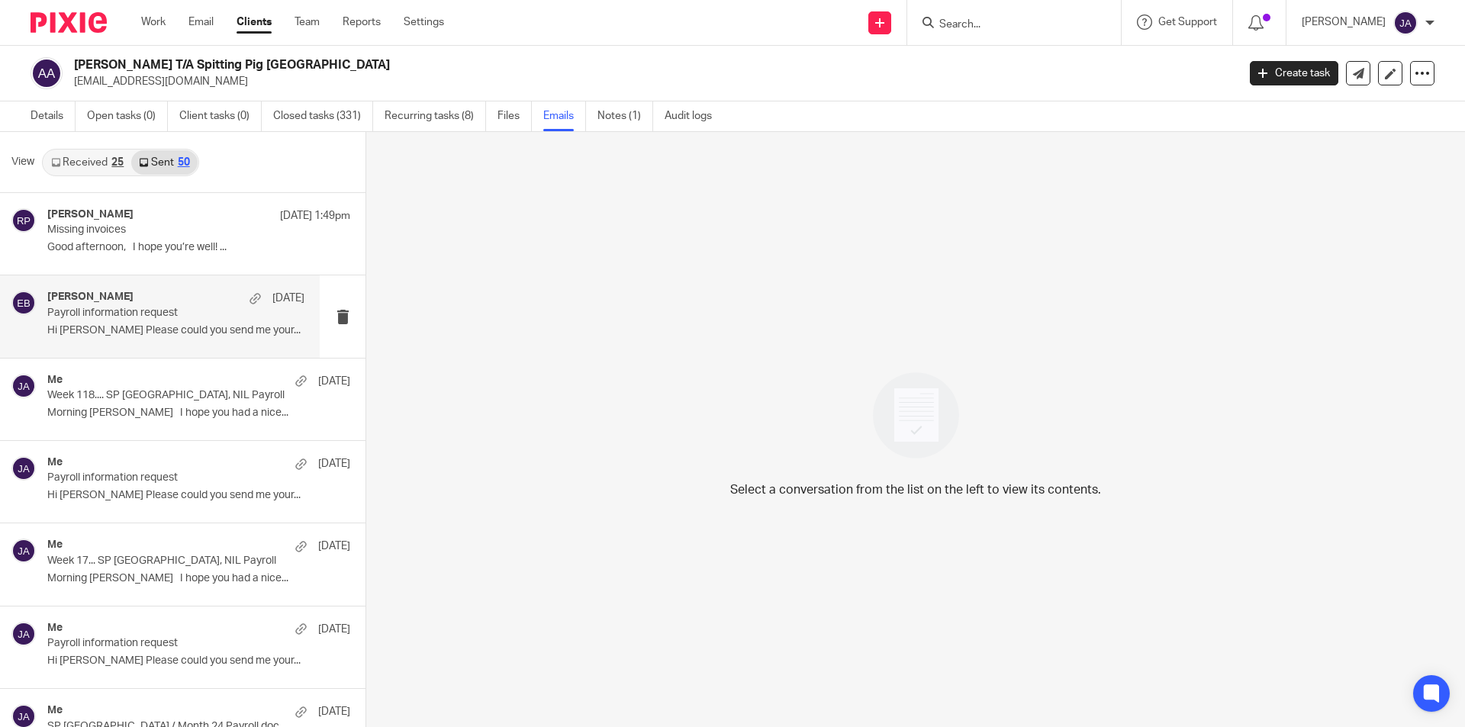
click at [187, 336] on p "Hi [PERSON_NAME] Please could you send me your..." at bounding box center [175, 330] width 257 height 13
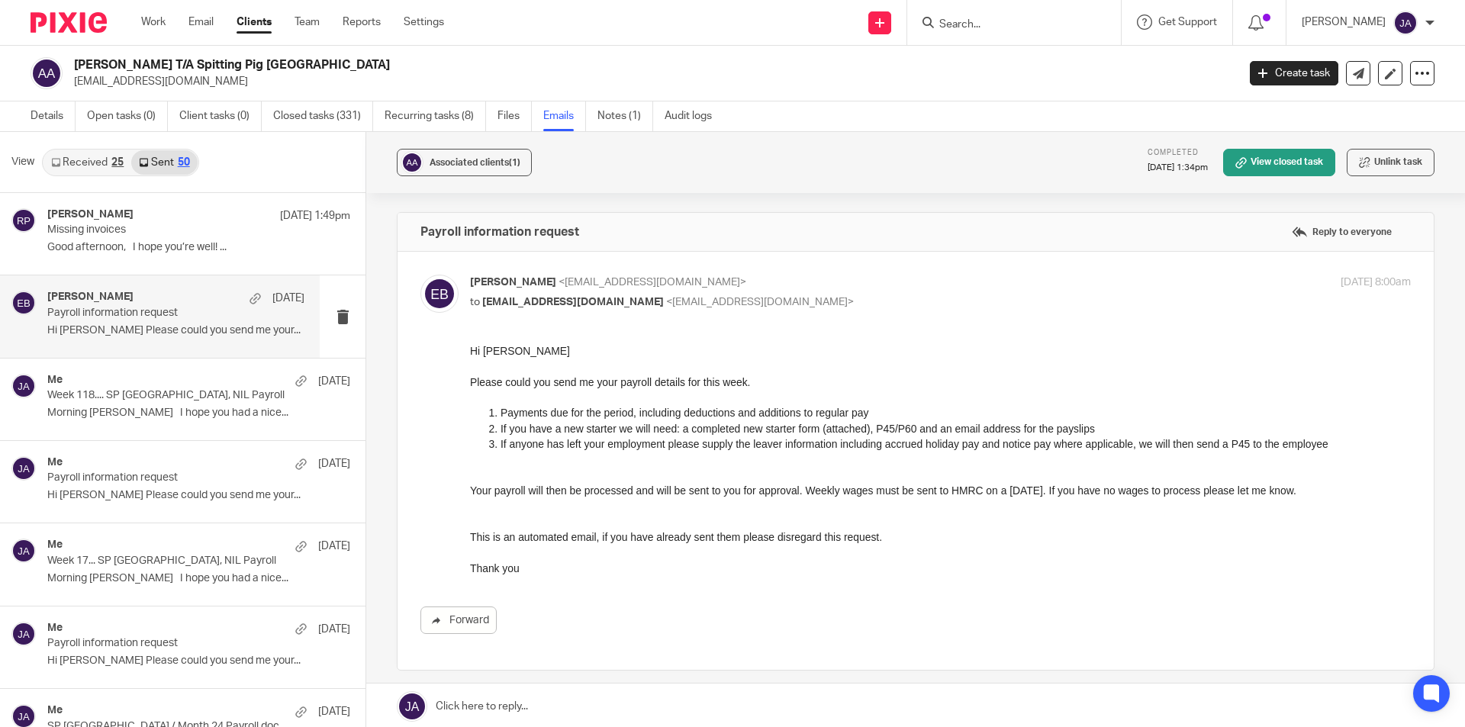
click at [133, 307] on p "Payroll information request" at bounding box center [150, 313] width 206 height 13
click at [1003, 27] on input "Search" at bounding box center [1006, 25] width 137 height 14
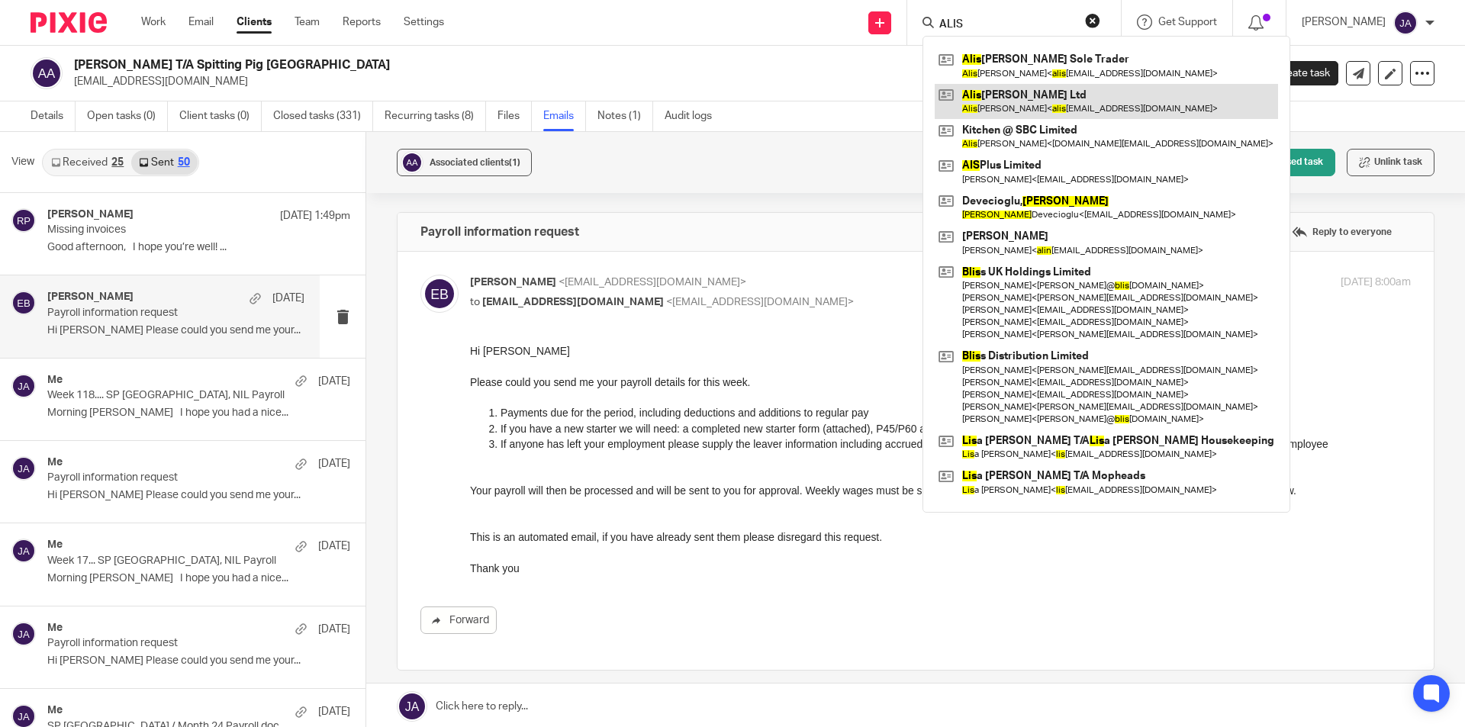
type input "ALIS"
click at [1035, 97] on link at bounding box center [1106, 101] width 343 height 35
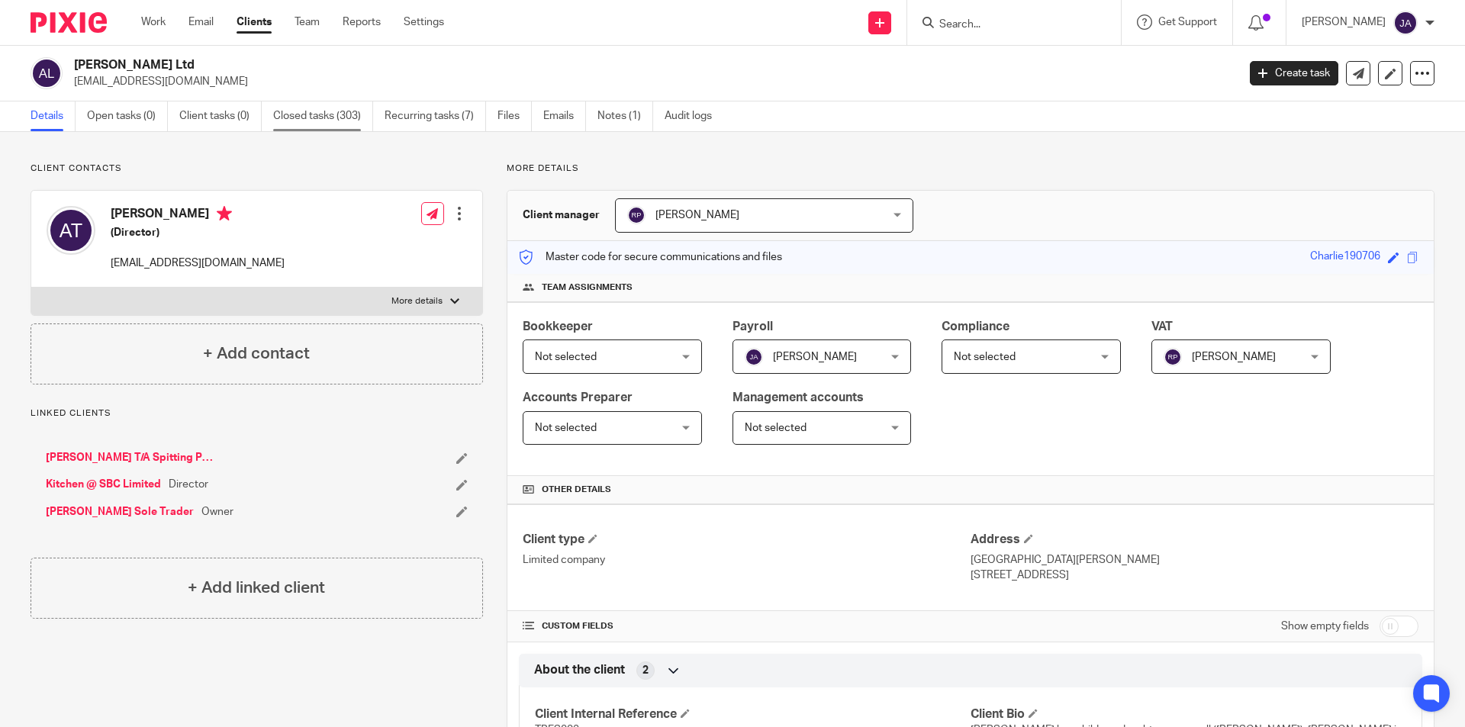
click at [349, 120] on link "Closed tasks (303)" at bounding box center [323, 116] width 100 height 30
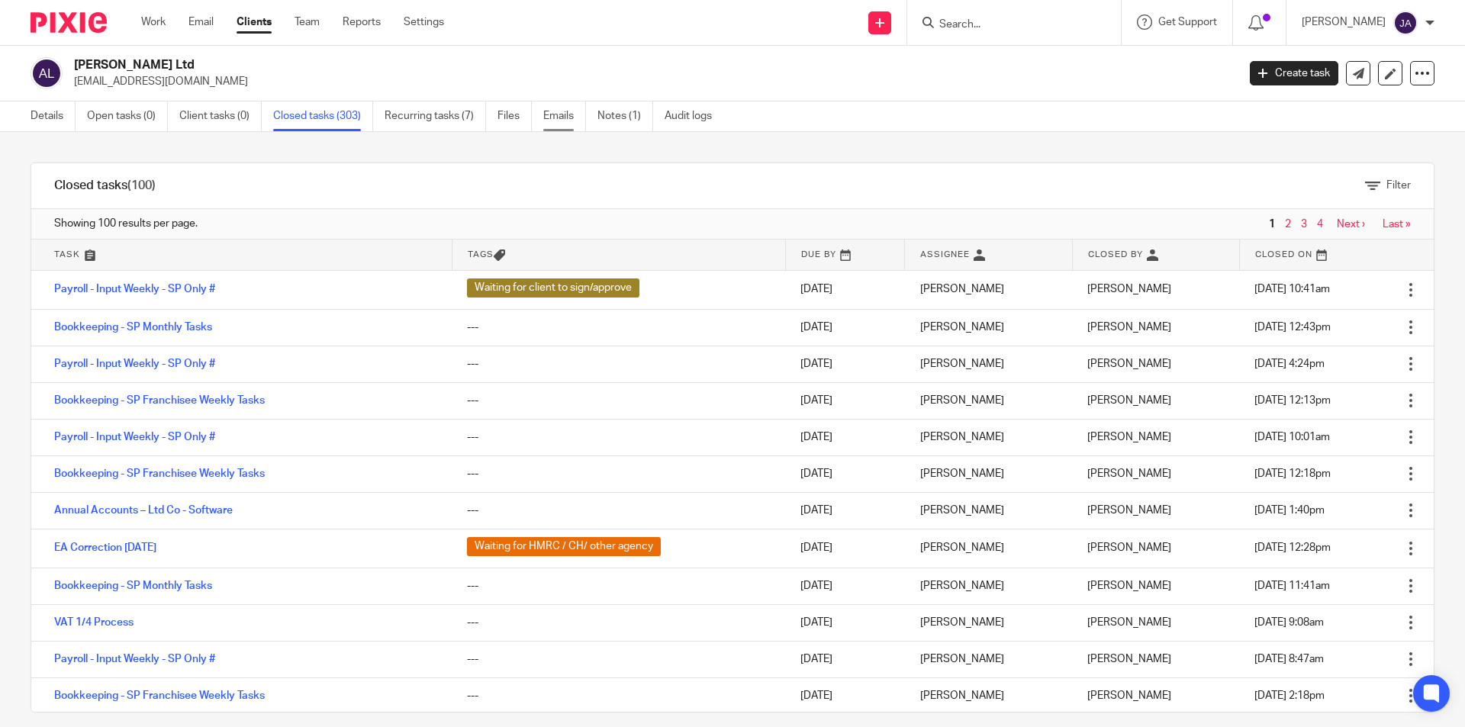
click at [562, 116] on link "Emails" at bounding box center [564, 116] width 43 height 30
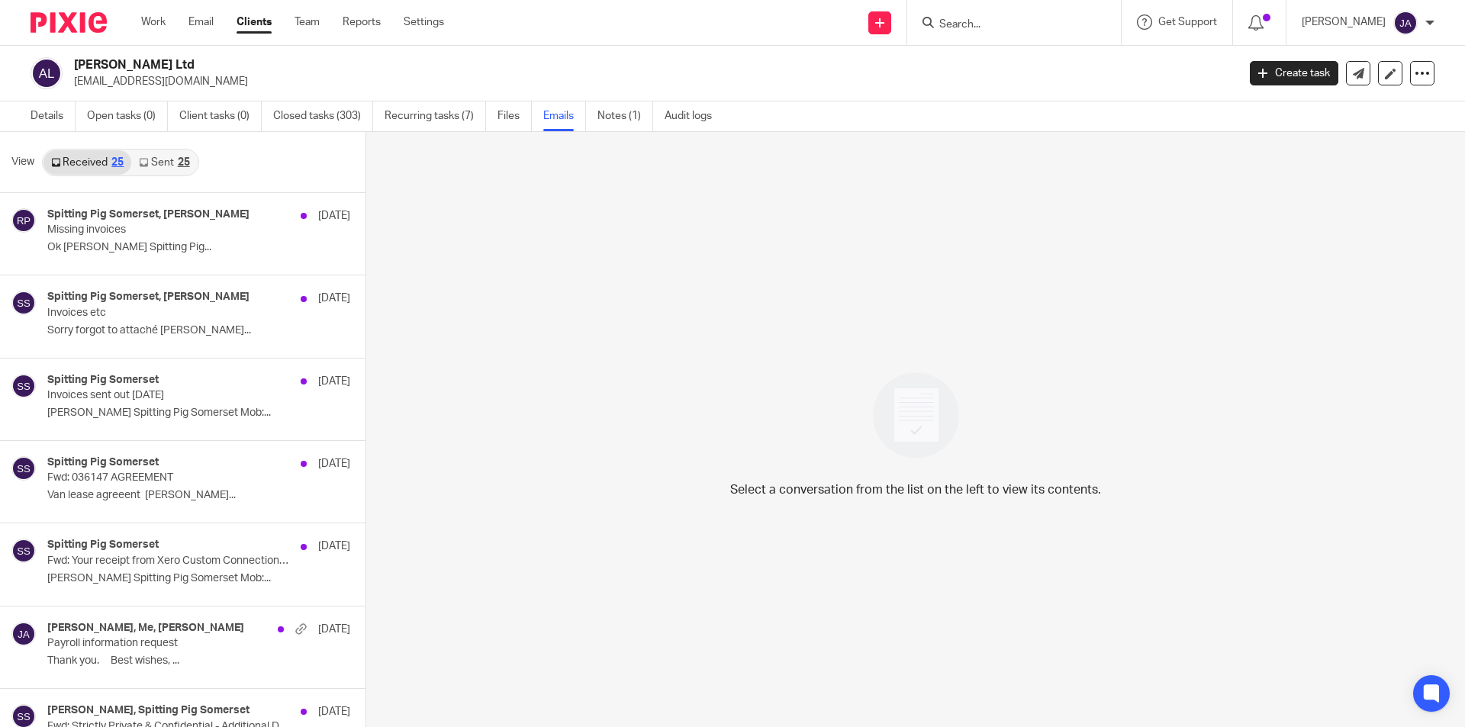
click at [169, 161] on link "Sent 25" at bounding box center [164, 162] width 66 height 24
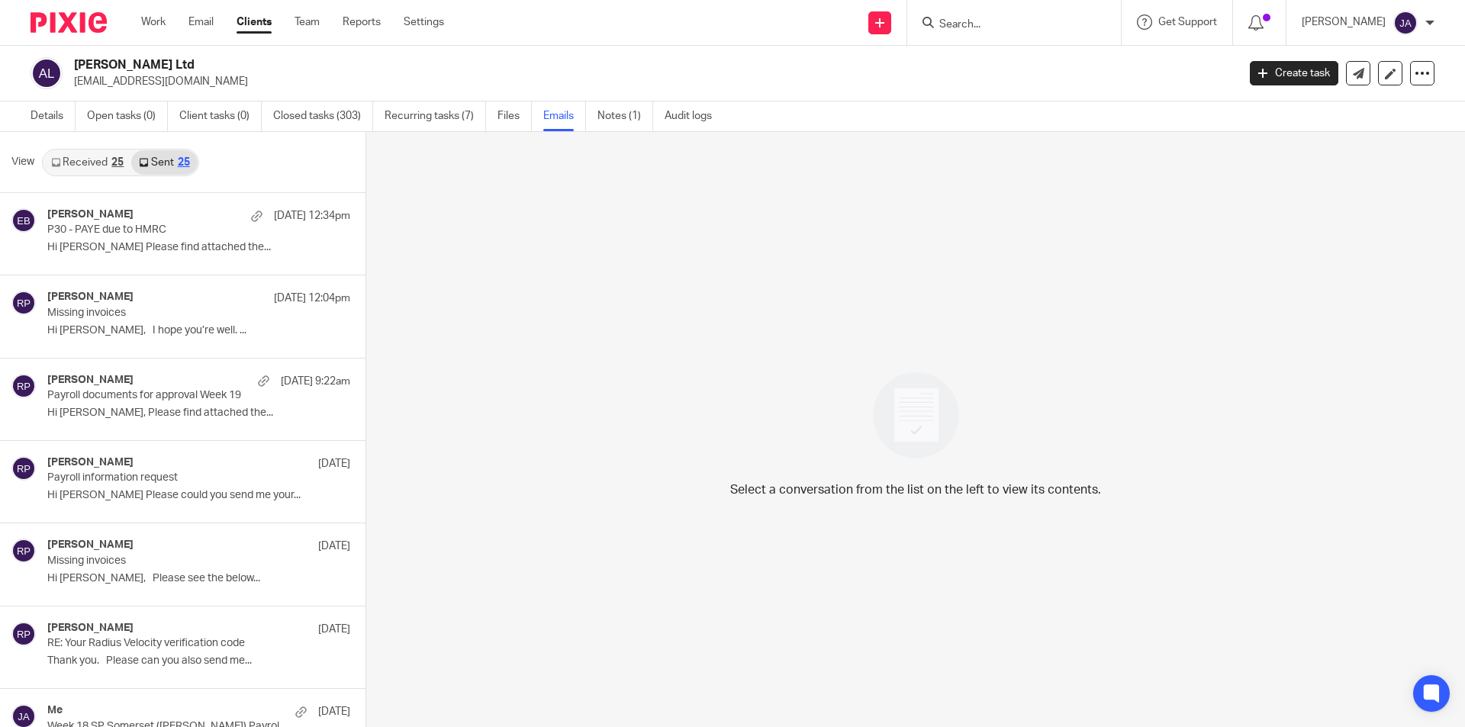
scroll to position [2, 0]
click at [1038, 21] on input "Search" at bounding box center [1006, 25] width 137 height 14
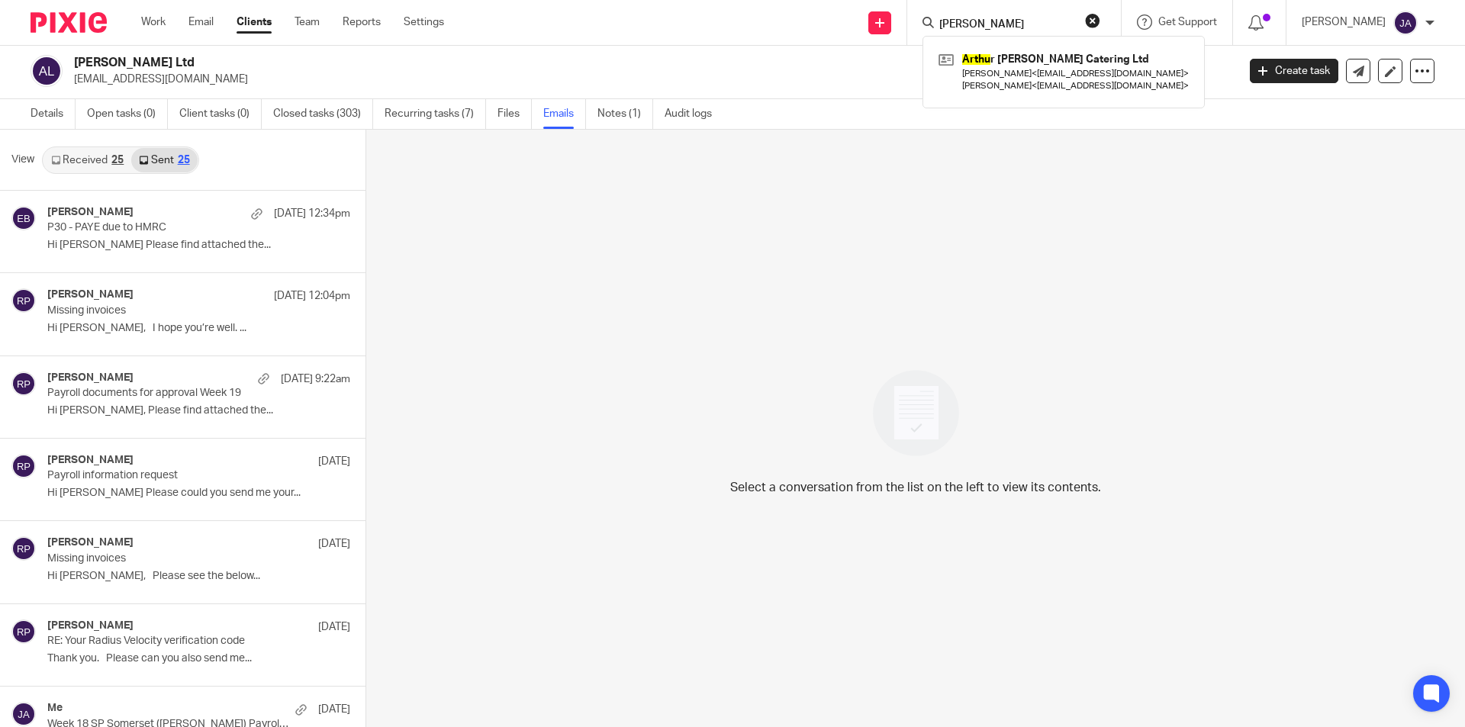
type input "arthur"
click button "submit" at bounding box center [0, 0] width 0 height 0
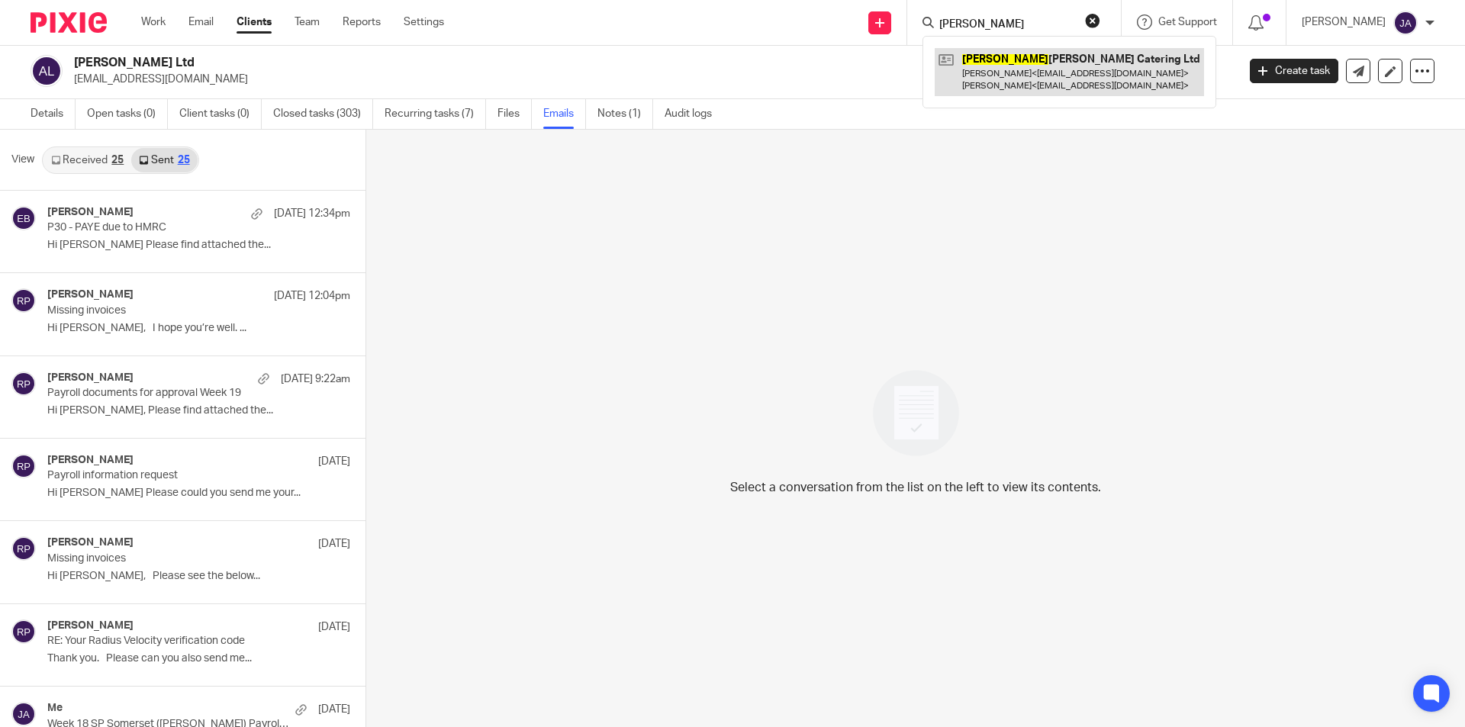
click at [1047, 66] on link at bounding box center [1069, 71] width 269 height 47
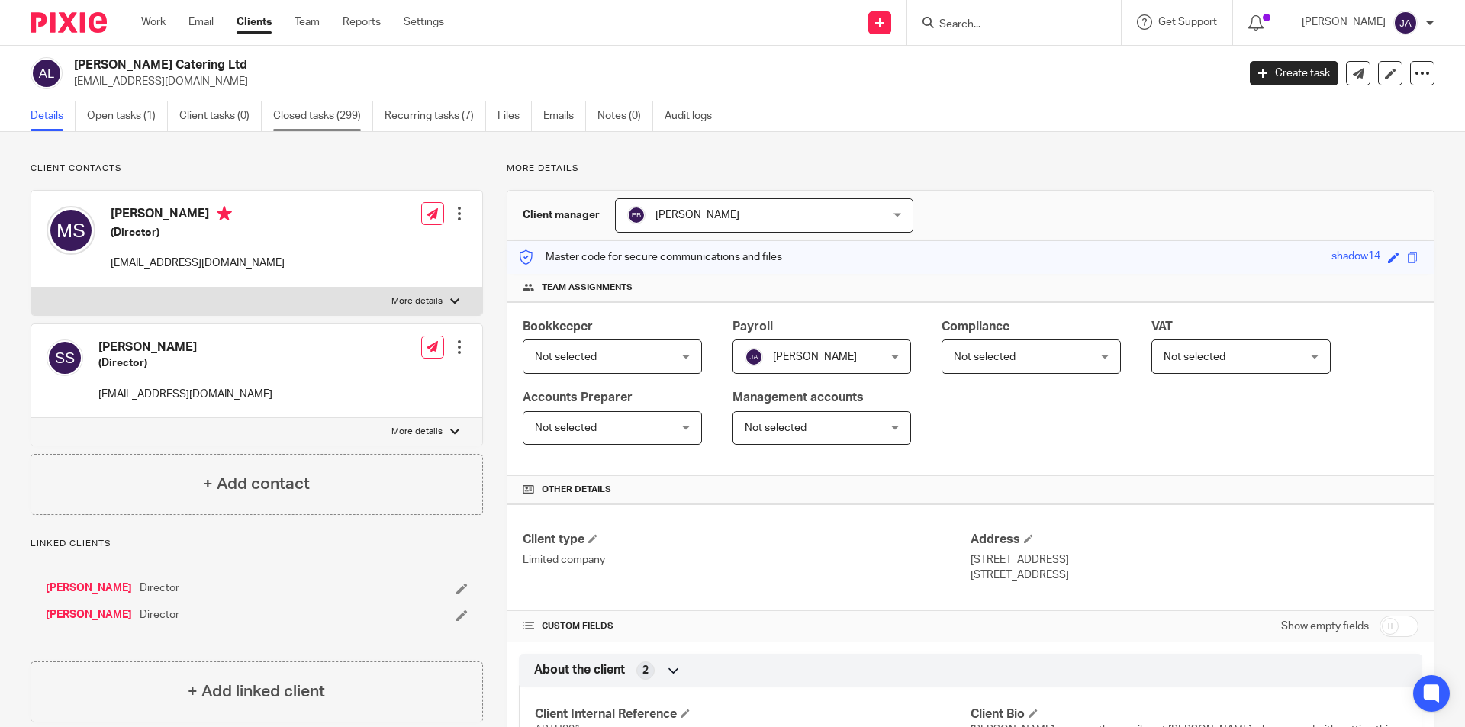
click at [353, 112] on link "Closed tasks (299)" at bounding box center [323, 116] width 100 height 30
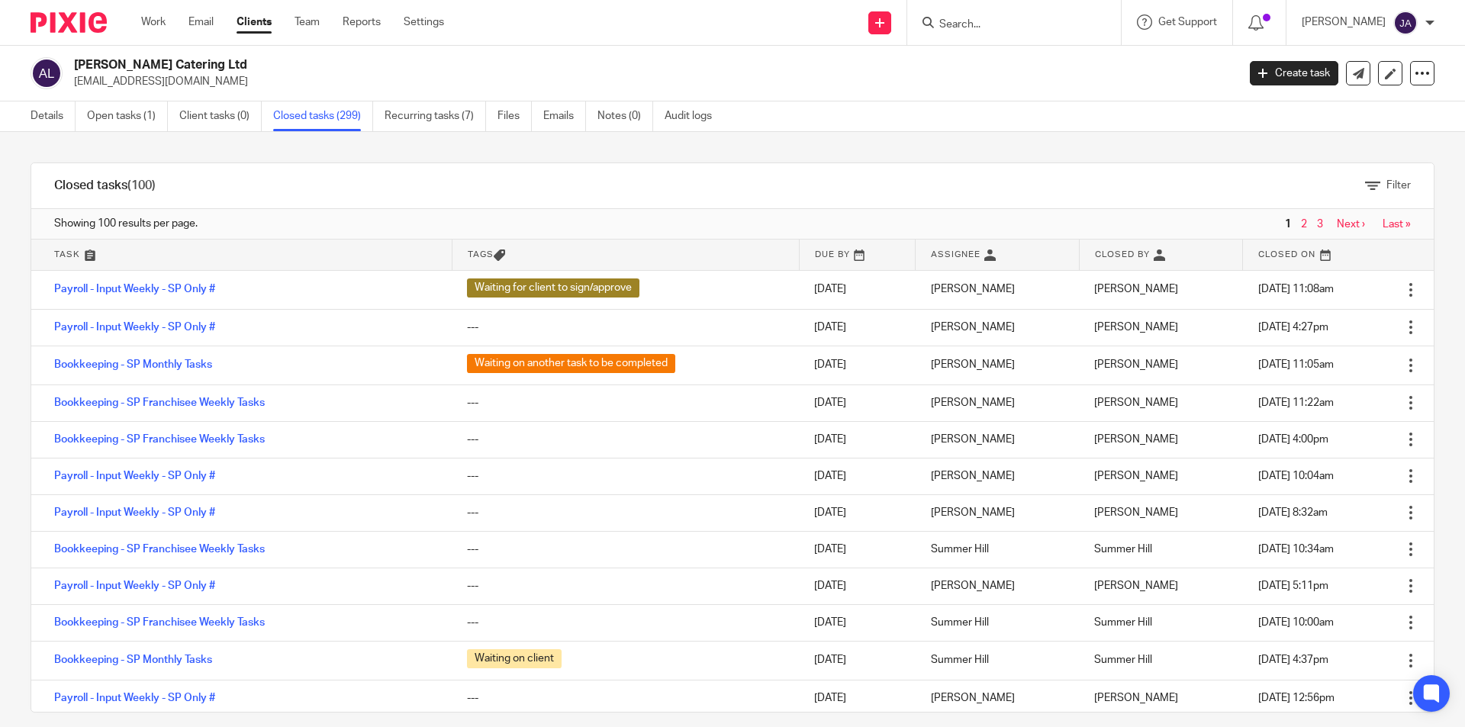
click at [1057, 33] on div at bounding box center [1014, 22] width 214 height 45
click at [1055, 16] on form at bounding box center [1019, 22] width 163 height 19
click at [1044, 23] on input "Search" at bounding box center [1006, 25] width 137 height 14
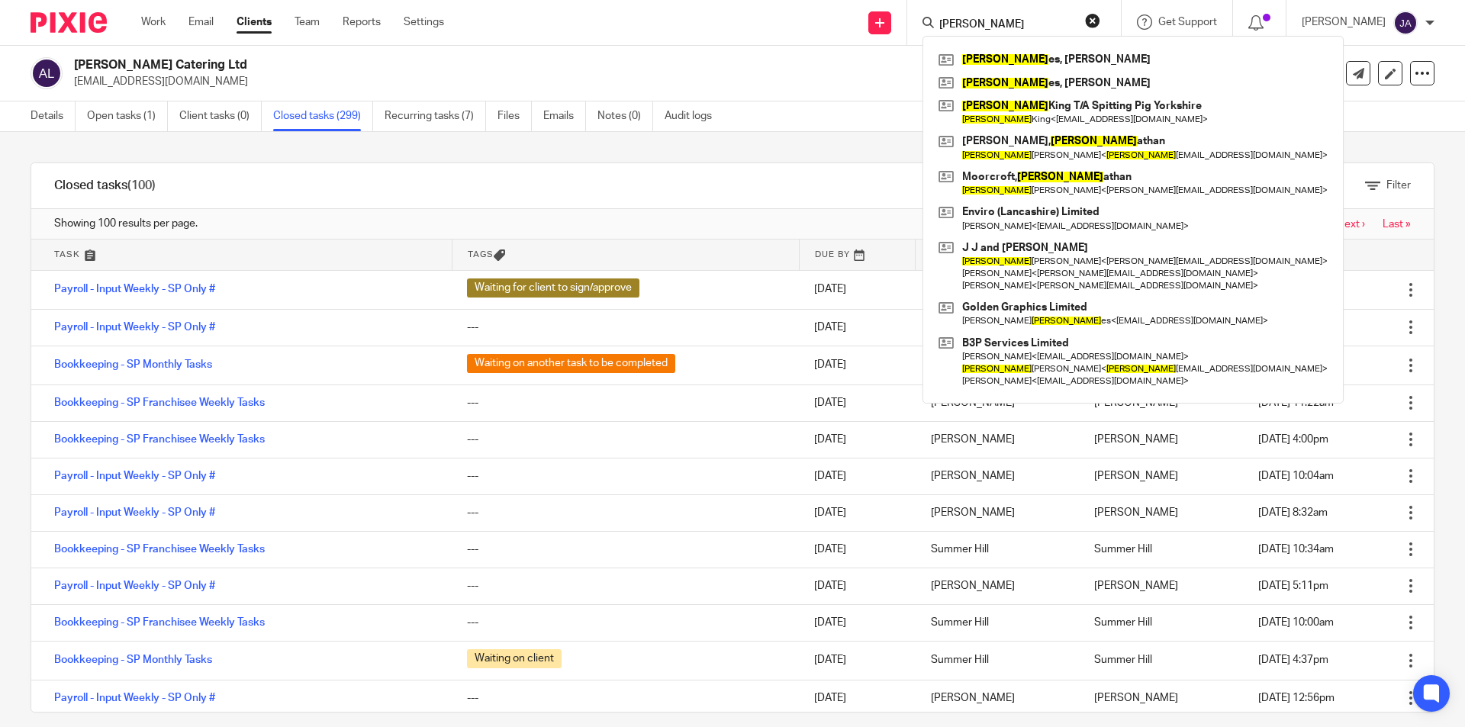
type input "jon"
click button "submit" at bounding box center [0, 0] width 0 height 0
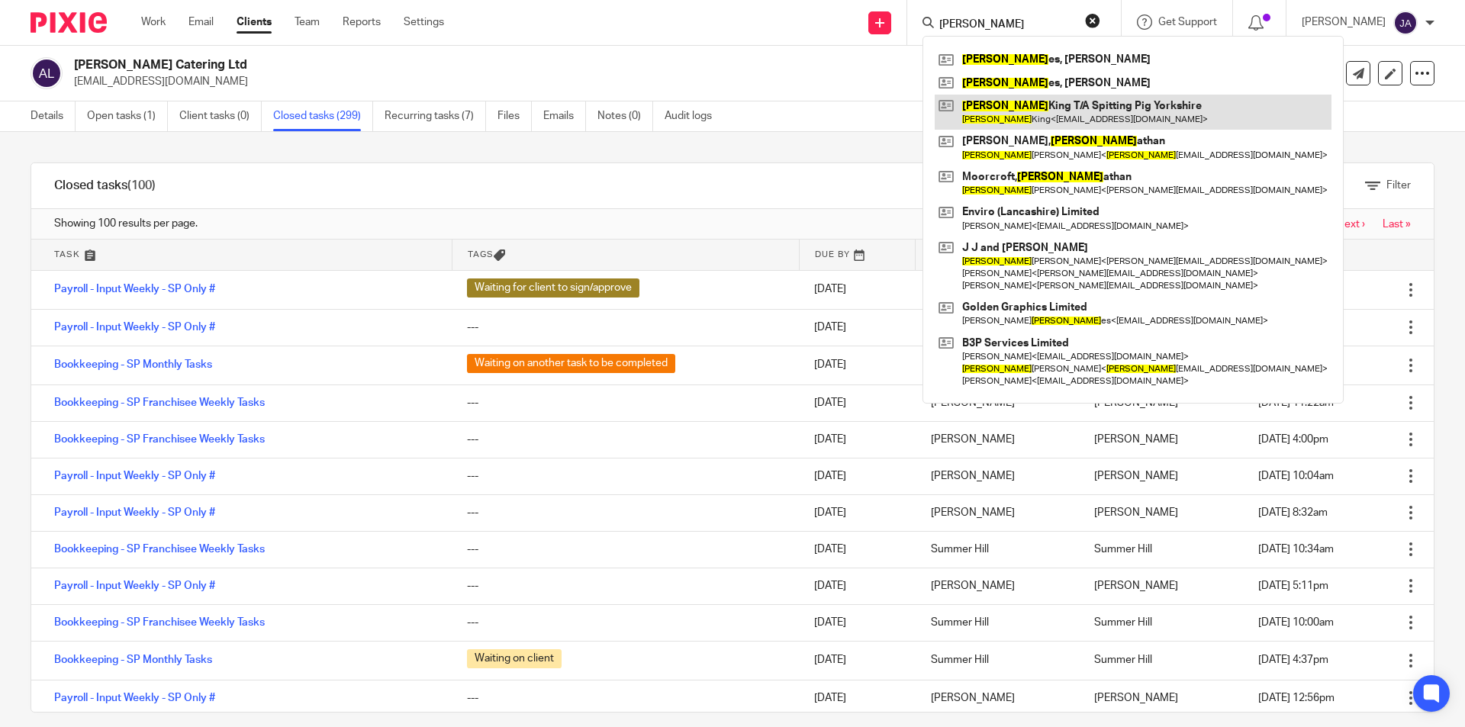
click at [1109, 101] on link at bounding box center [1133, 112] width 397 height 35
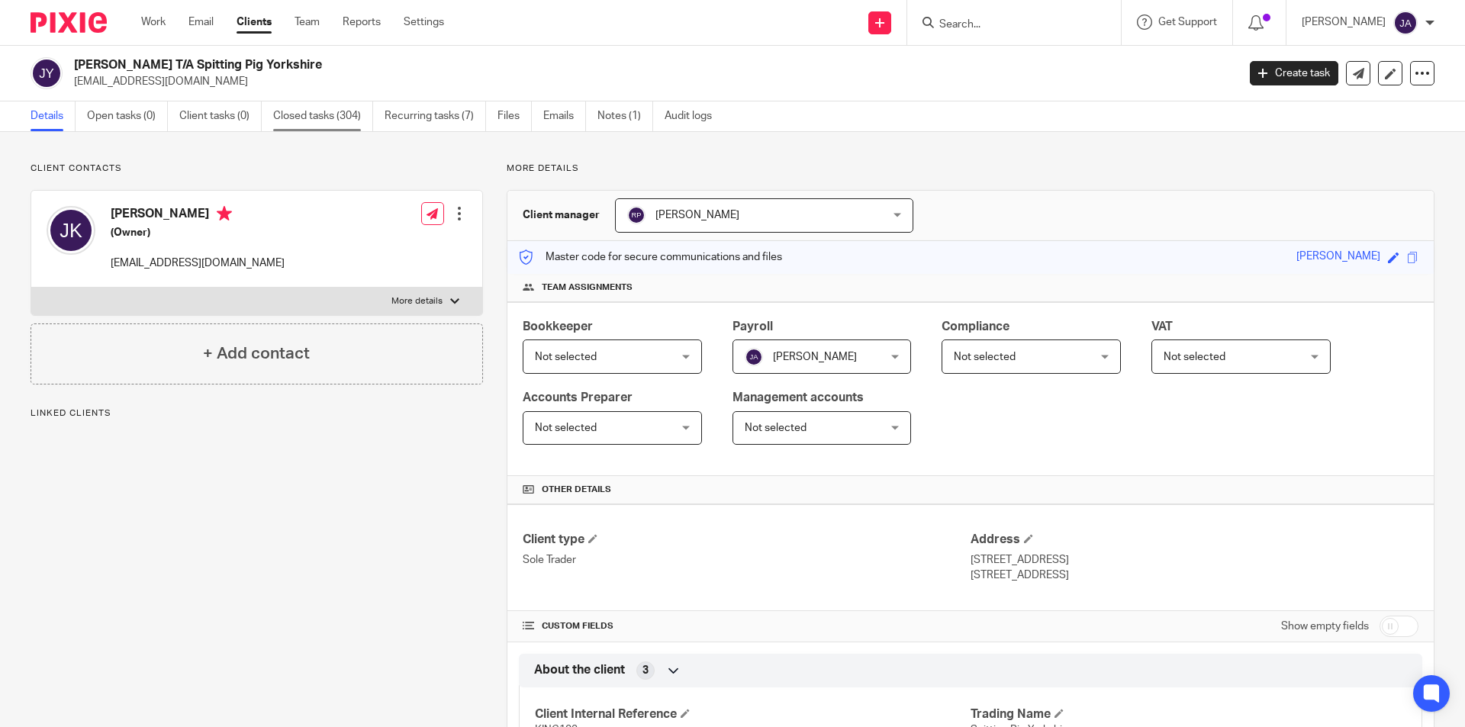
click at [356, 118] on link "Closed tasks (304)" at bounding box center [323, 116] width 100 height 30
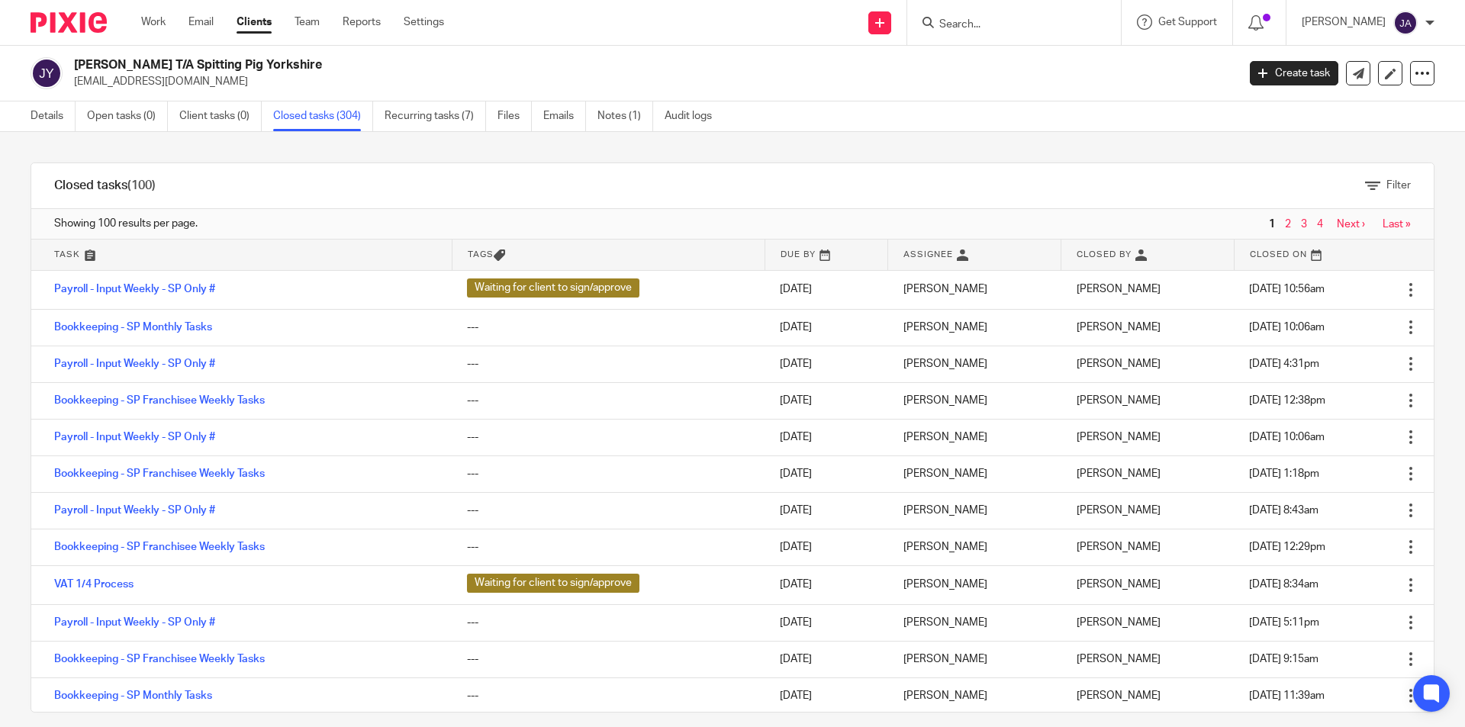
click at [988, 23] on input "Search" at bounding box center [1006, 25] width 137 height 14
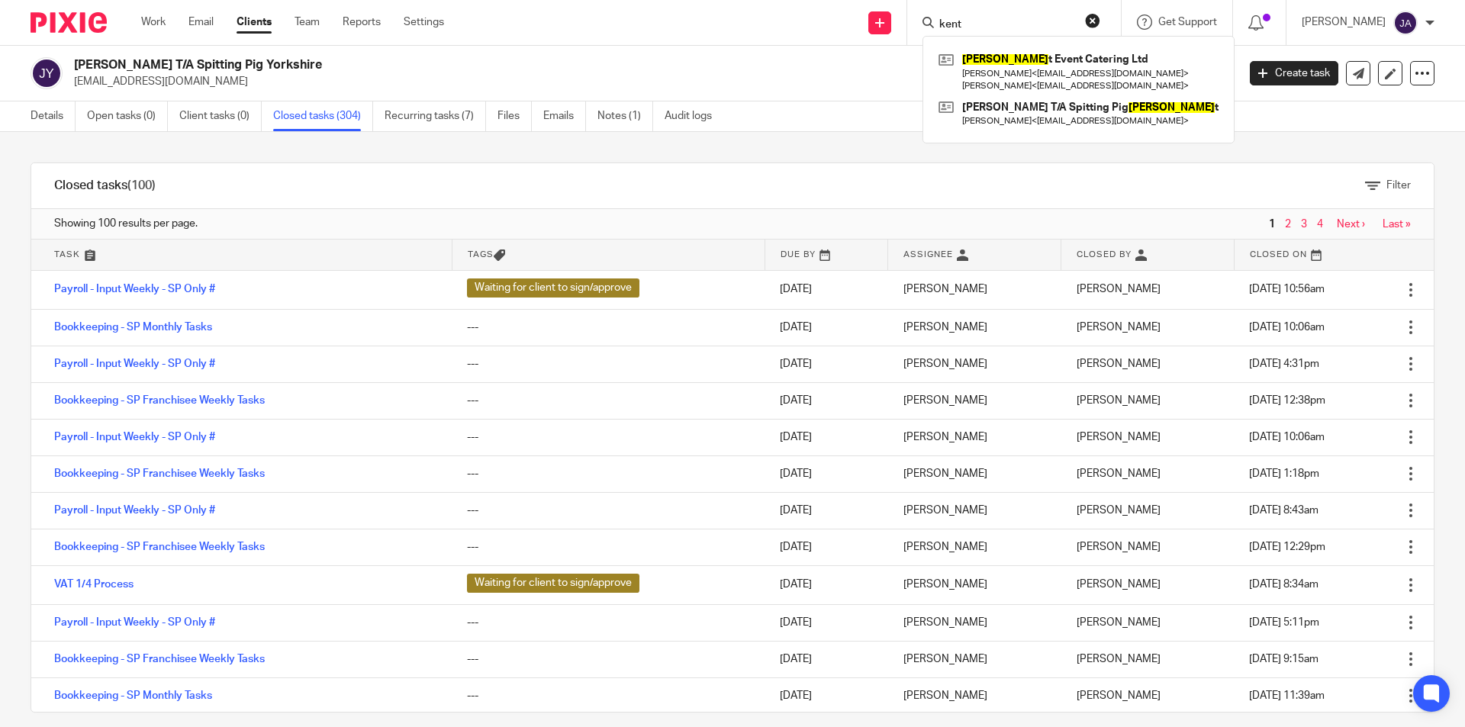
type input "kent"
click button "submit" at bounding box center [0, 0] width 0 height 0
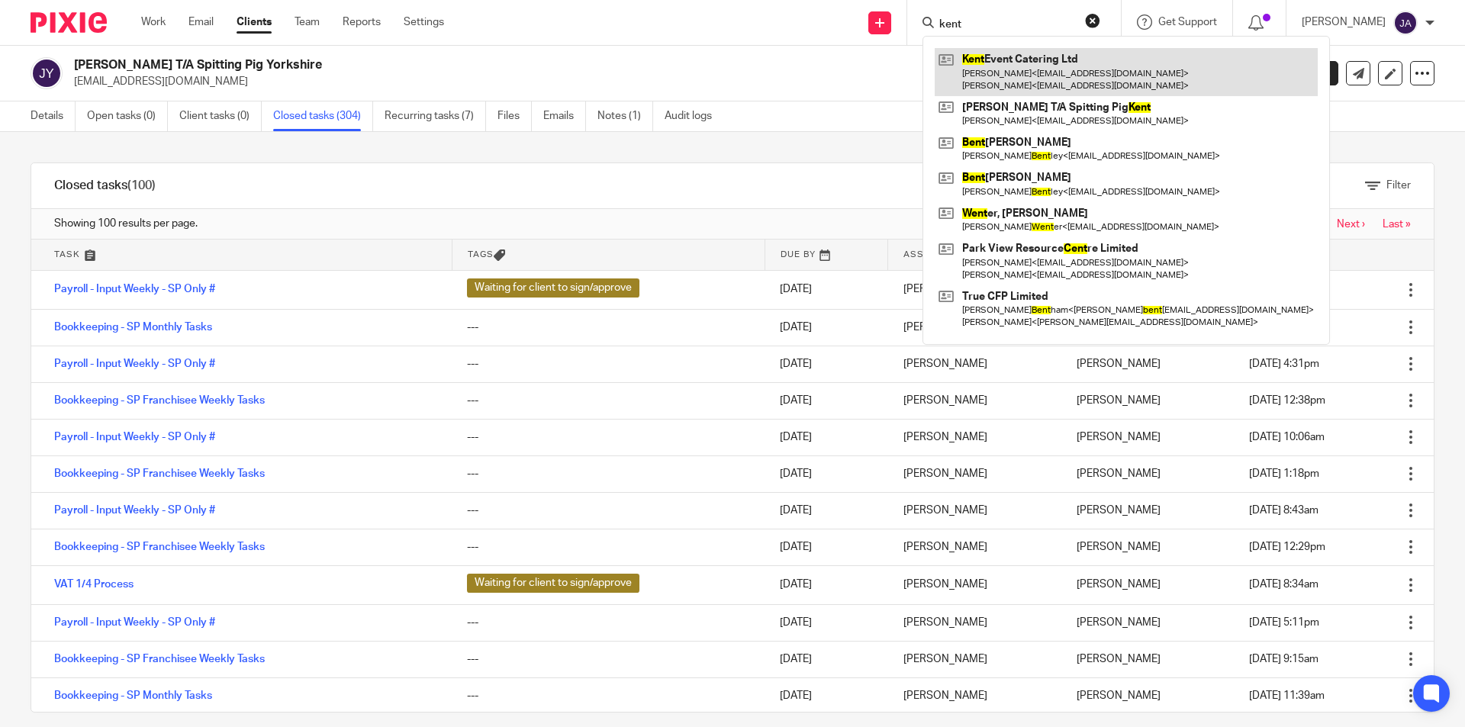
click at [1007, 66] on link at bounding box center [1126, 71] width 383 height 47
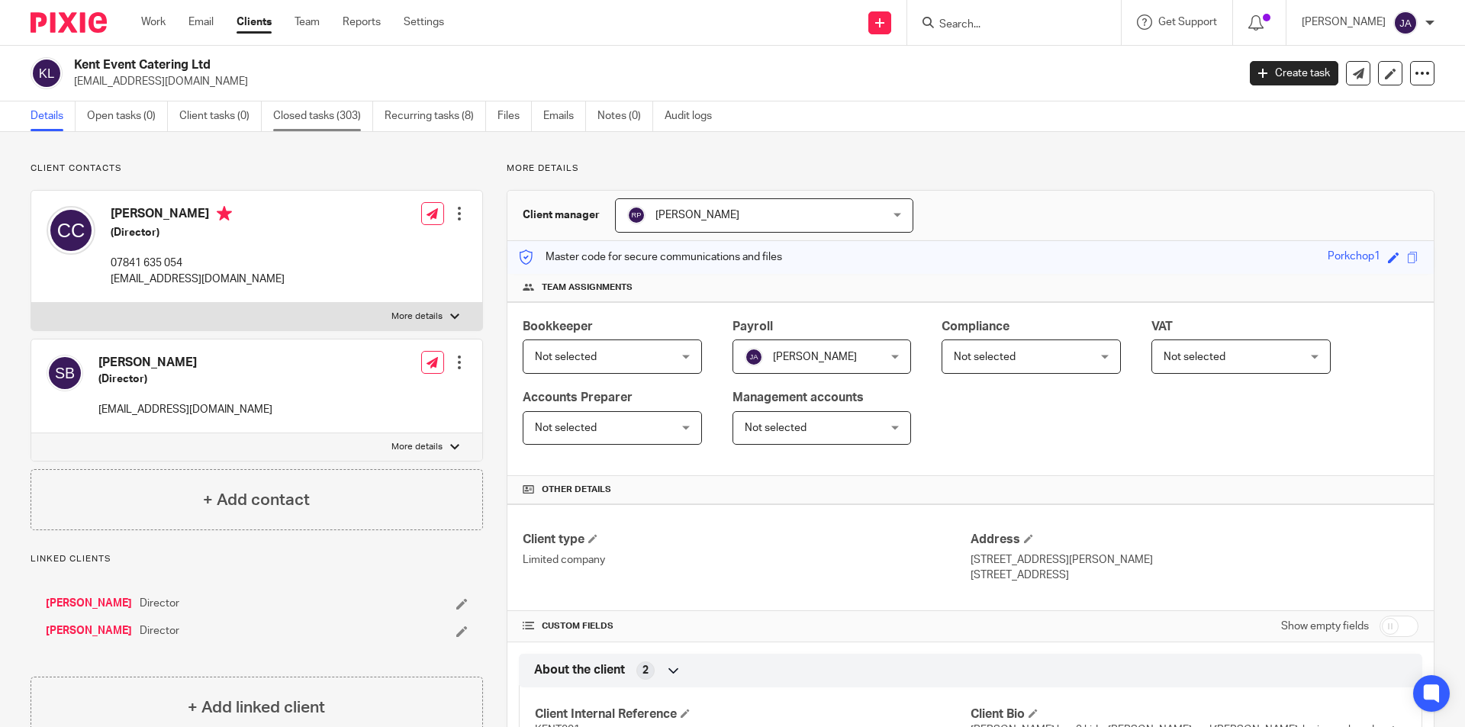
click at [294, 118] on link "Closed tasks (303)" at bounding box center [323, 116] width 100 height 30
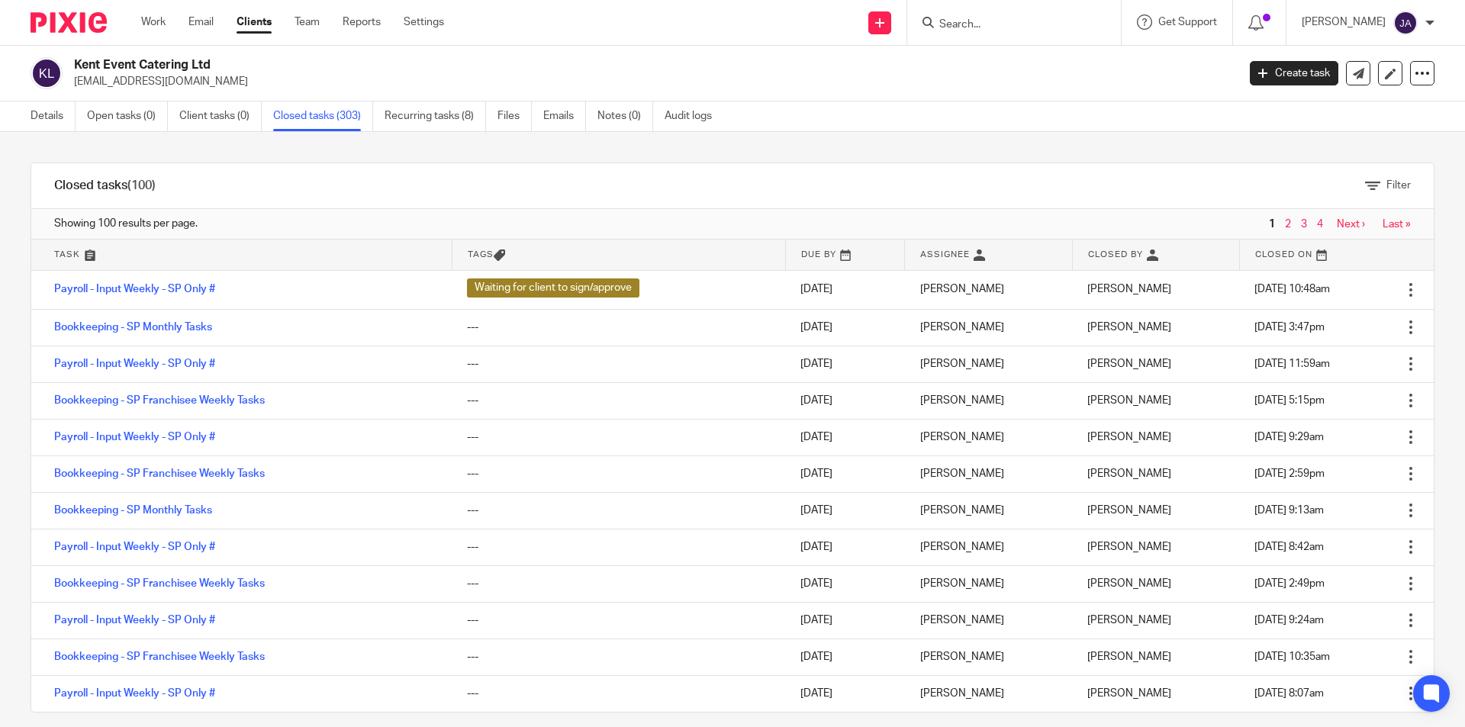
click at [984, 33] on div at bounding box center [1014, 22] width 214 height 45
click at [975, 34] on div at bounding box center [1014, 22] width 214 height 45
click at [982, 17] on form at bounding box center [1019, 22] width 163 height 19
click at [984, 20] on input "Search" at bounding box center [1006, 25] width 137 height 14
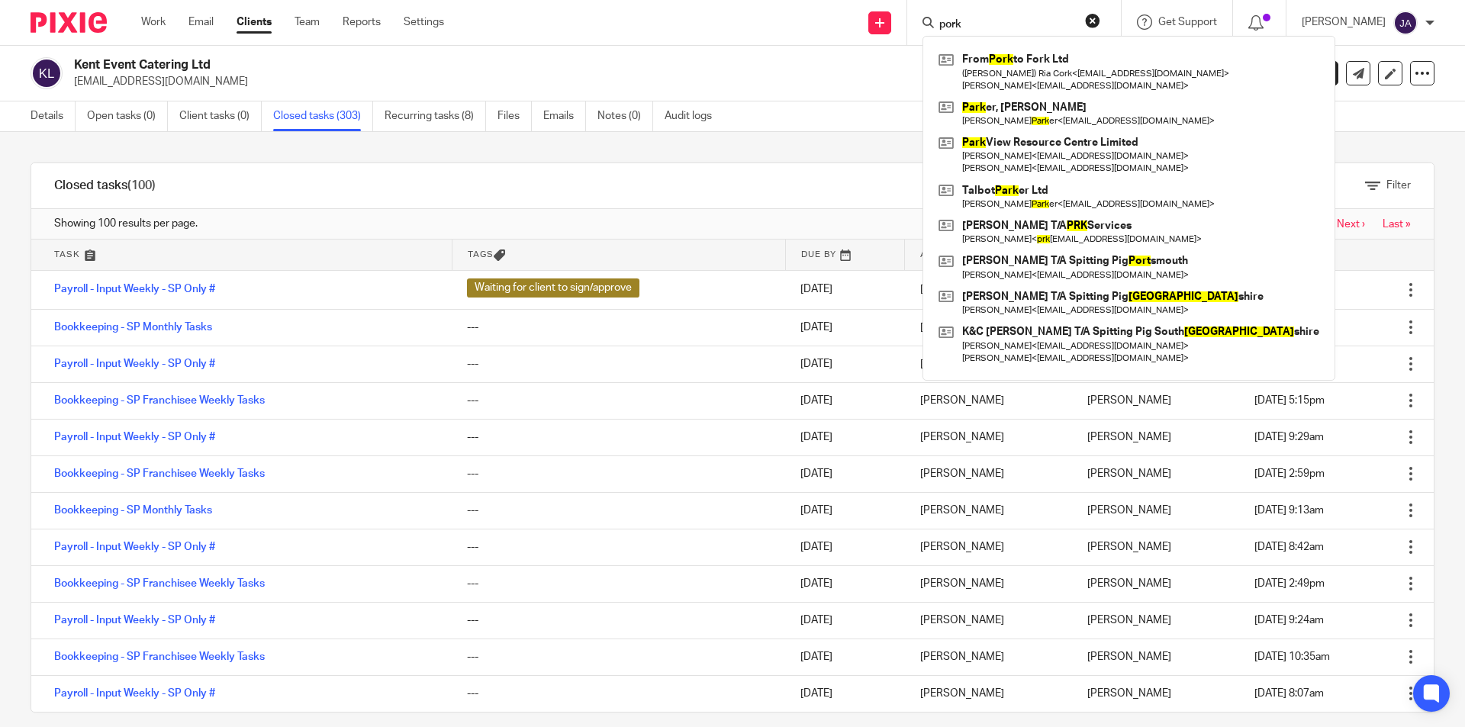
type input "pork"
click button "submit" at bounding box center [0, 0] width 0 height 0
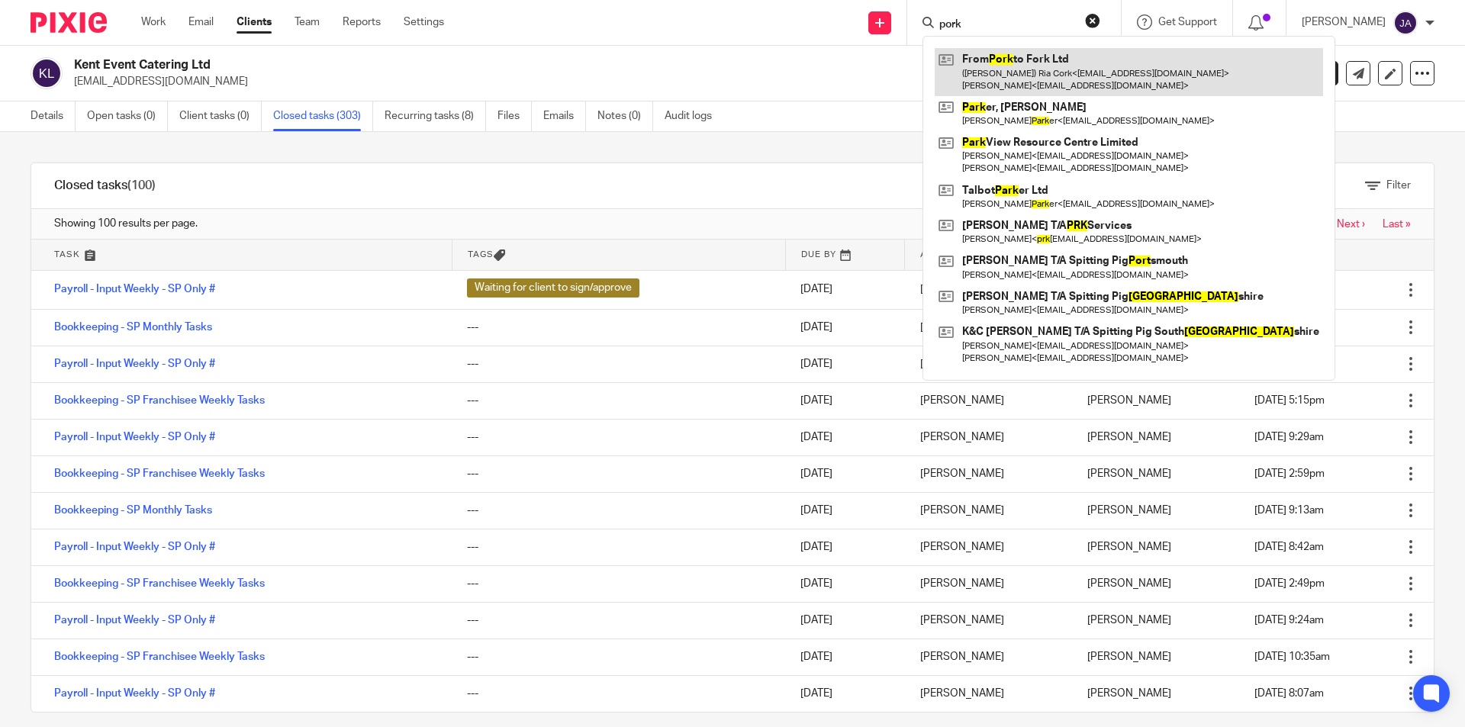
click at [1025, 76] on link at bounding box center [1129, 71] width 388 height 47
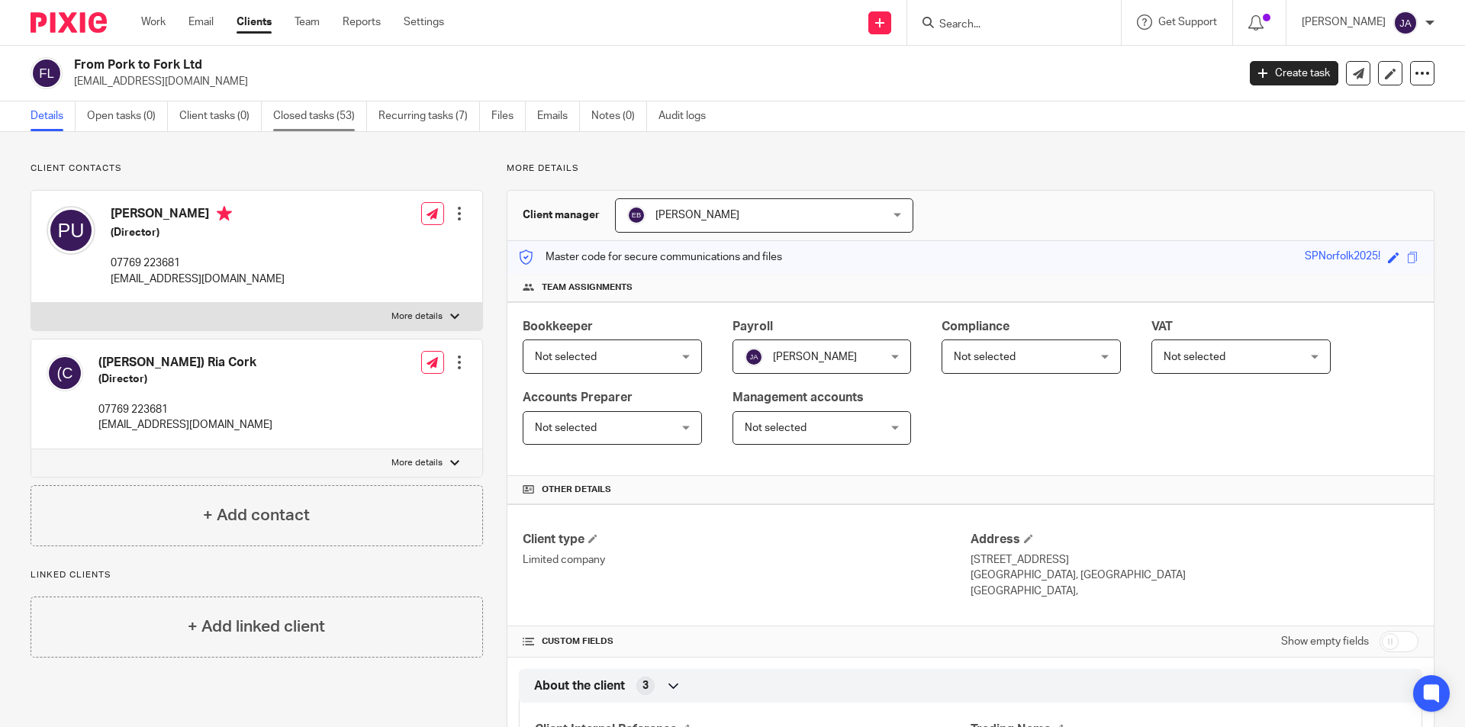
click at [333, 121] on link "Closed tasks (53)" at bounding box center [320, 116] width 94 height 30
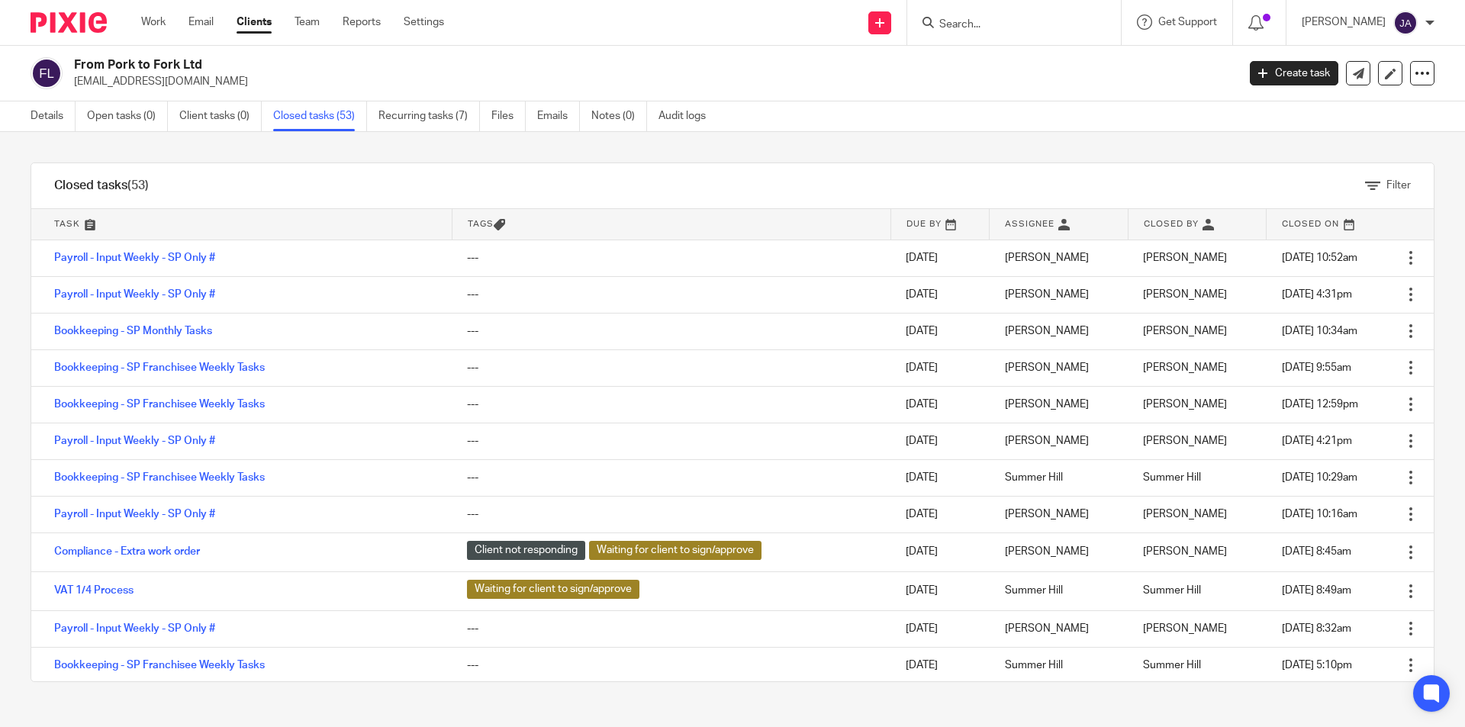
click at [1100, 16] on form at bounding box center [1019, 22] width 163 height 19
click at [1084, 22] on form at bounding box center [1019, 22] width 163 height 19
click at [979, 27] on input "Search" at bounding box center [1006, 25] width 137 height 14
type input "torbay"
click button "submit" at bounding box center [0, 0] width 0 height 0
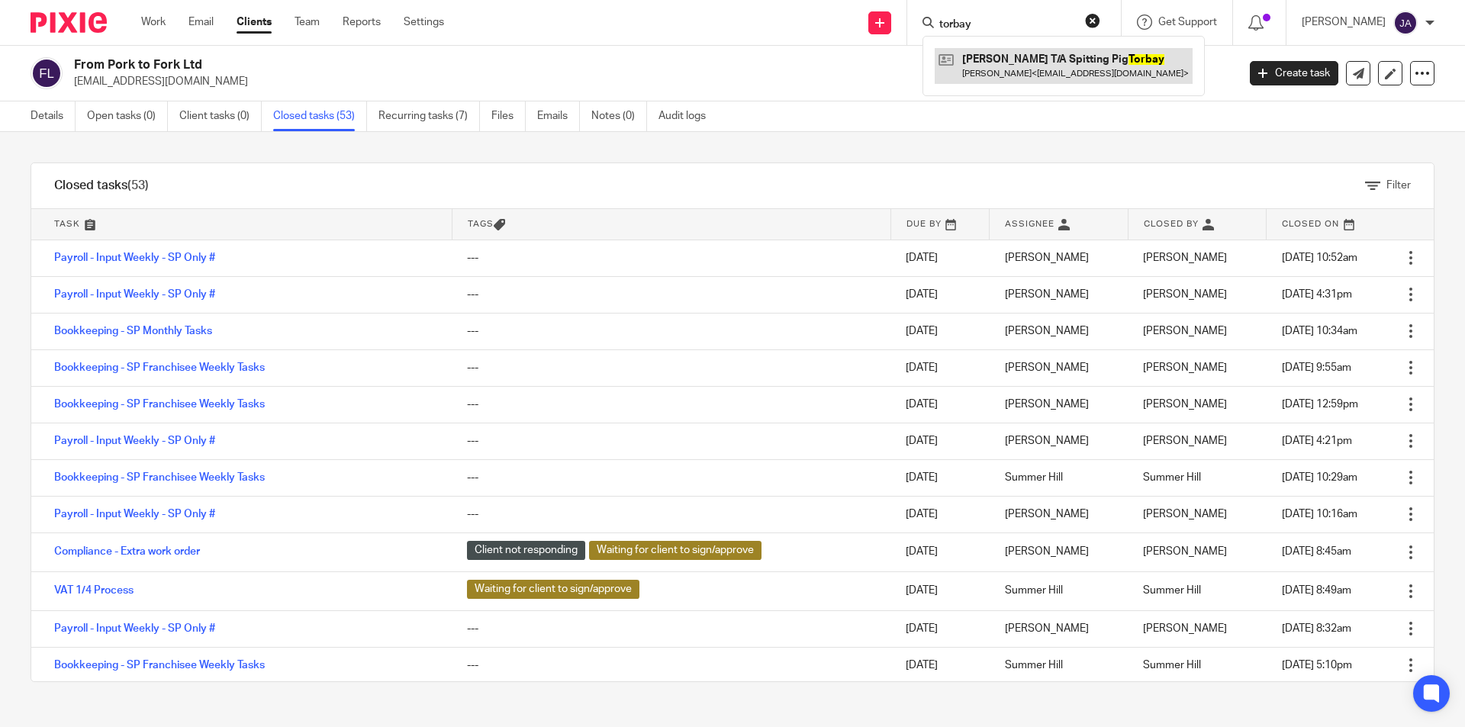
click at [1003, 71] on link at bounding box center [1064, 65] width 258 height 35
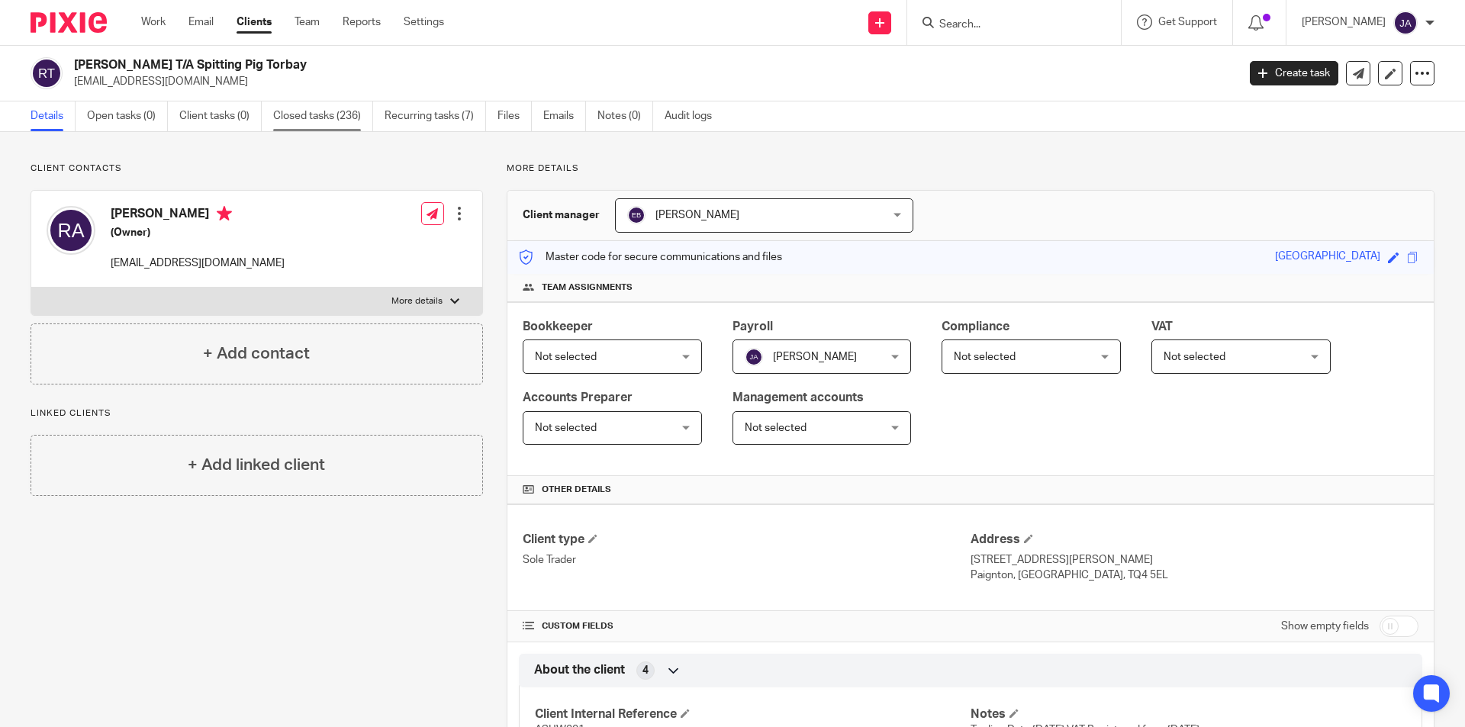
click at [307, 115] on link "Closed tasks (236)" at bounding box center [323, 116] width 100 height 30
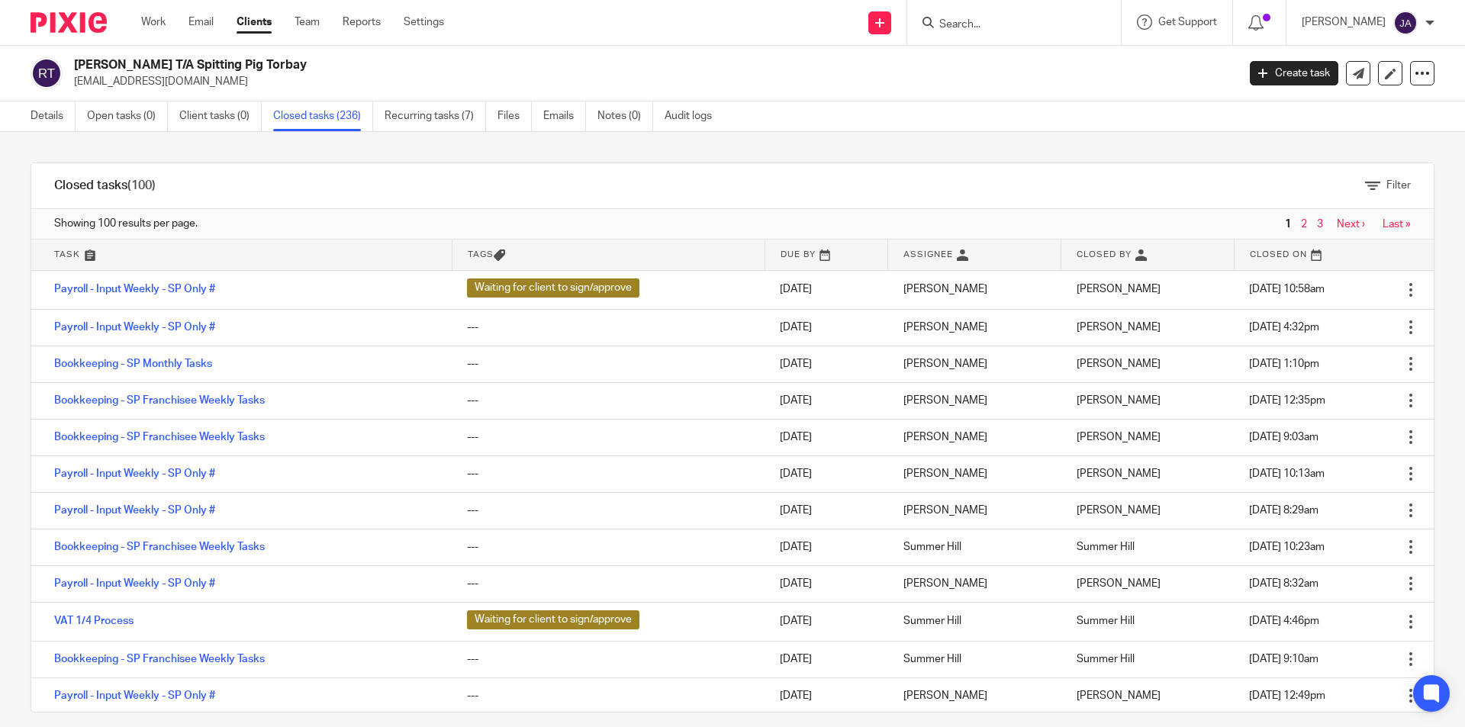
click at [1061, 17] on form at bounding box center [1019, 22] width 163 height 19
click at [997, 25] on input "Search" at bounding box center [1006, 25] width 137 height 14
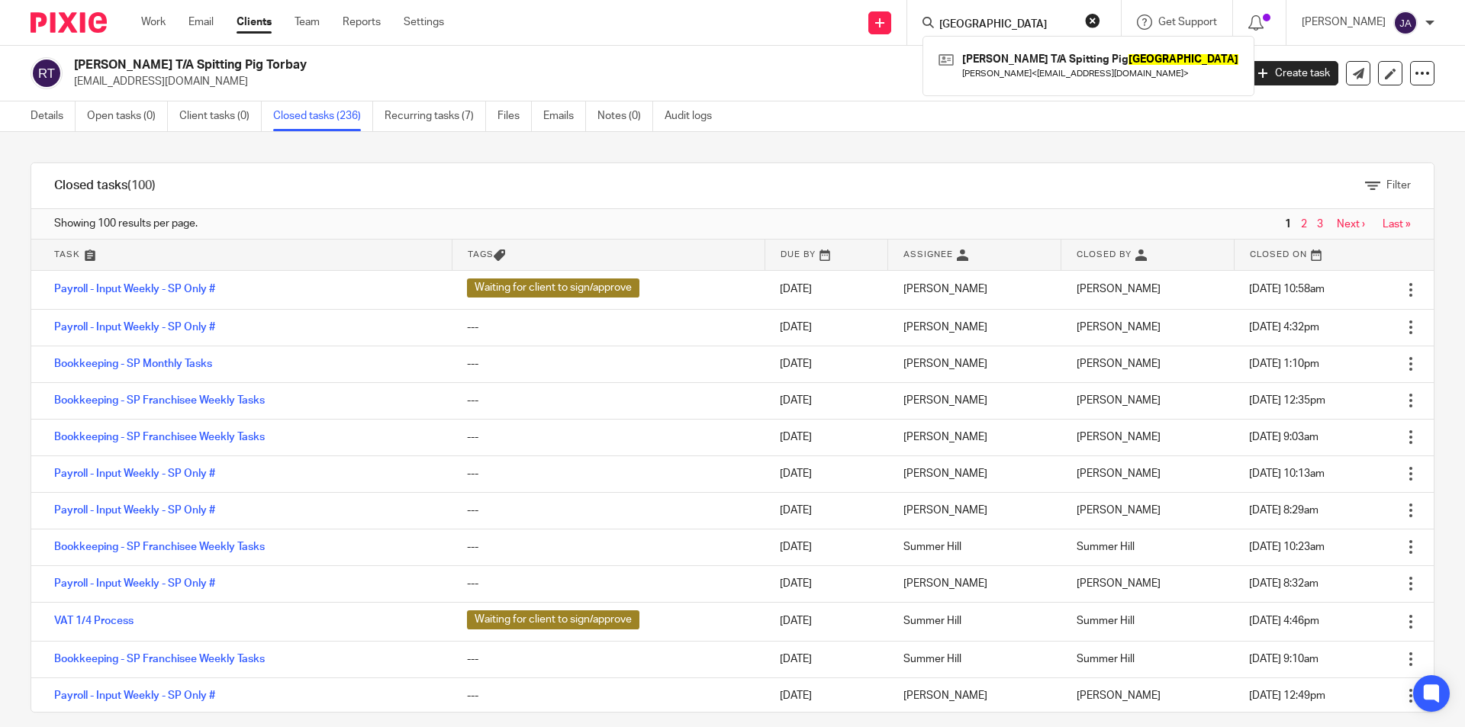
type input "[GEOGRAPHIC_DATA]"
click button "submit" at bounding box center [0, 0] width 0 height 0
click at [1099, 78] on link at bounding box center [1088, 65] width 307 height 35
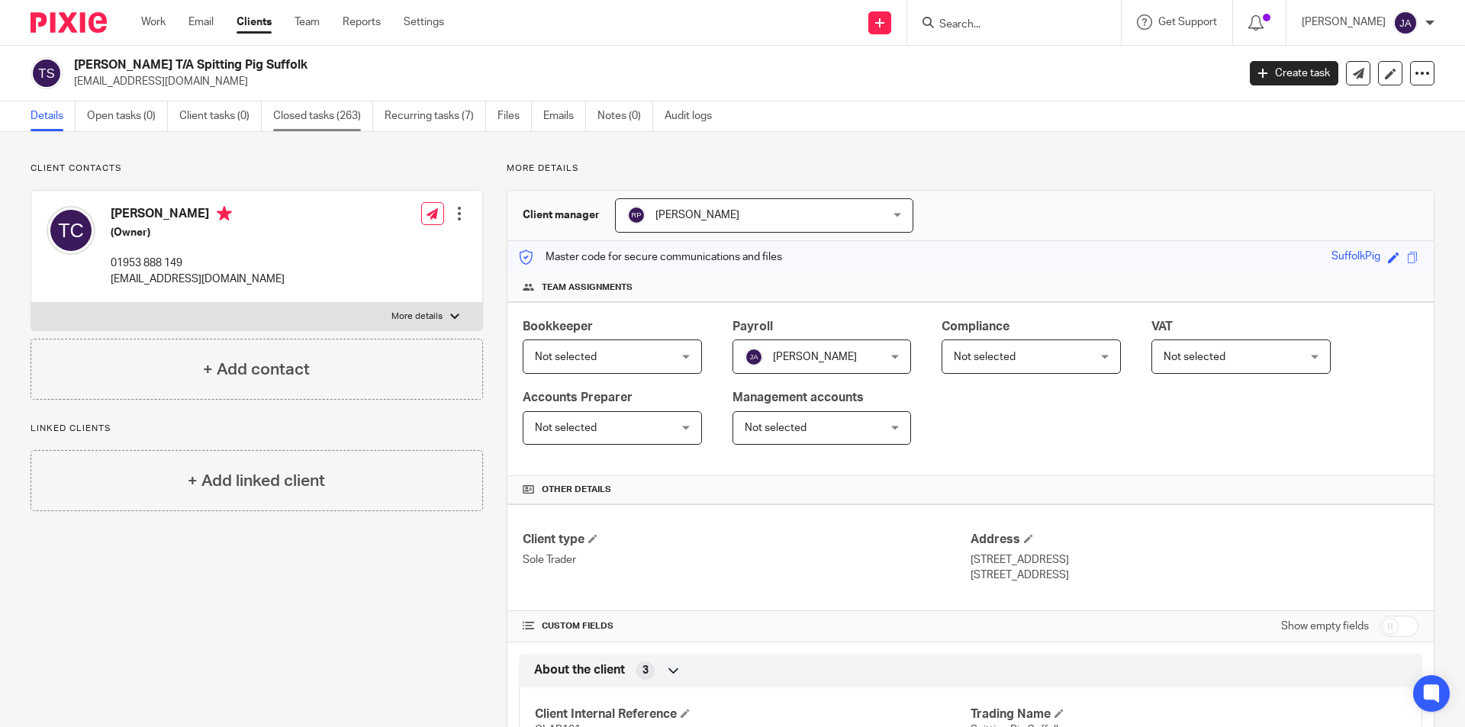
click at [343, 124] on link "Closed tasks (263)" at bounding box center [323, 116] width 100 height 30
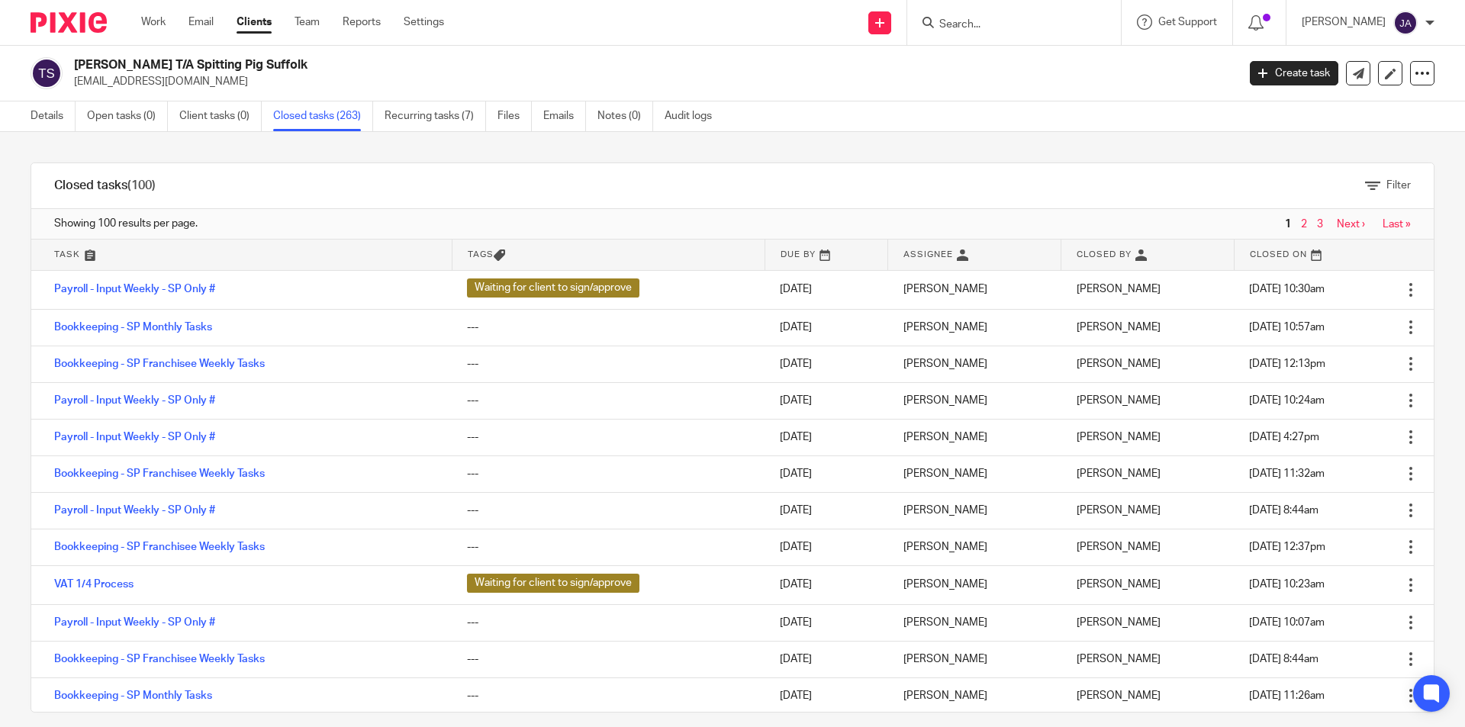
click at [974, 38] on div at bounding box center [1014, 22] width 214 height 45
click at [973, 34] on div at bounding box center [1014, 22] width 214 height 45
click at [996, 24] on input "Search" at bounding box center [1006, 25] width 137 height 14
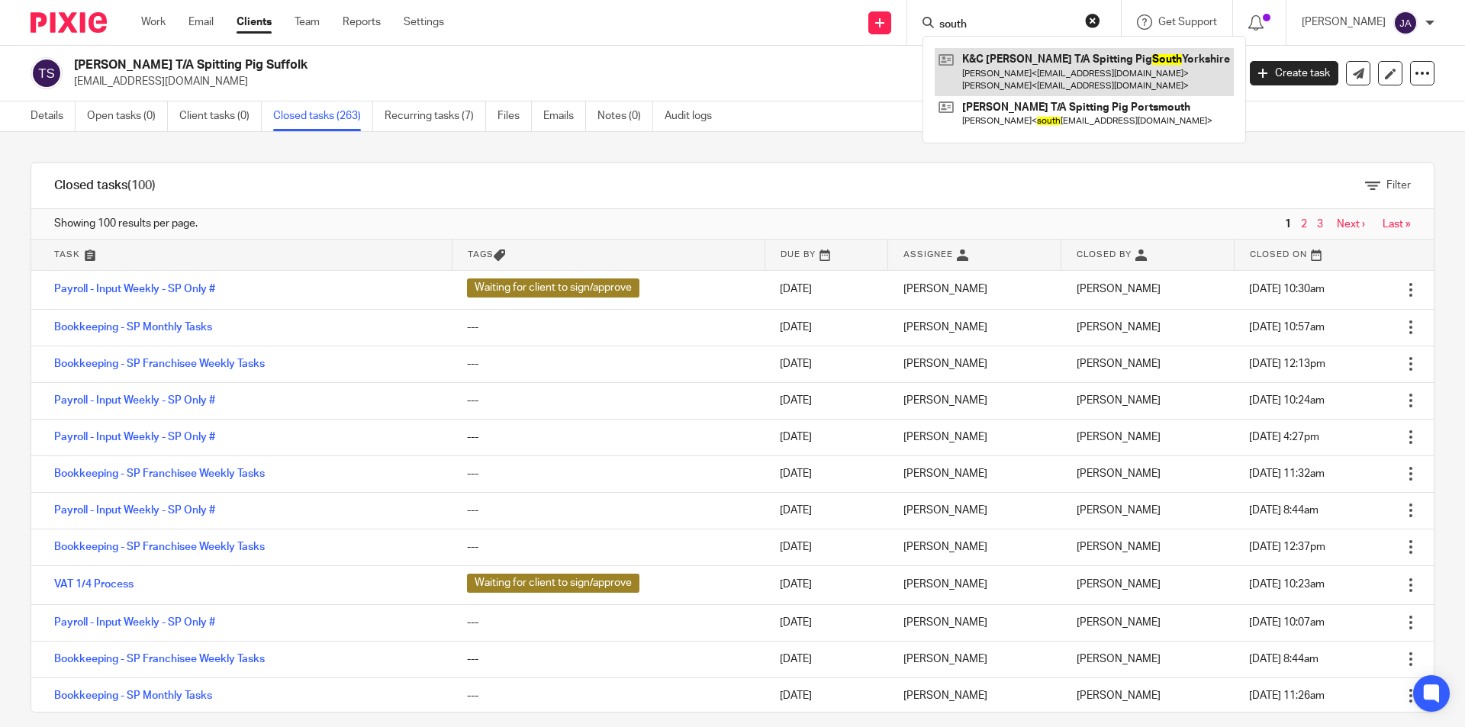
type input "south"
click at [993, 76] on link at bounding box center [1084, 71] width 299 height 47
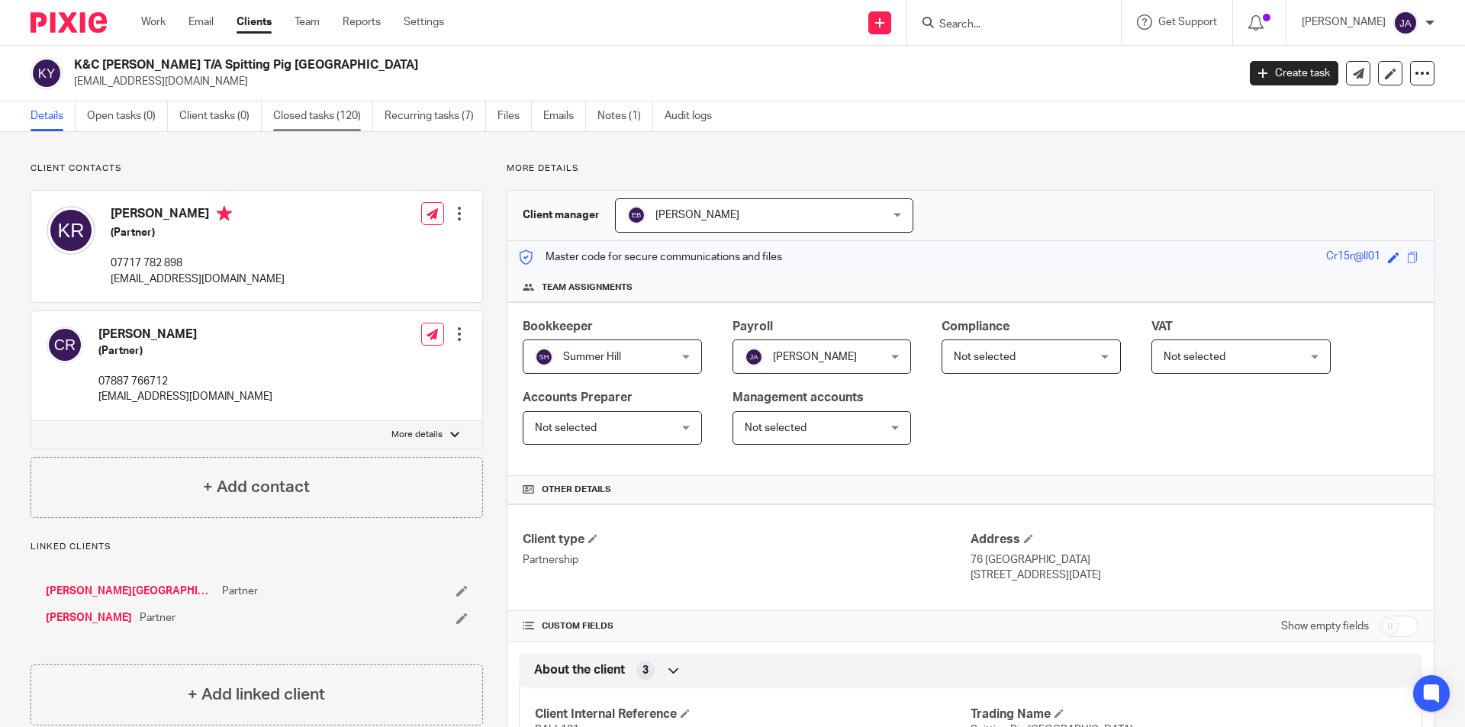
click at [330, 116] on link "Closed tasks (120)" at bounding box center [323, 116] width 100 height 30
